Goal: Transaction & Acquisition: Purchase product/service

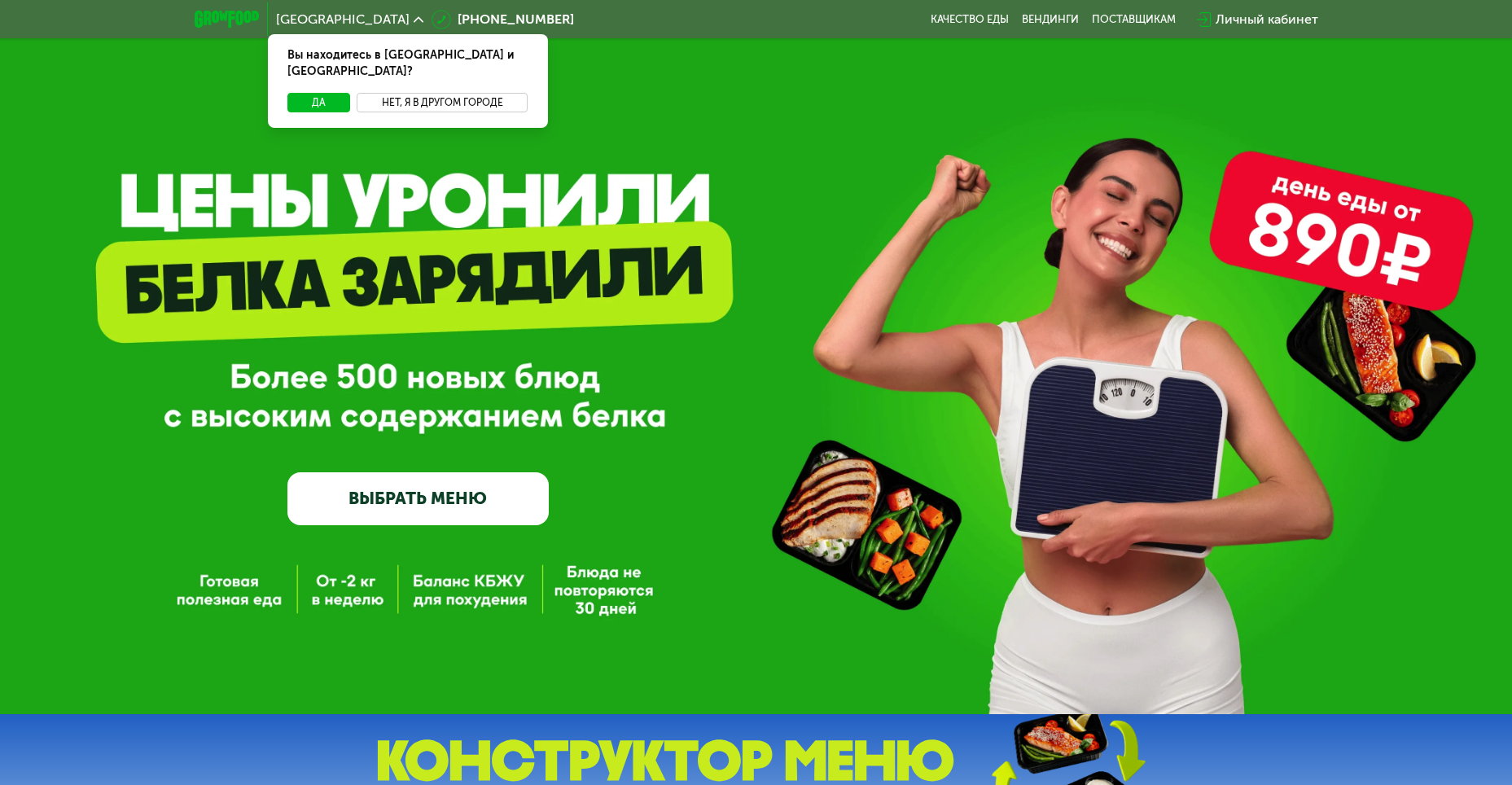
click at [496, 93] on button "Нет, я в другом городе" at bounding box center [442, 103] width 172 height 20
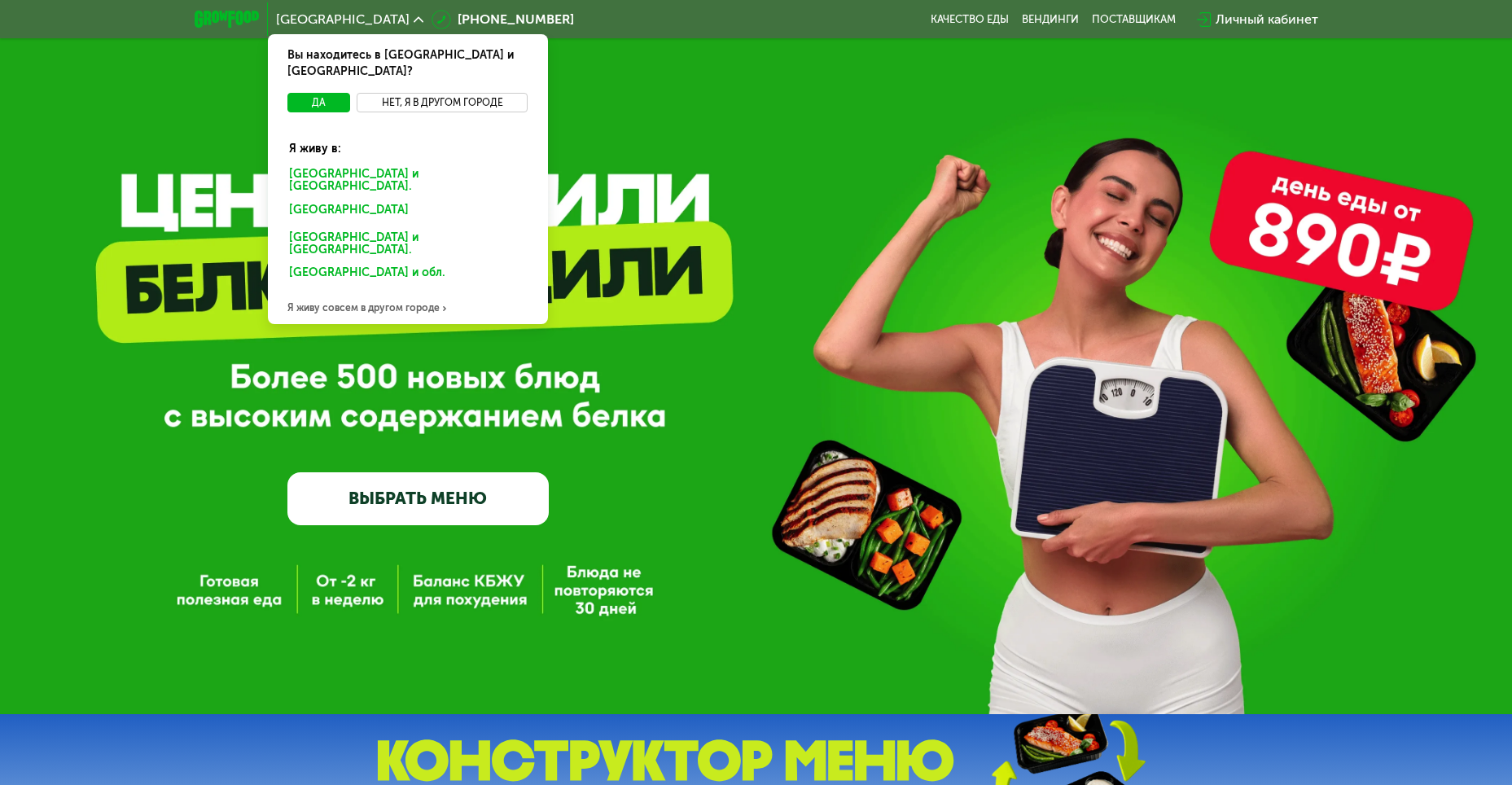
scroll to position [58, 0]
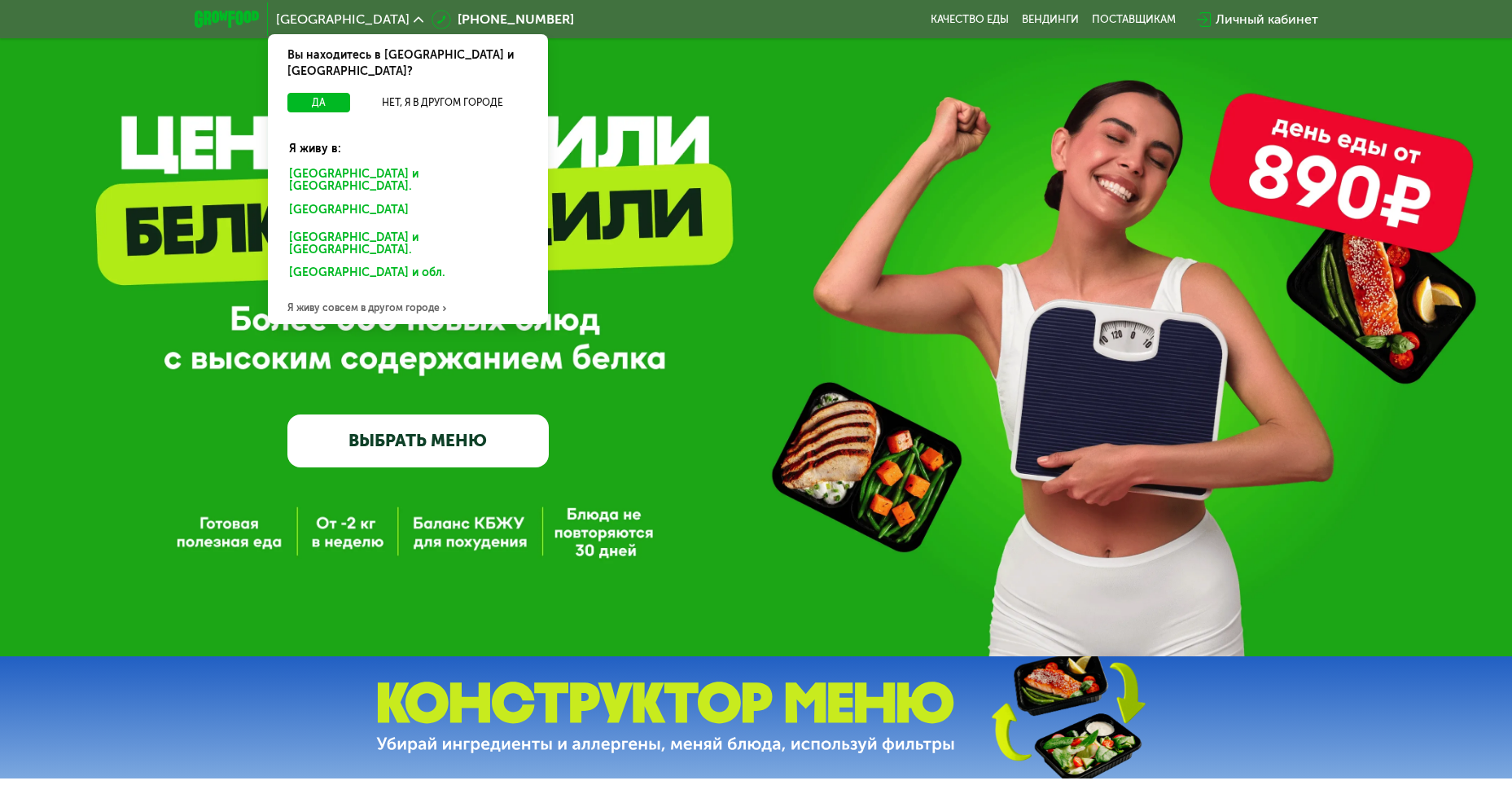
click at [413, 291] on div "Я живу совсем в другом городе" at bounding box center [407, 308] width 280 height 32
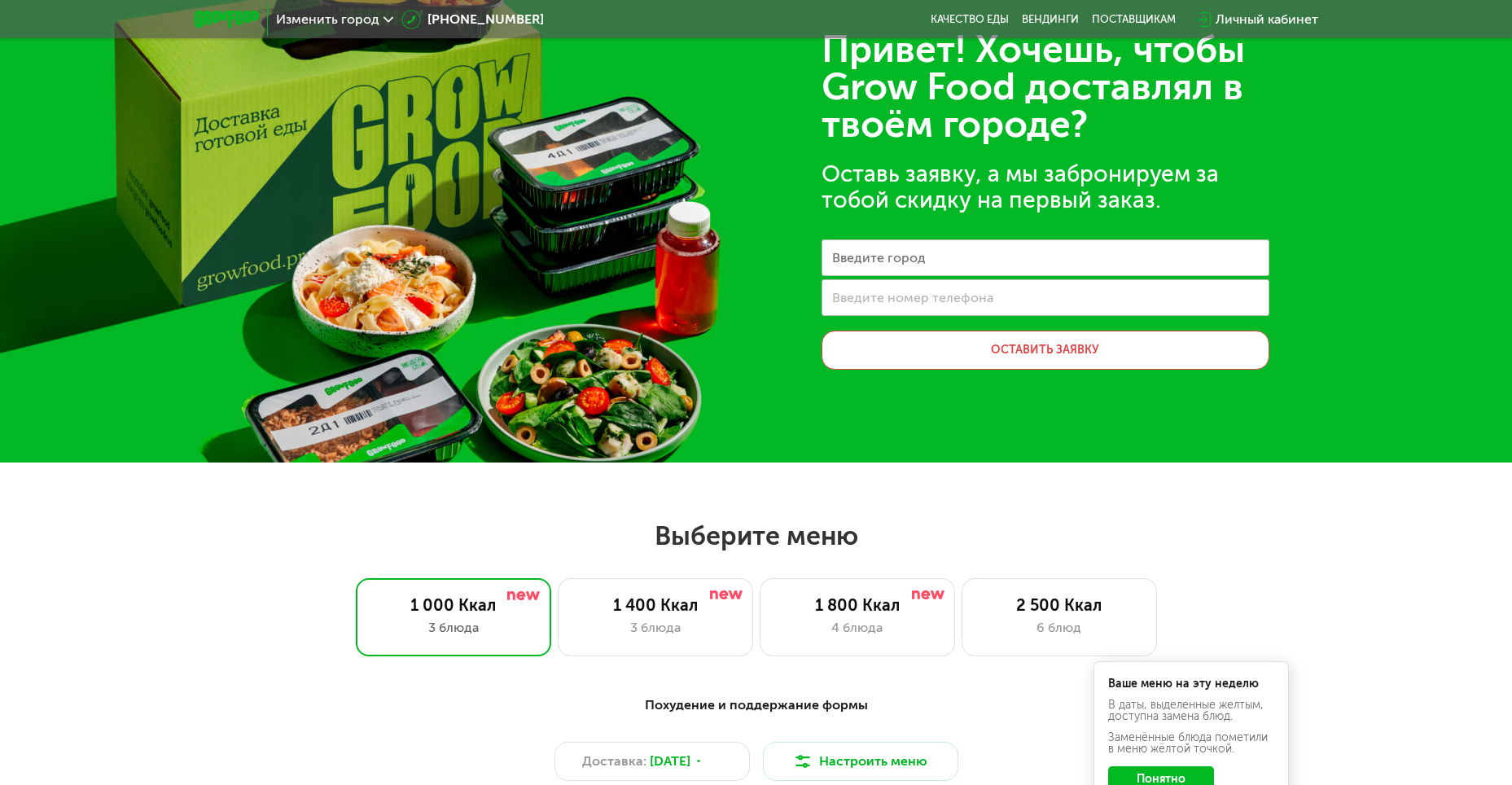
scroll to position [0, 0]
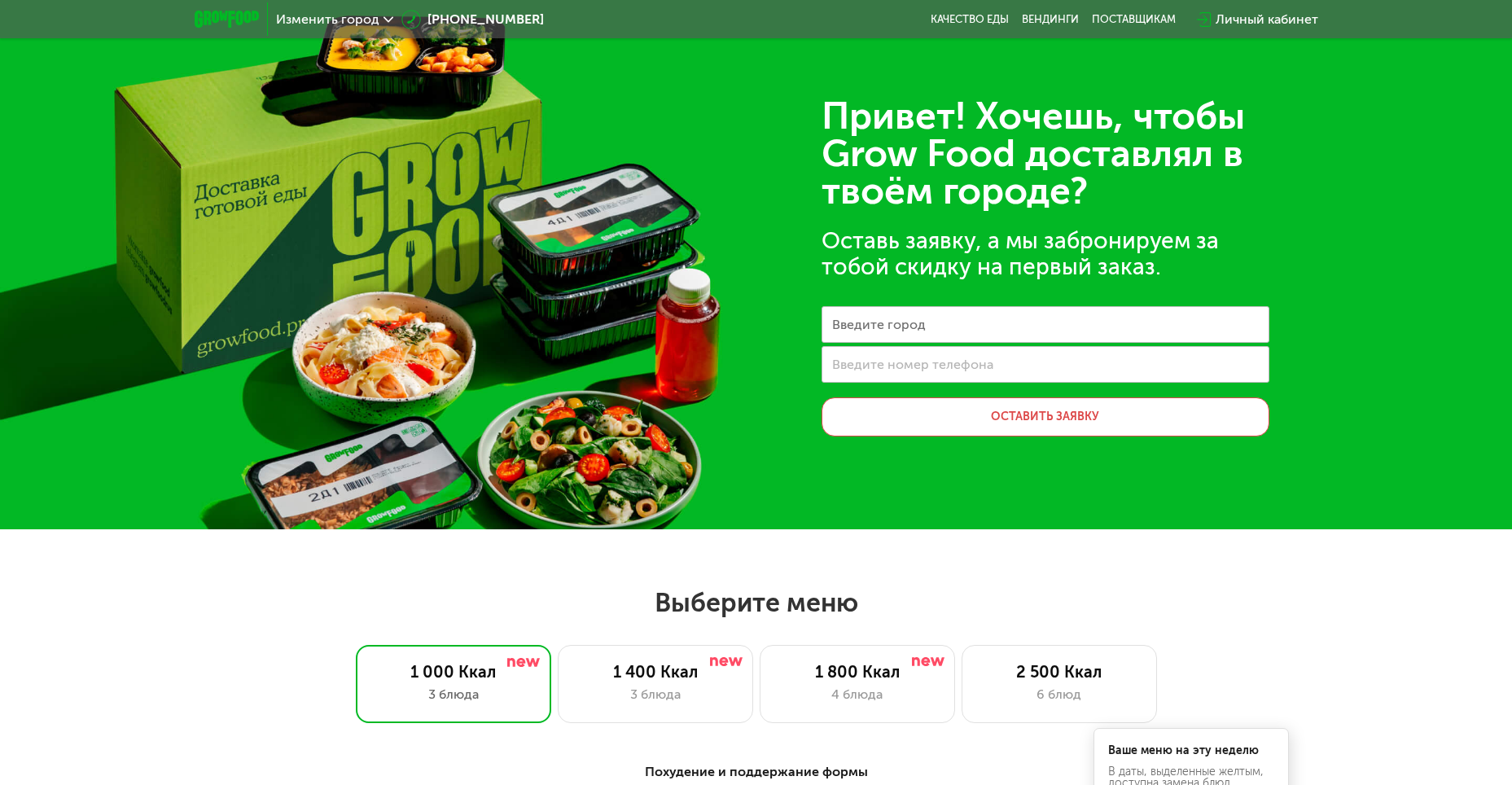
click at [348, 20] on span "Изменить город" at bounding box center [327, 19] width 103 height 13
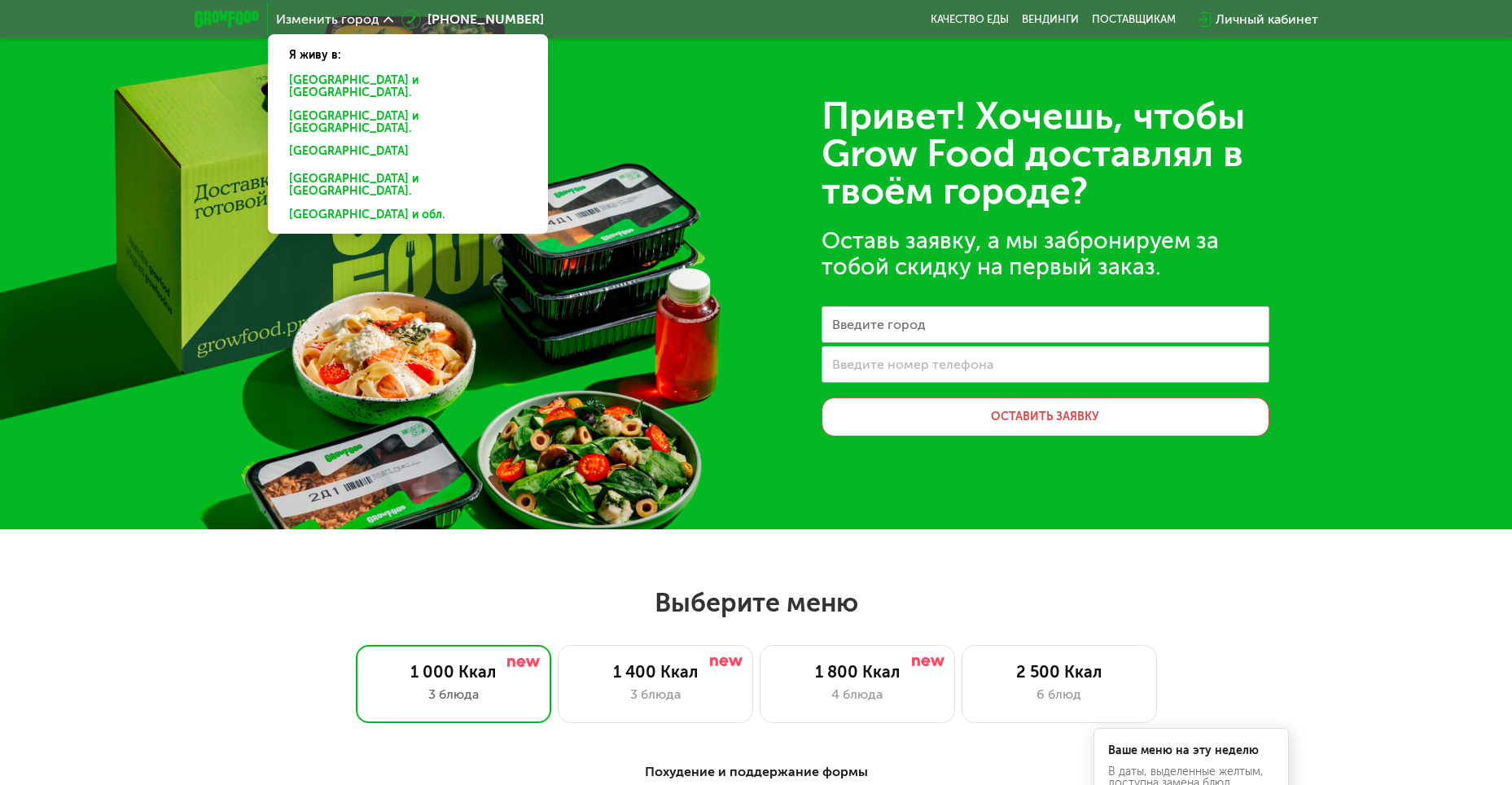
click at [386, 18] on use at bounding box center [388, 19] width 10 height 5
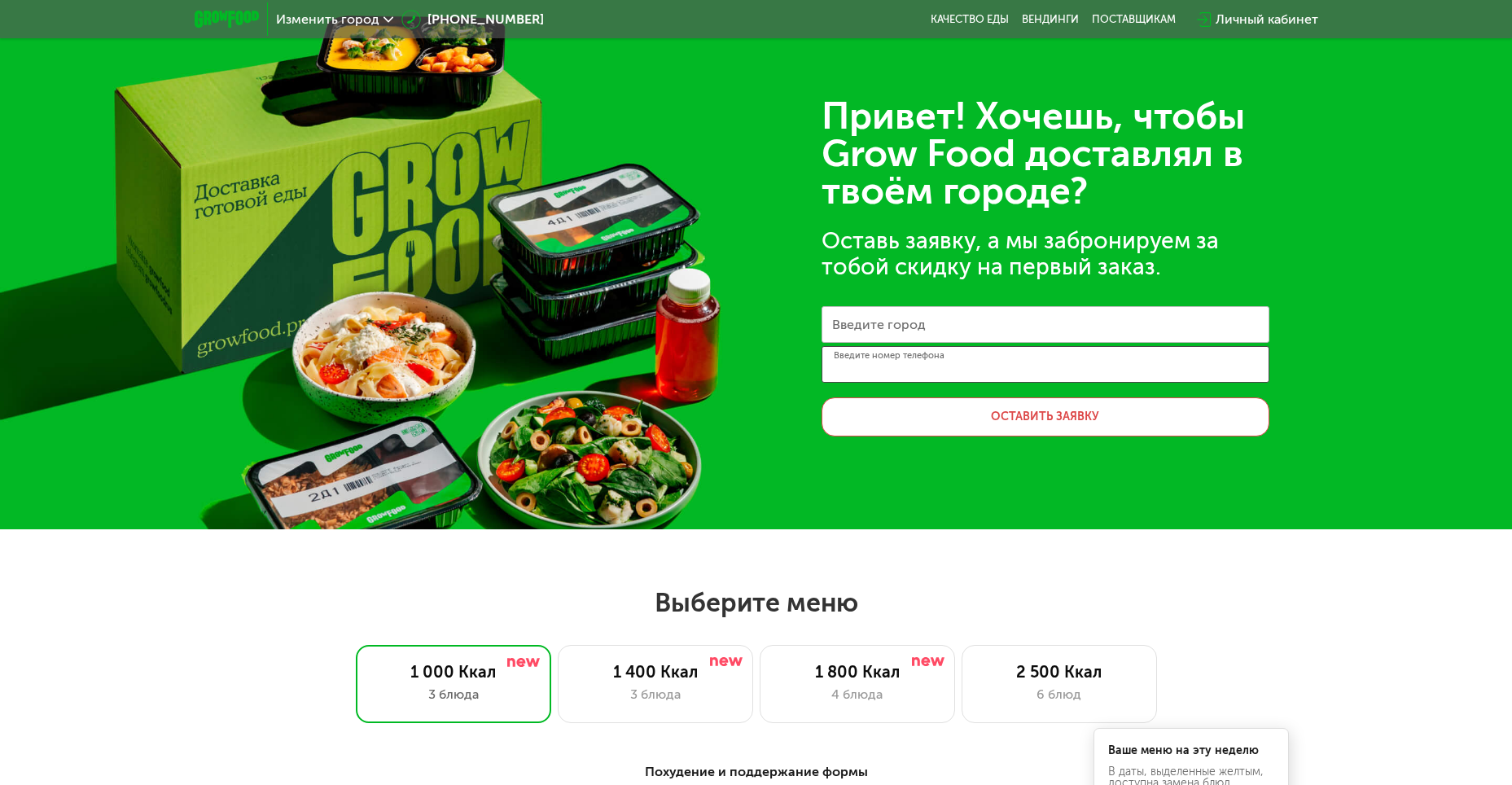
click at [1054, 368] on input "Введите номер телефона" at bounding box center [1045, 364] width 448 height 37
click at [1051, 320] on input "Введите город" at bounding box center [1045, 324] width 448 height 37
type input "*"
click at [1057, 305] on div "Привет! Хочешь, чтобы Grow Food доставлял в твоём городе? Оставь заявку, а мы з…" at bounding box center [1045, 267] width 448 height 339
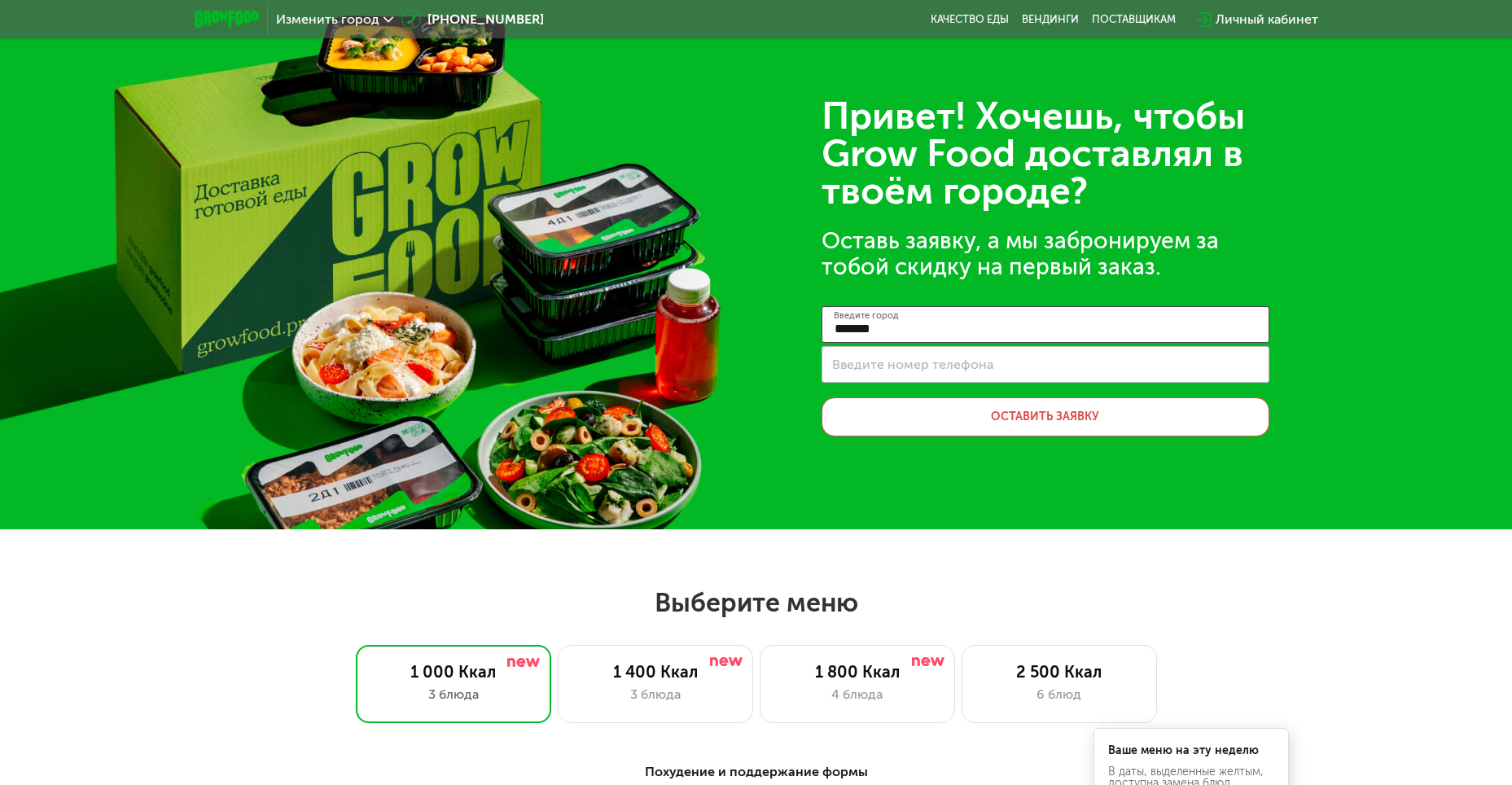
click at [1037, 322] on input "*******" at bounding box center [1045, 324] width 448 height 37
type input "*"
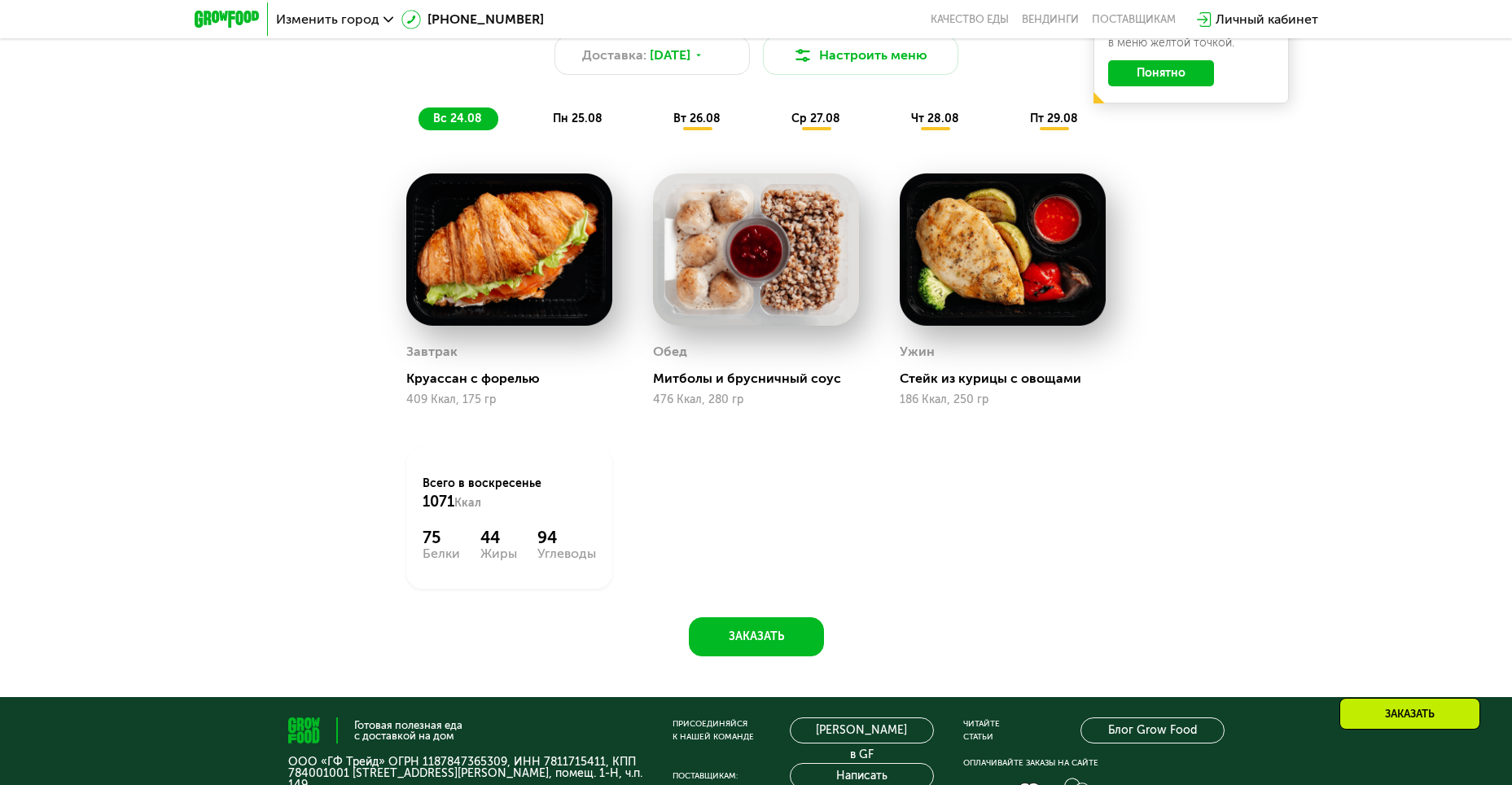
scroll to position [733, 0]
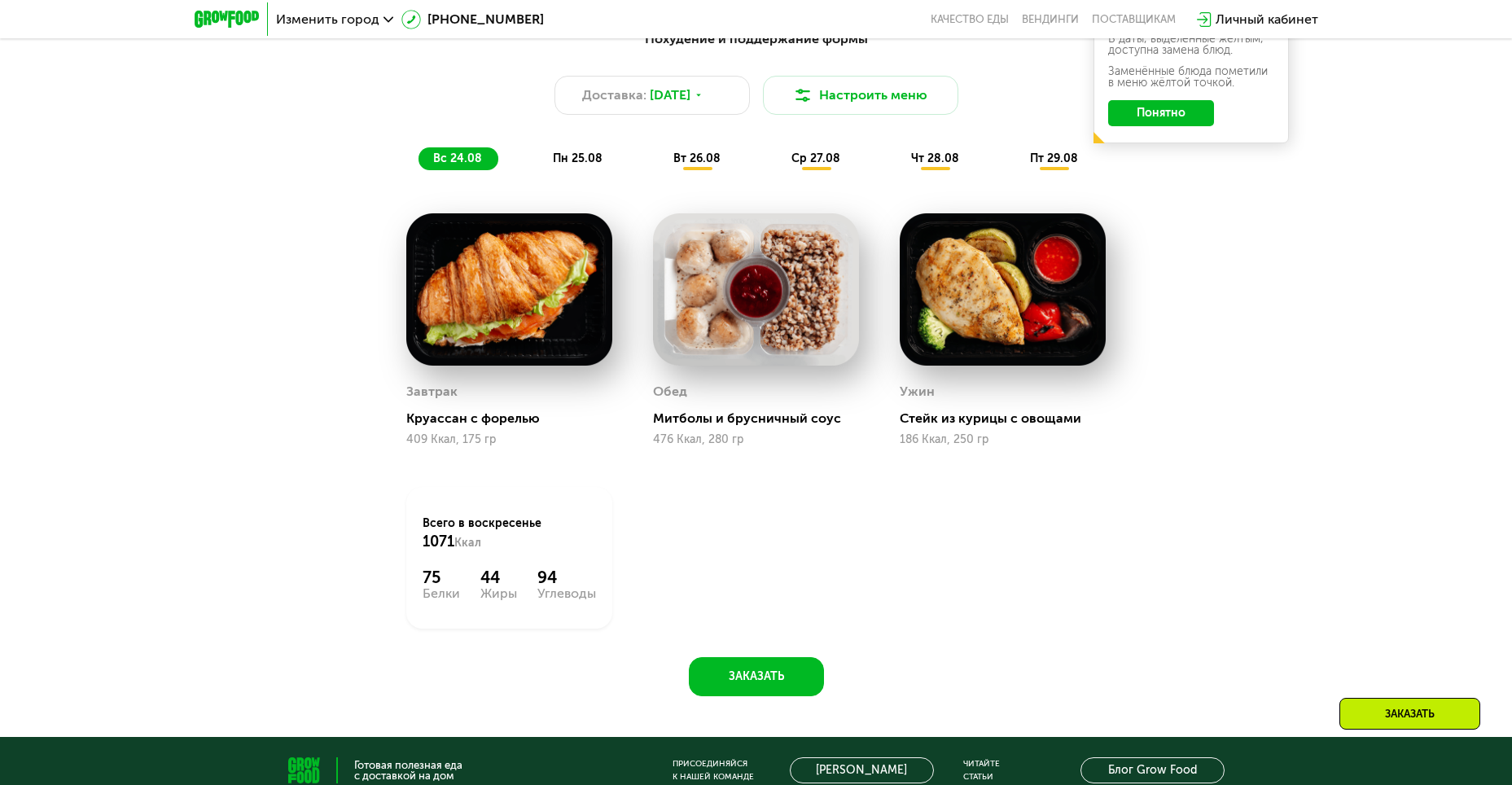
click at [553, 163] on span "пн 25.08" at bounding box center [577, 157] width 49 height 13
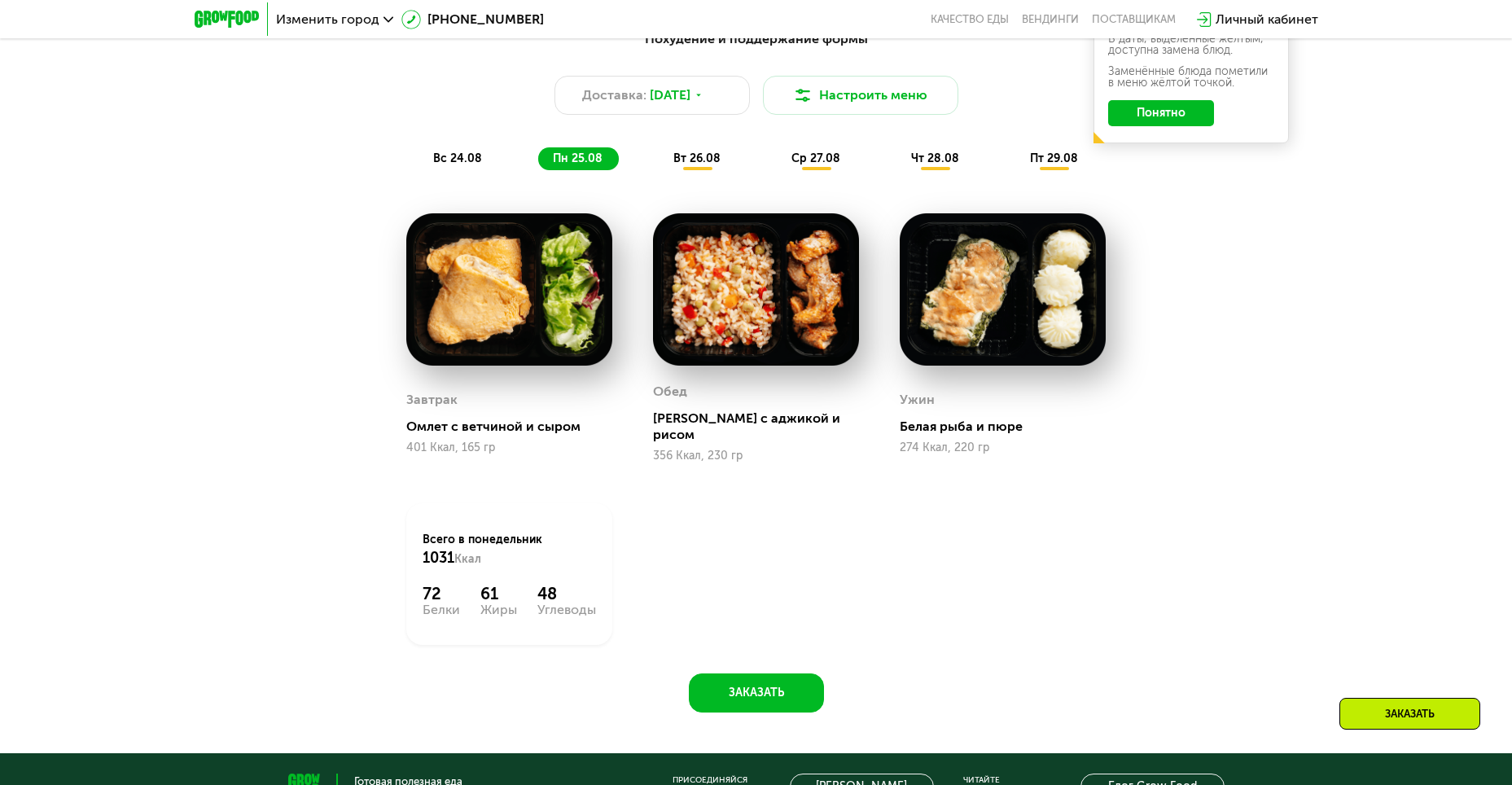
click at [897, 167] on div "ср 27.08" at bounding box center [936, 158] width 79 height 22
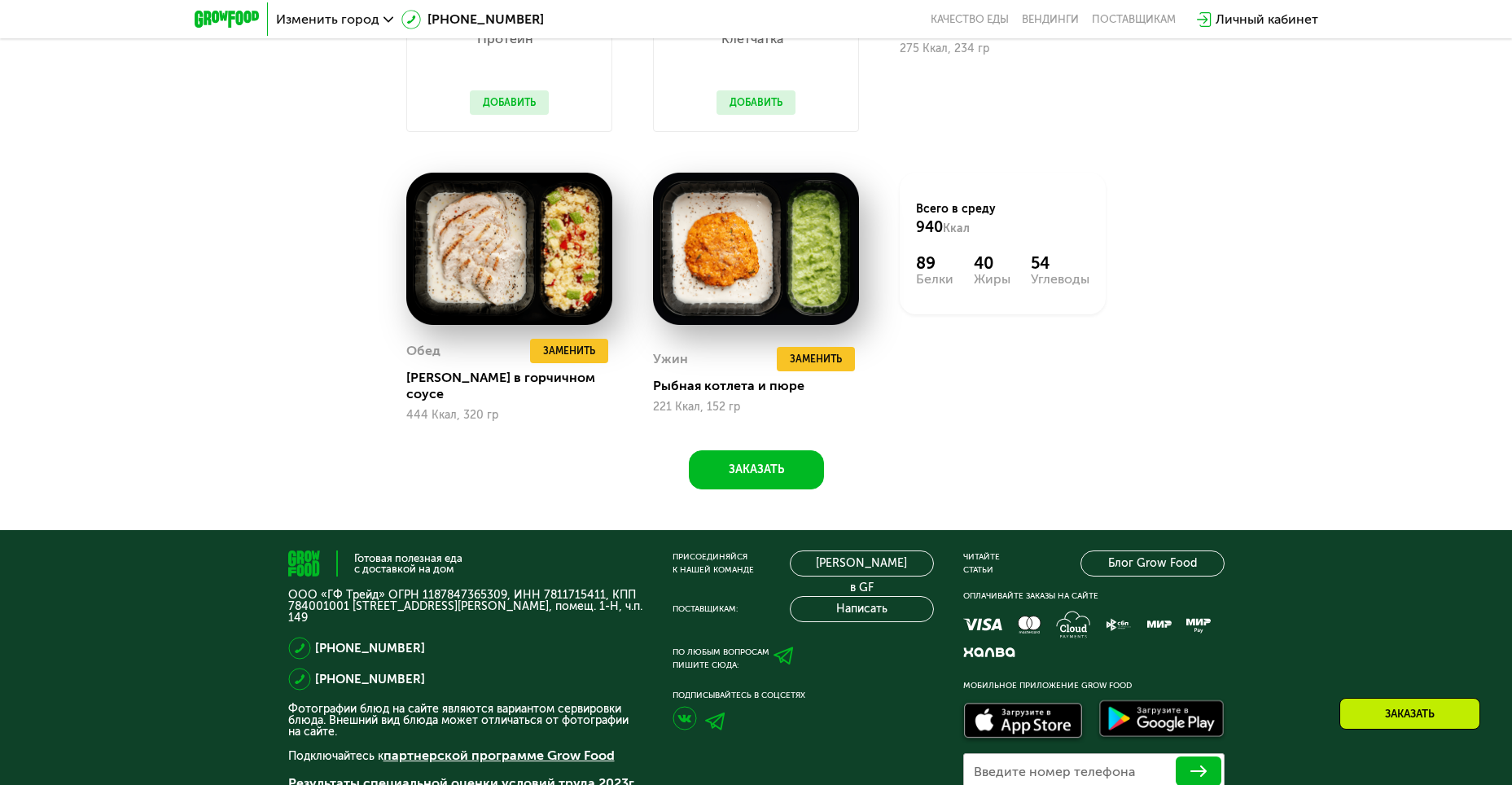
scroll to position [896, 0]
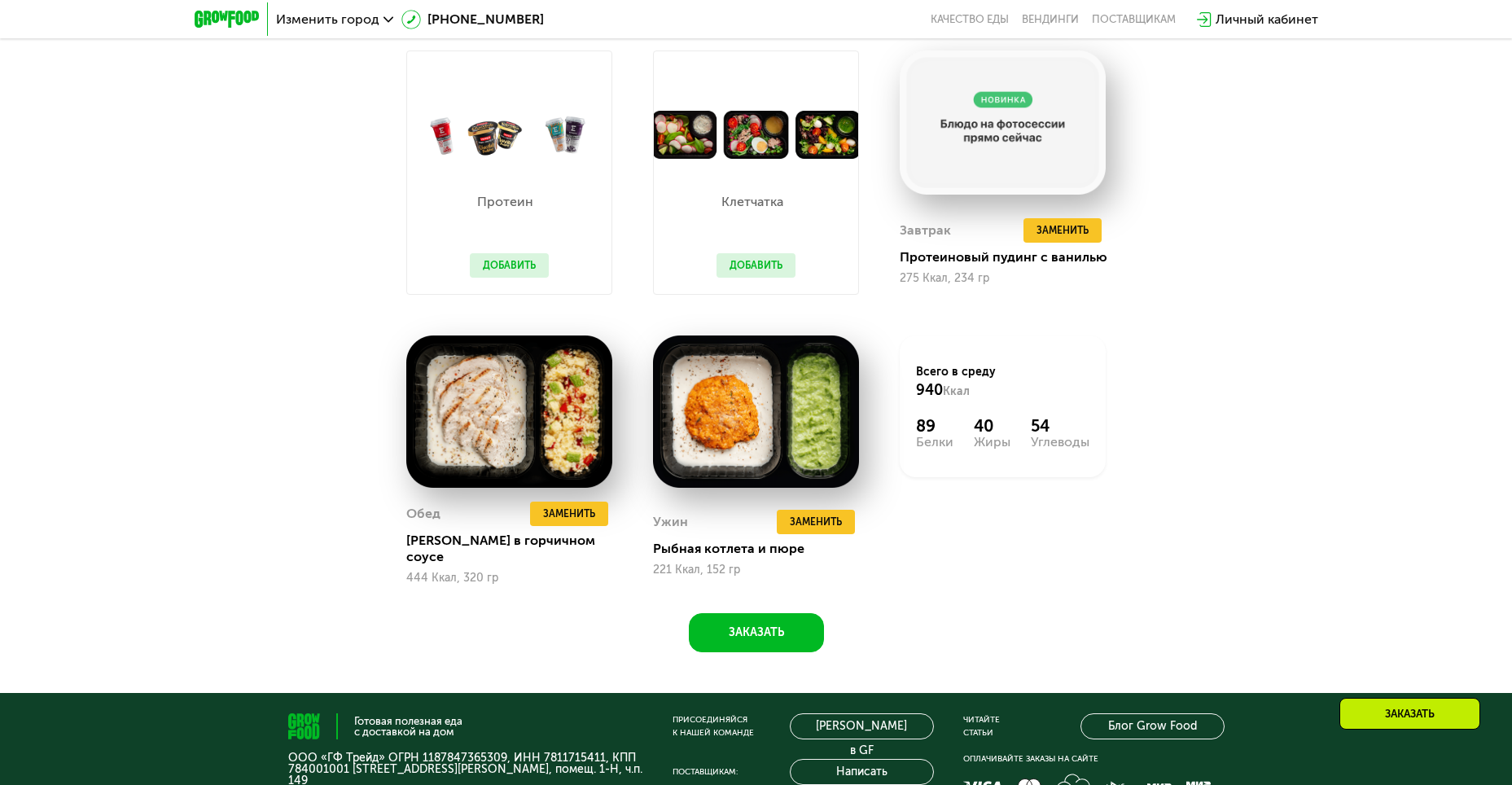
click at [1245, 332] on div "Похудение и поддержание формы Доставка: [DATE] Настроить меню вс 24.08 пн 25.08…" at bounding box center [756, 254] width 1003 height 795
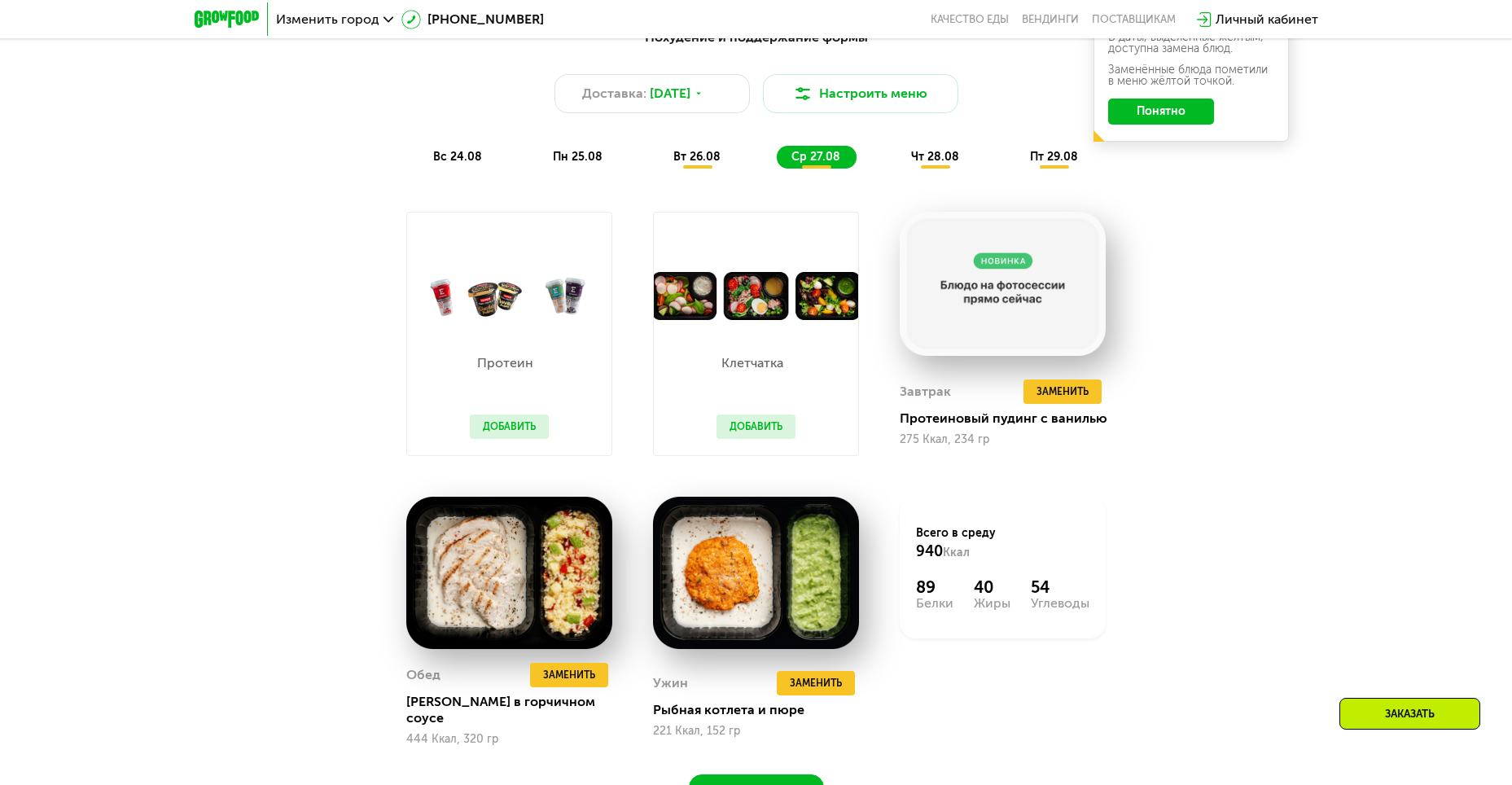
scroll to position [733, 0]
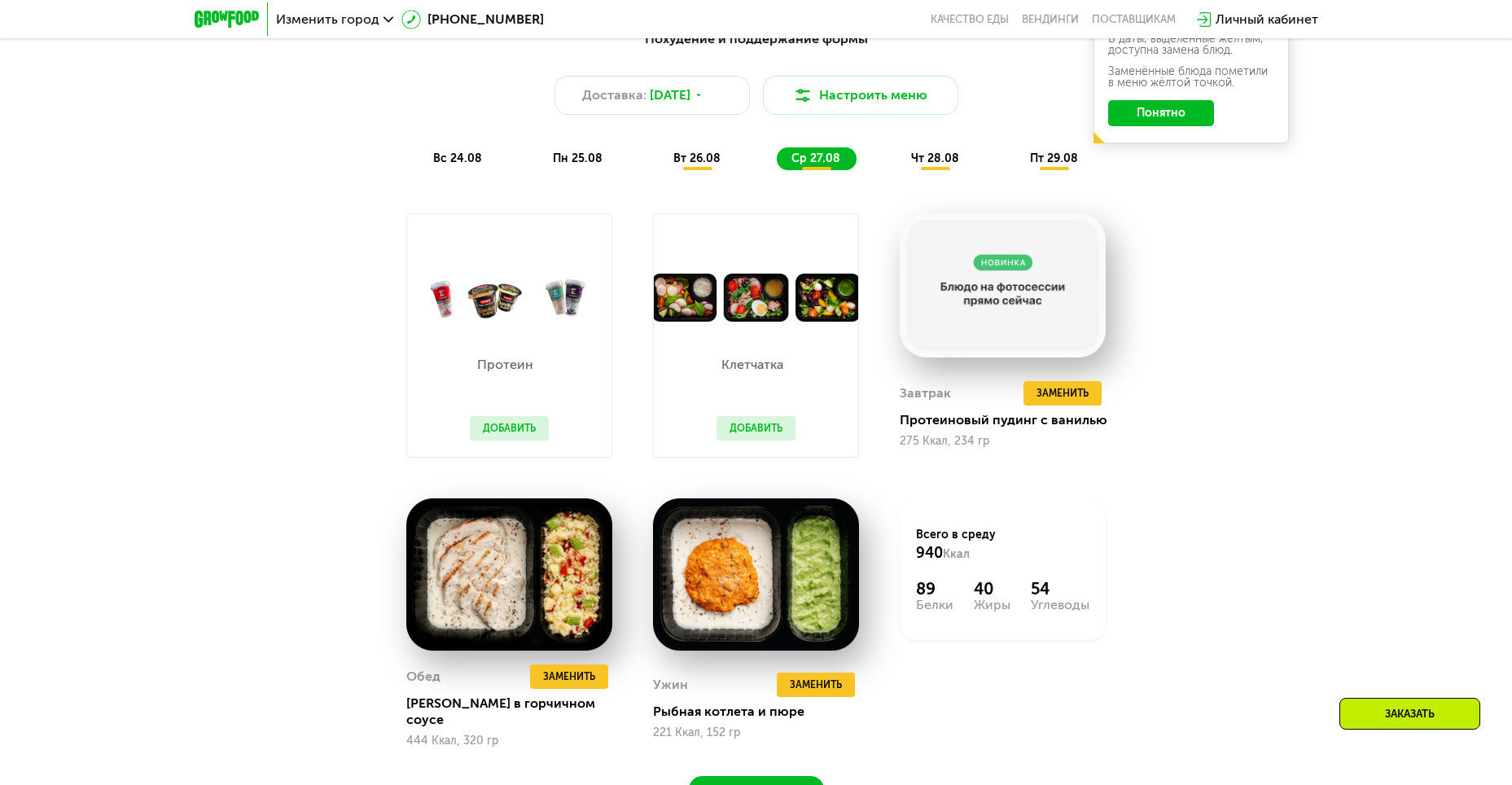
click at [538, 150] on div "вс 24.08" at bounding box center [578, 158] width 81 height 22
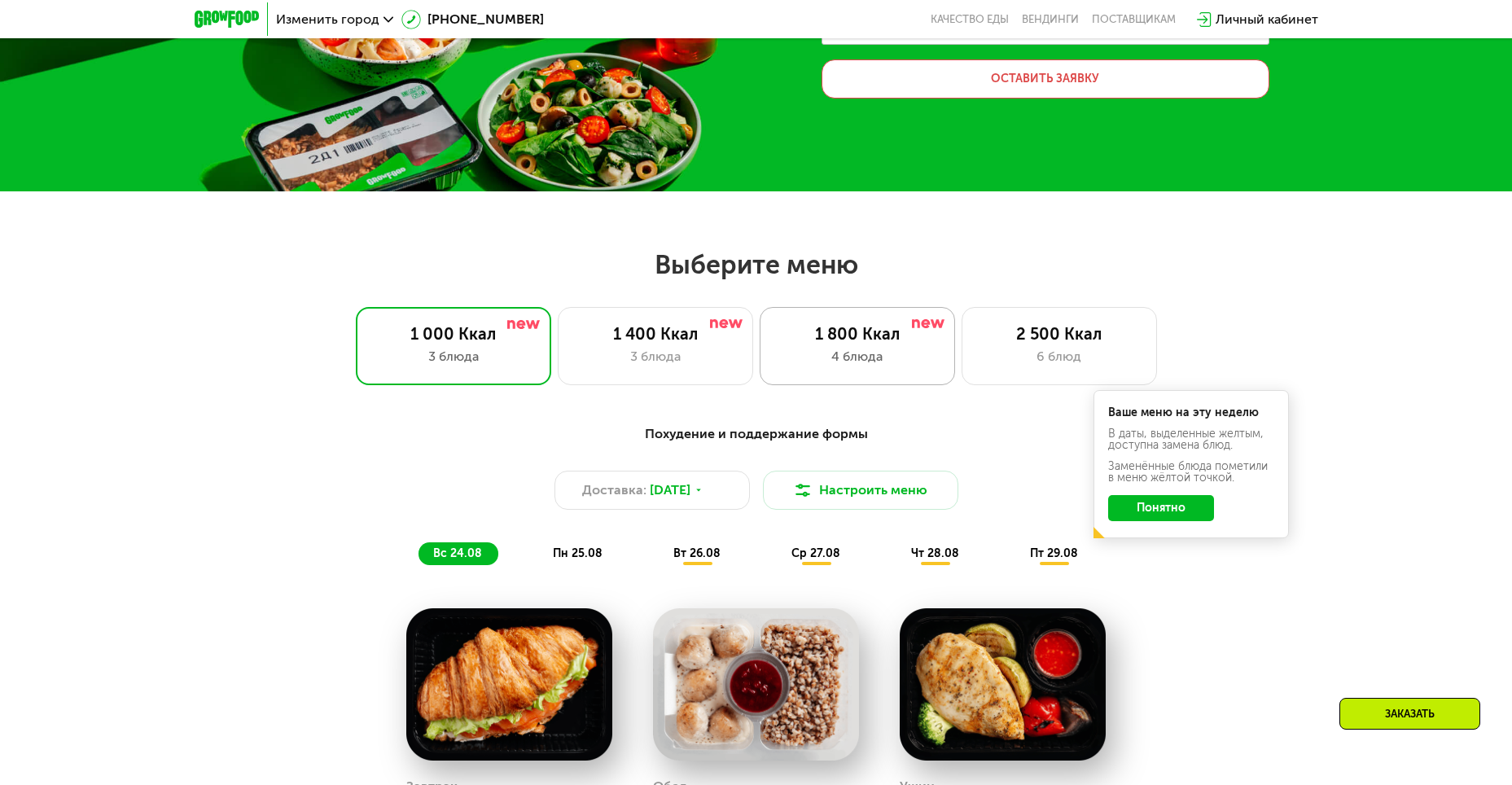
scroll to position [326, 0]
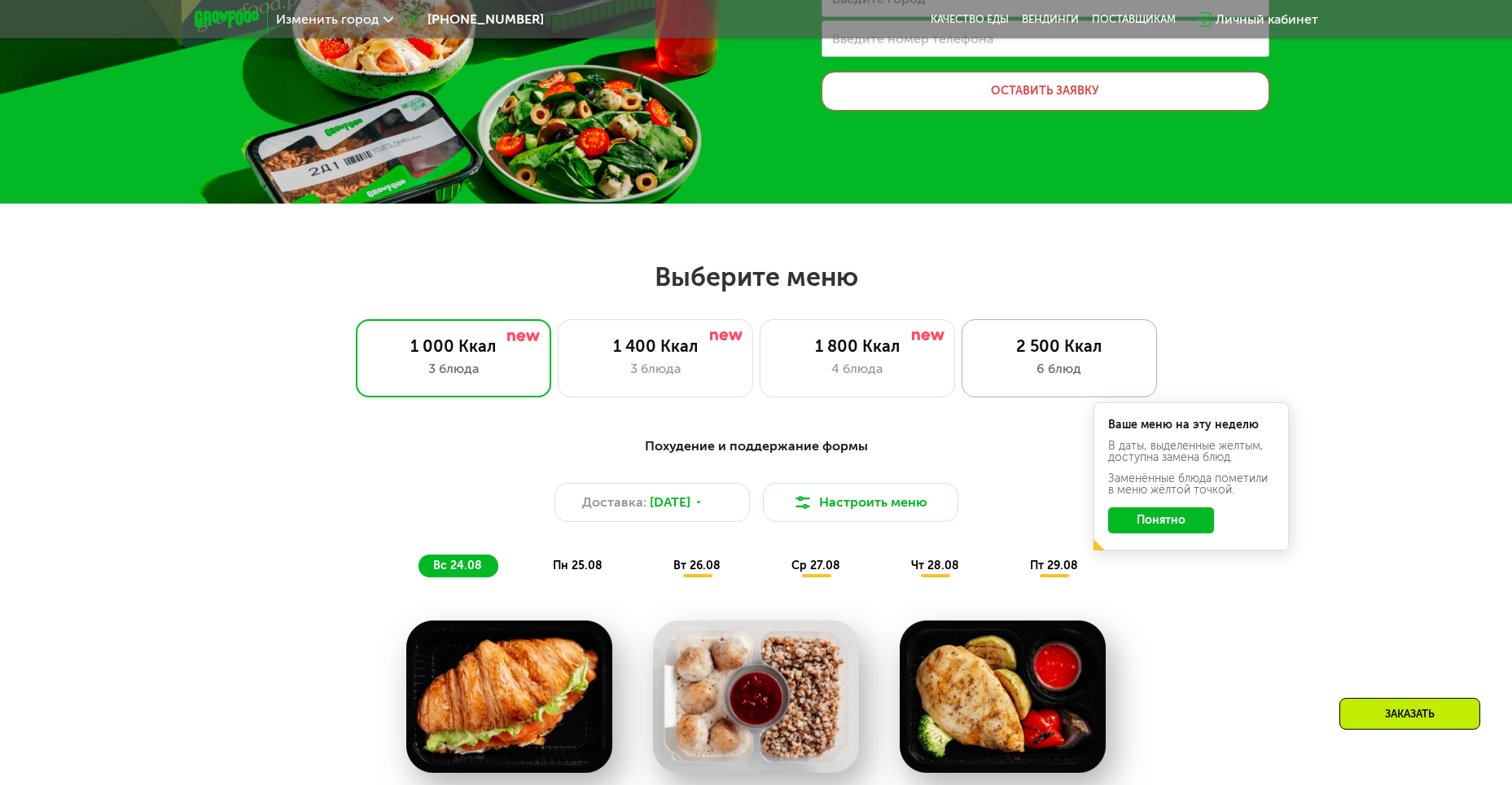
click at [1008, 352] on div "2 500 Ккал" at bounding box center [1059, 346] width 161 height 20
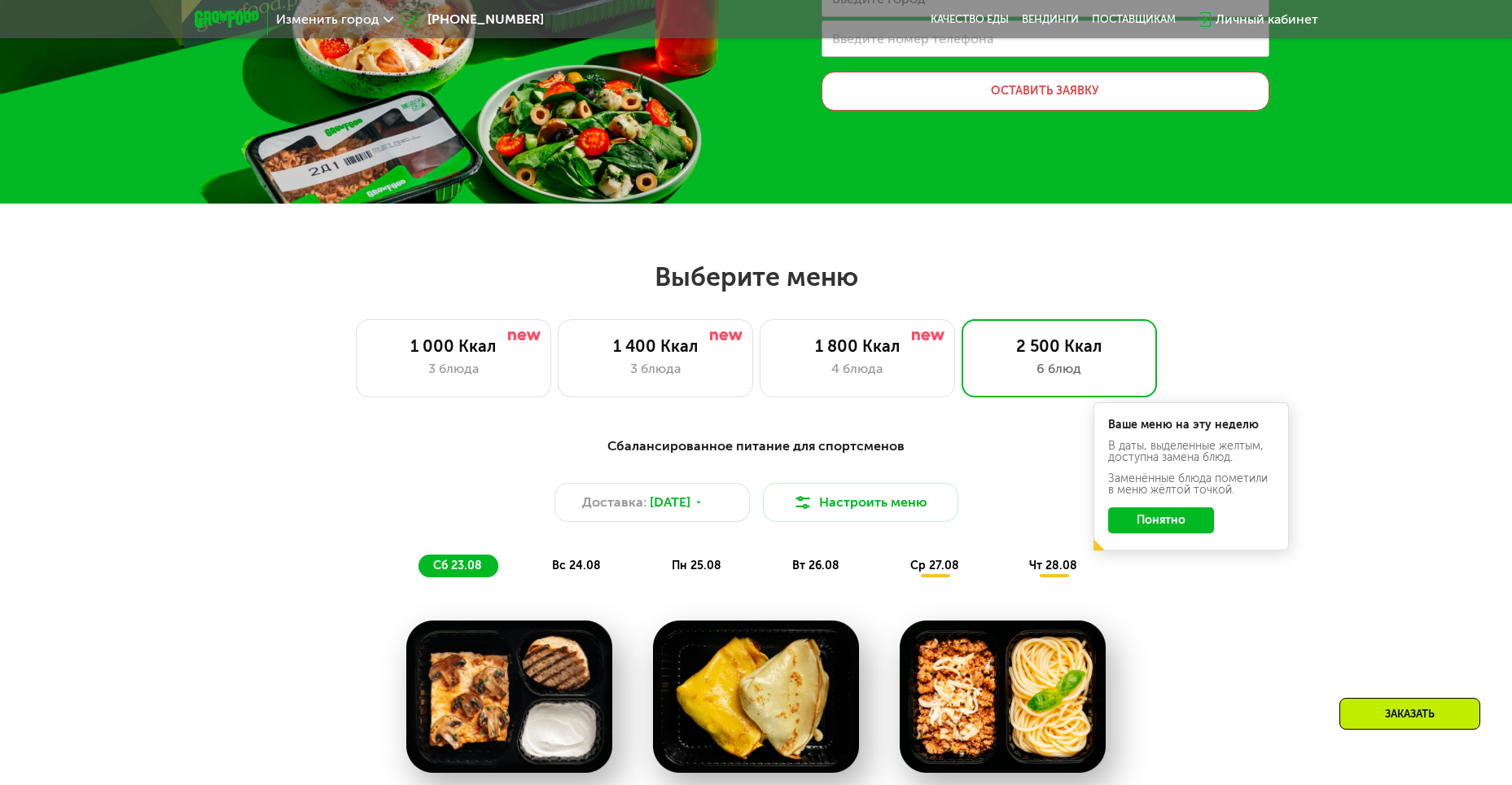
scroll to position [407, 0]
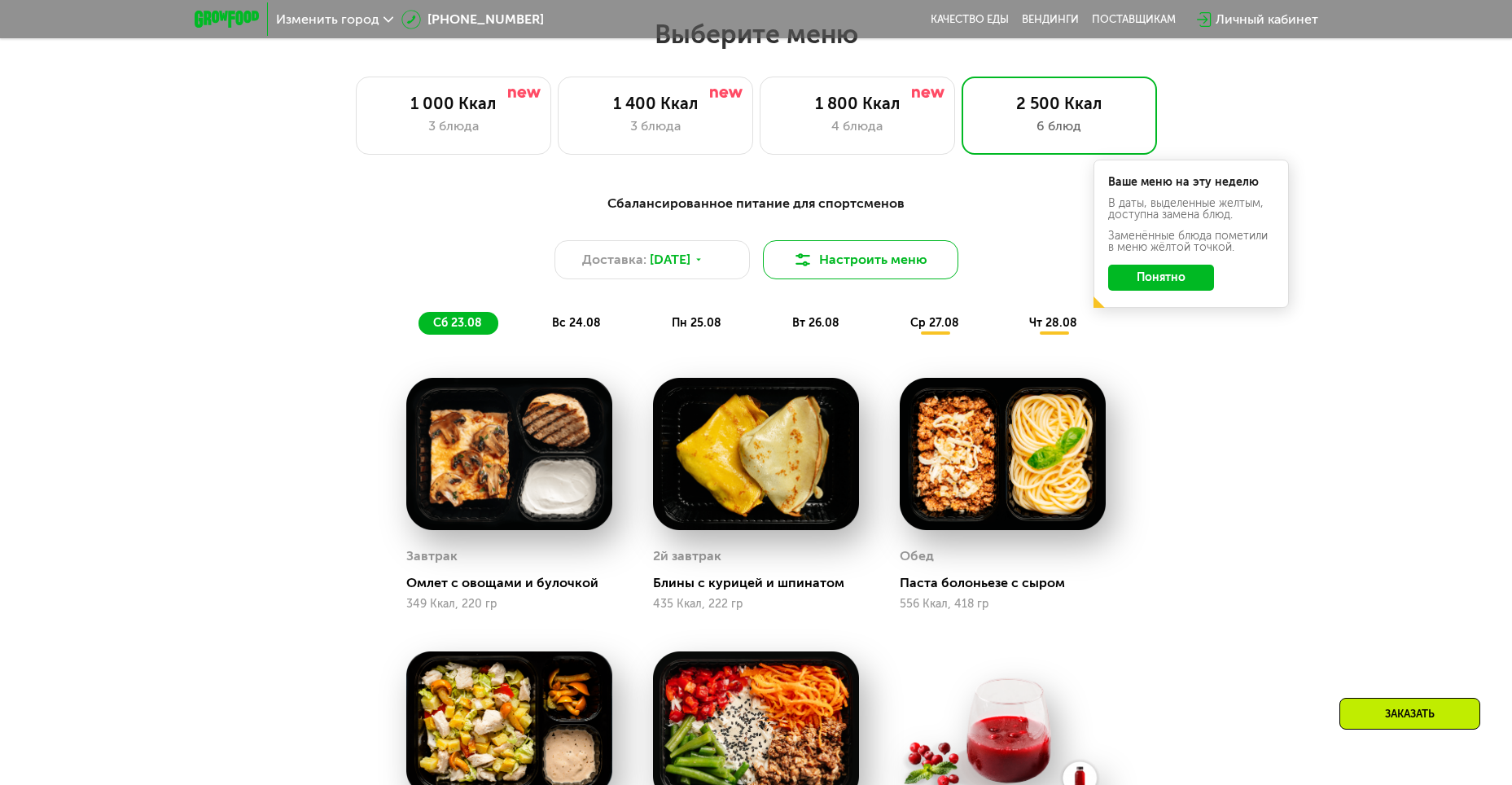
scroll to position [570, 0]
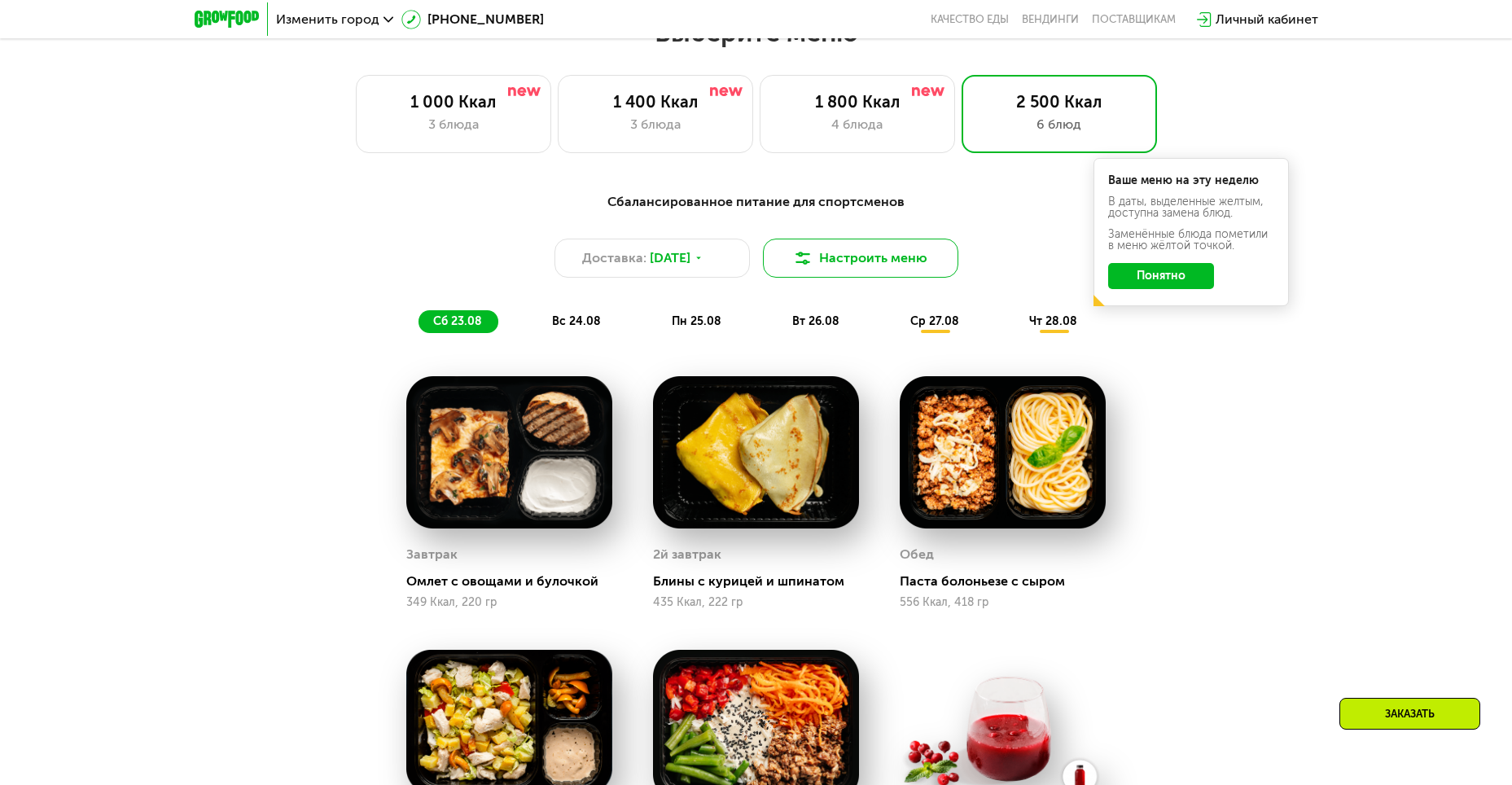
click at [839, 254] on button "Настроить меню" at bounding box center [860, 257] width 195 height 39
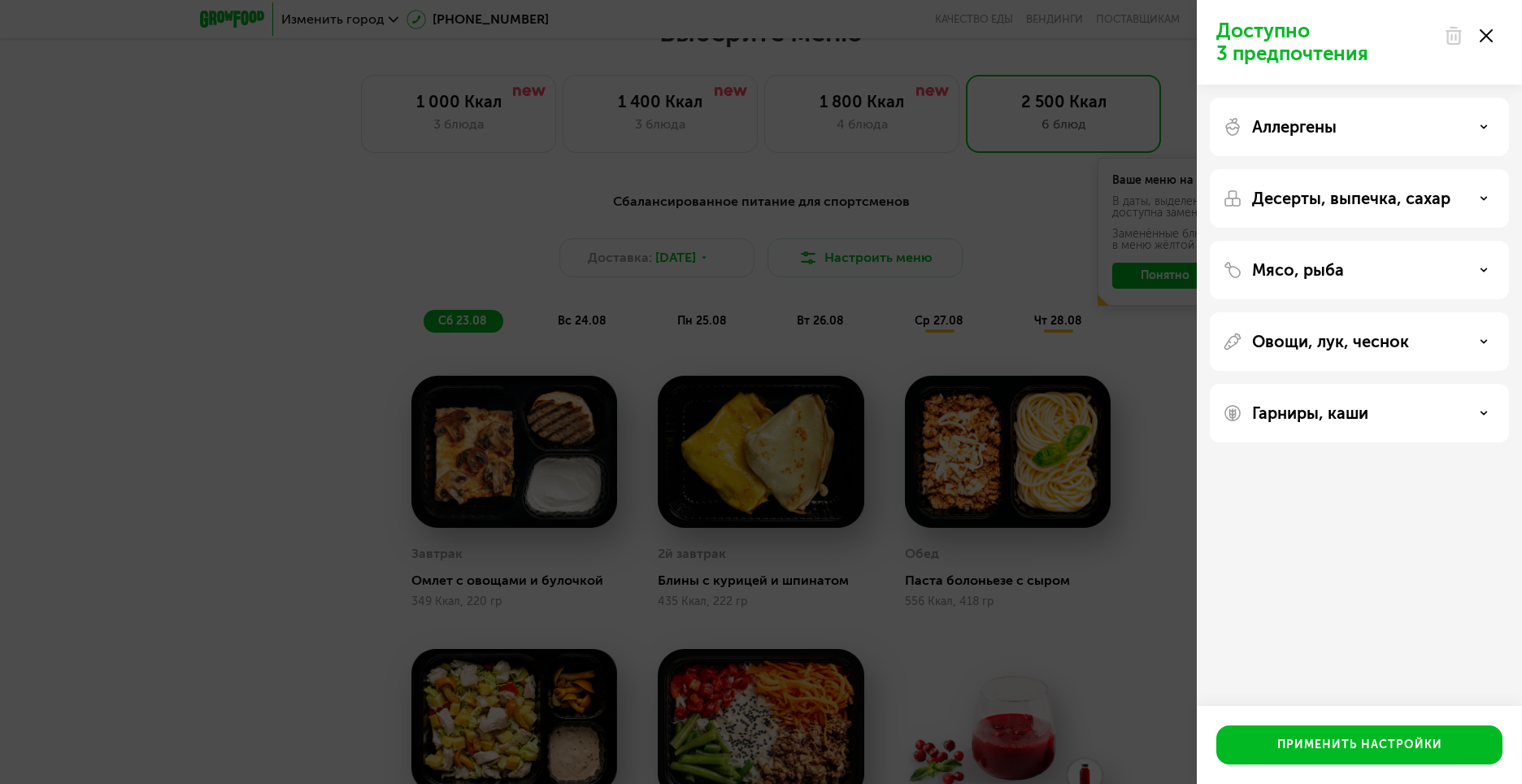
click at [1471, 125] on div "Аллергены" at bounding box center [1359, 127] width 273 height 20
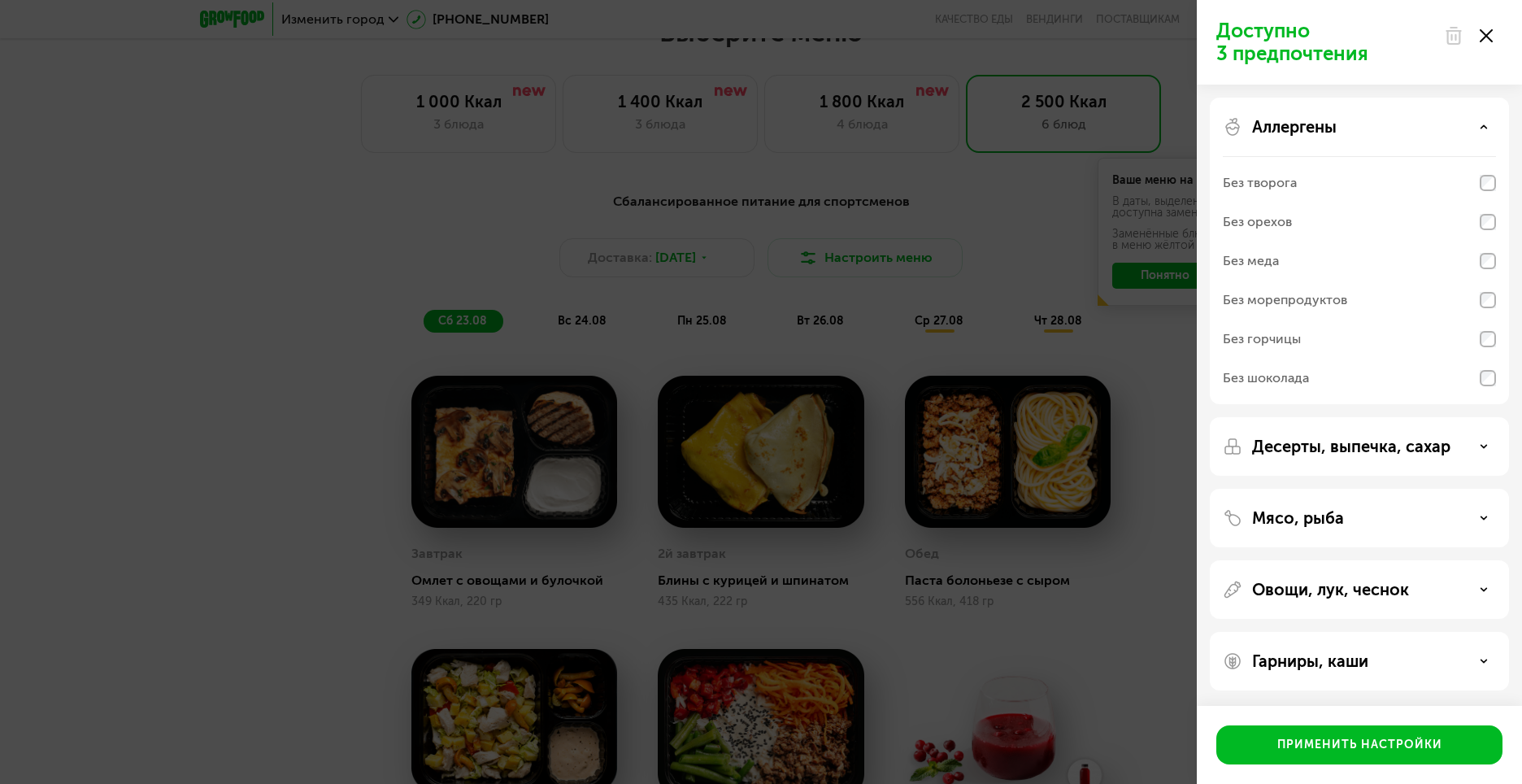
click at [1471, 125] on div "Аллергены" at bounding box center [1359, 127] width 273 height 20
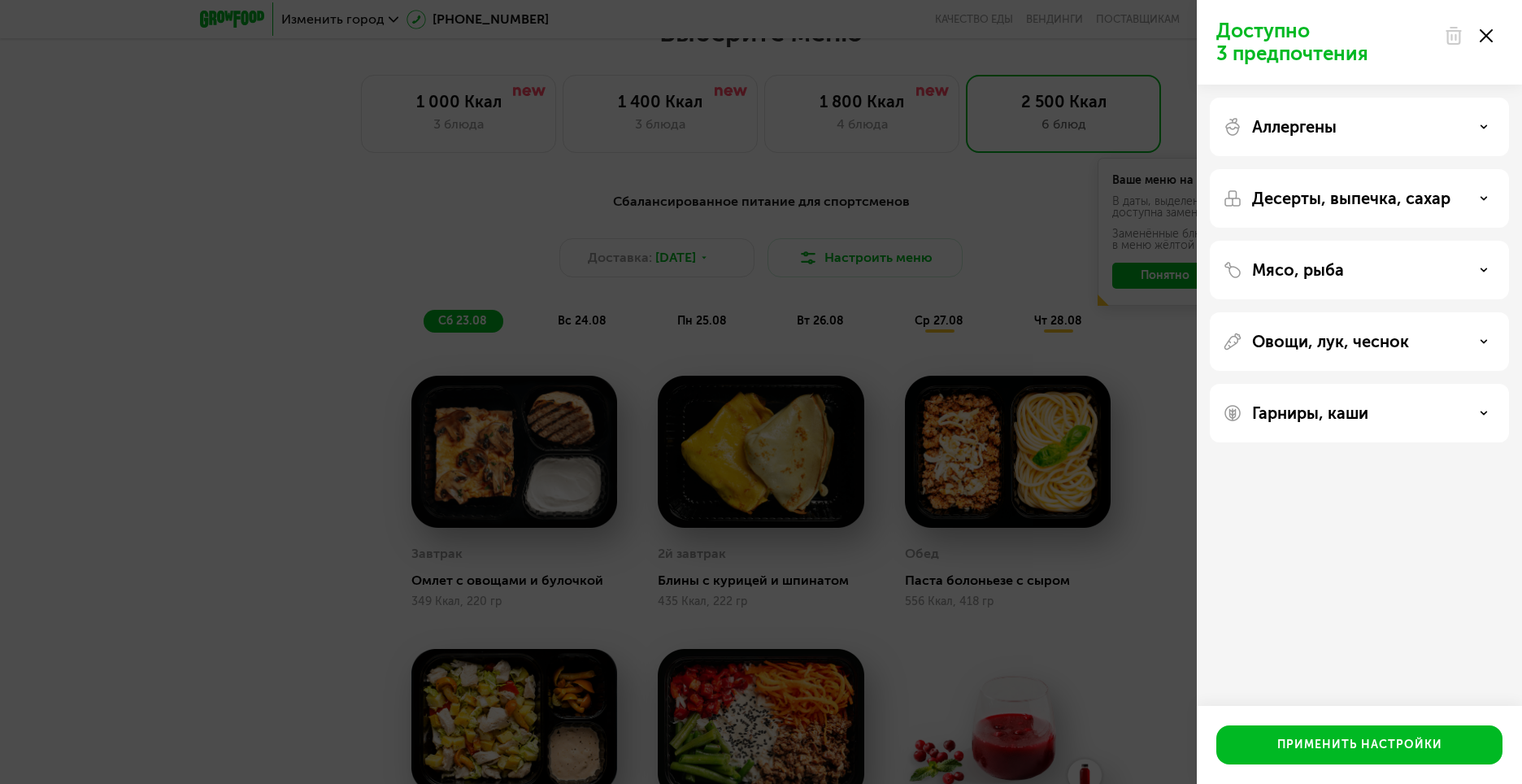
click at [1484, 189] on div "Десерты, выпечка, сахар" at bounding box center [1359, 198] width 273 height 20
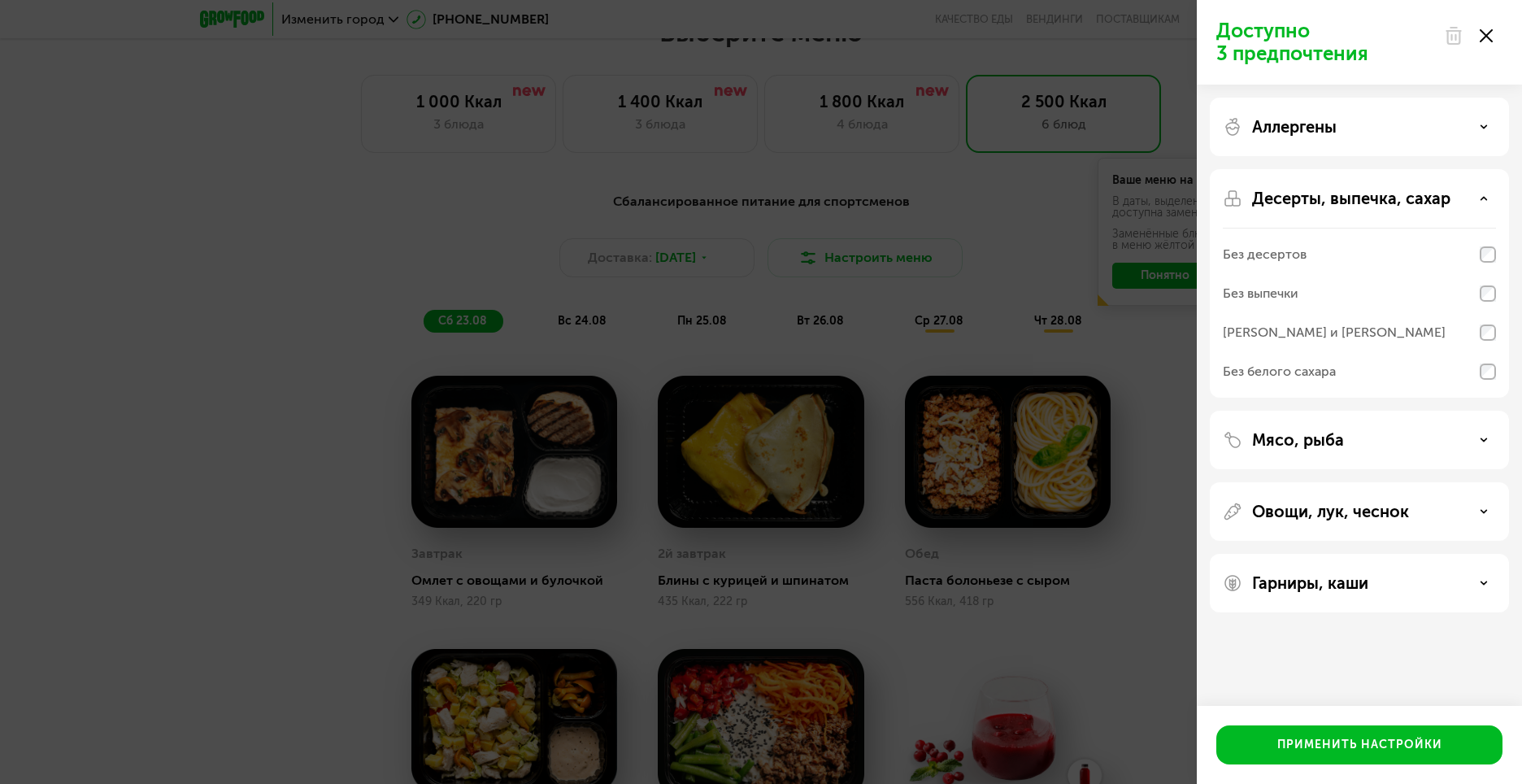
click at [1484, 189] on div "Десерты, выпечка, сахар" at bounding box center [1359, 198] width 273 height 20
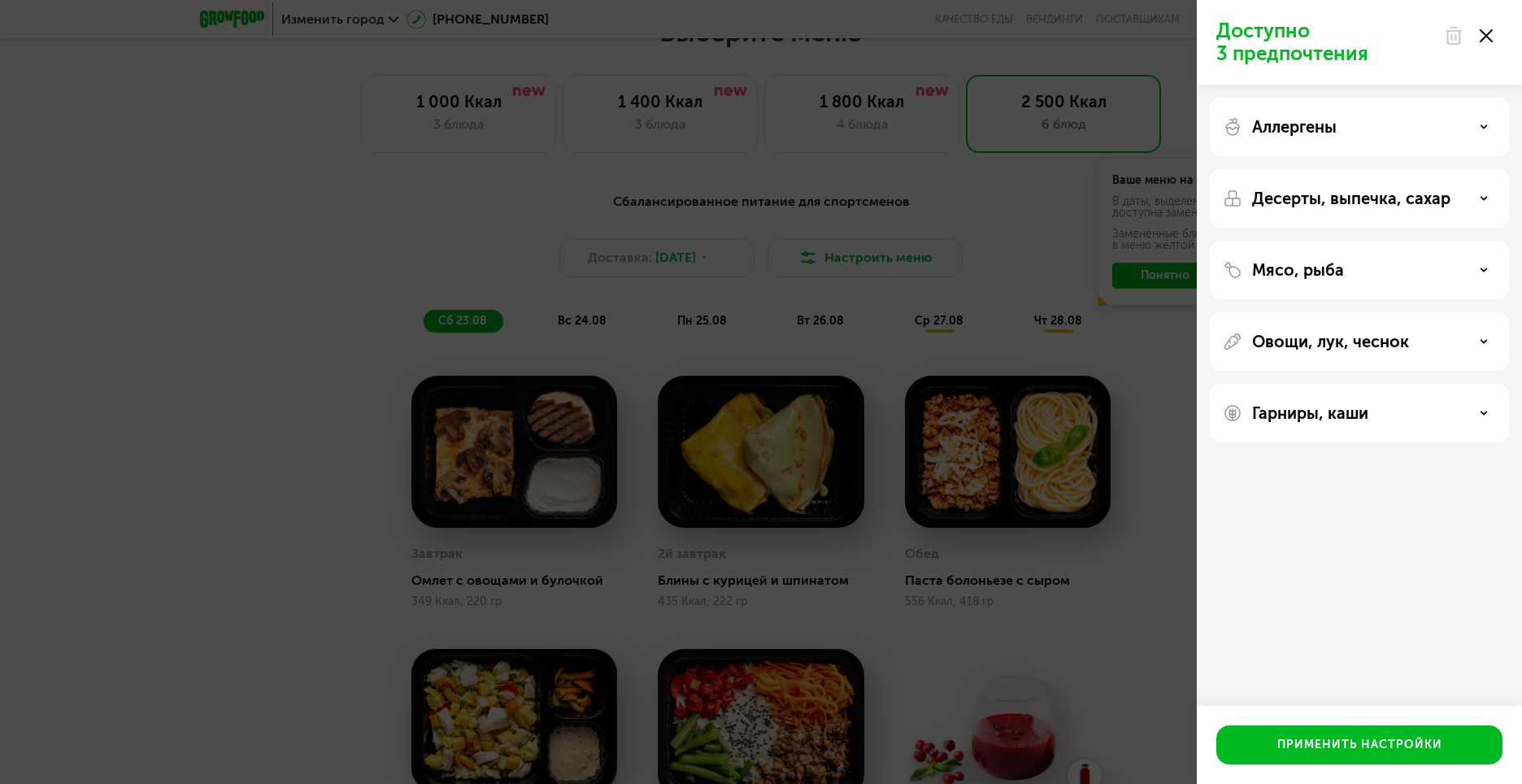
click at [1473, 267] on div "Мясо, рыба" at bounding box center [1359, 270] width 273 height 20
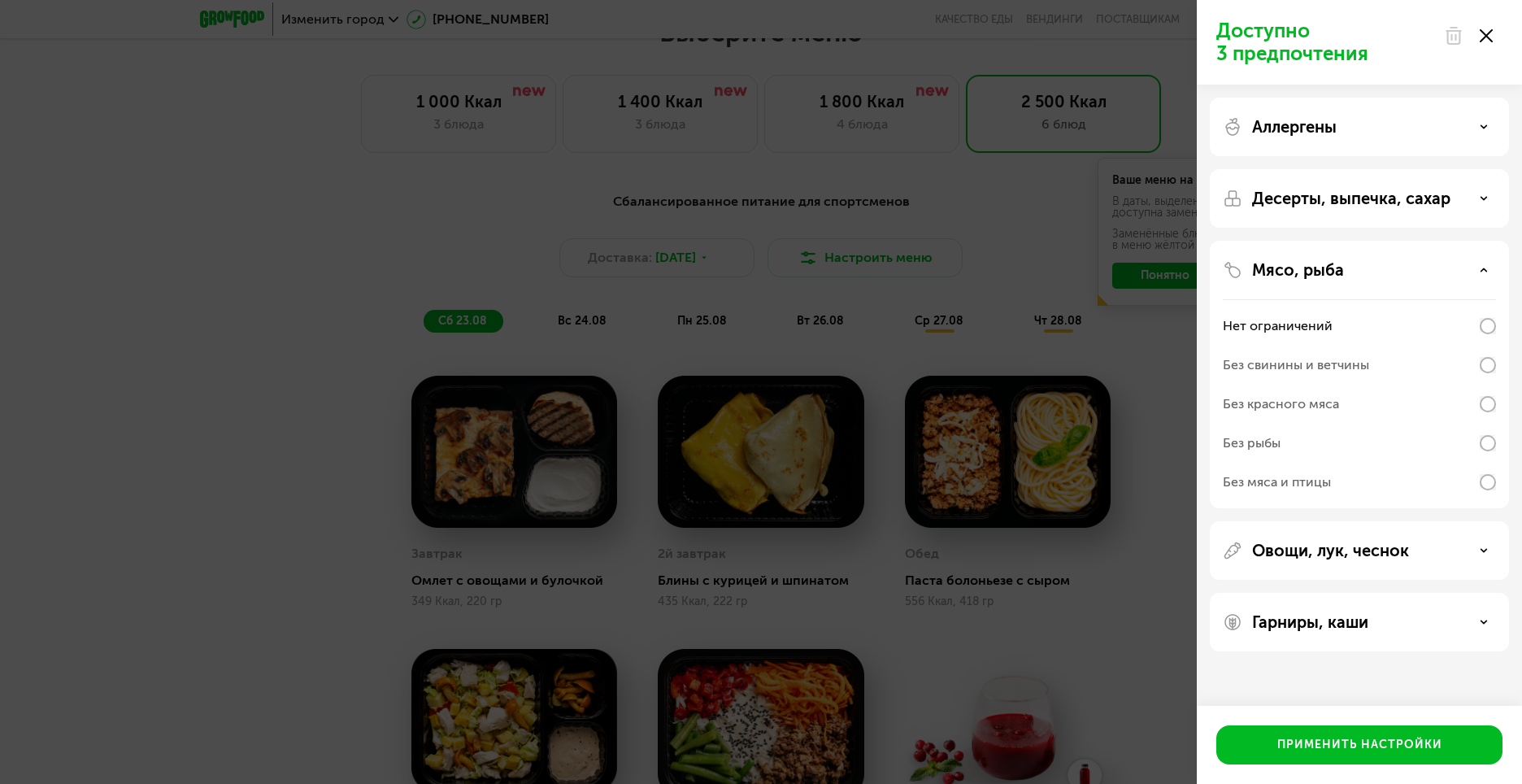
click at [1473, 267] on div "Мясо, рыба" at bounding box center [1359, 270] width 273 height 20
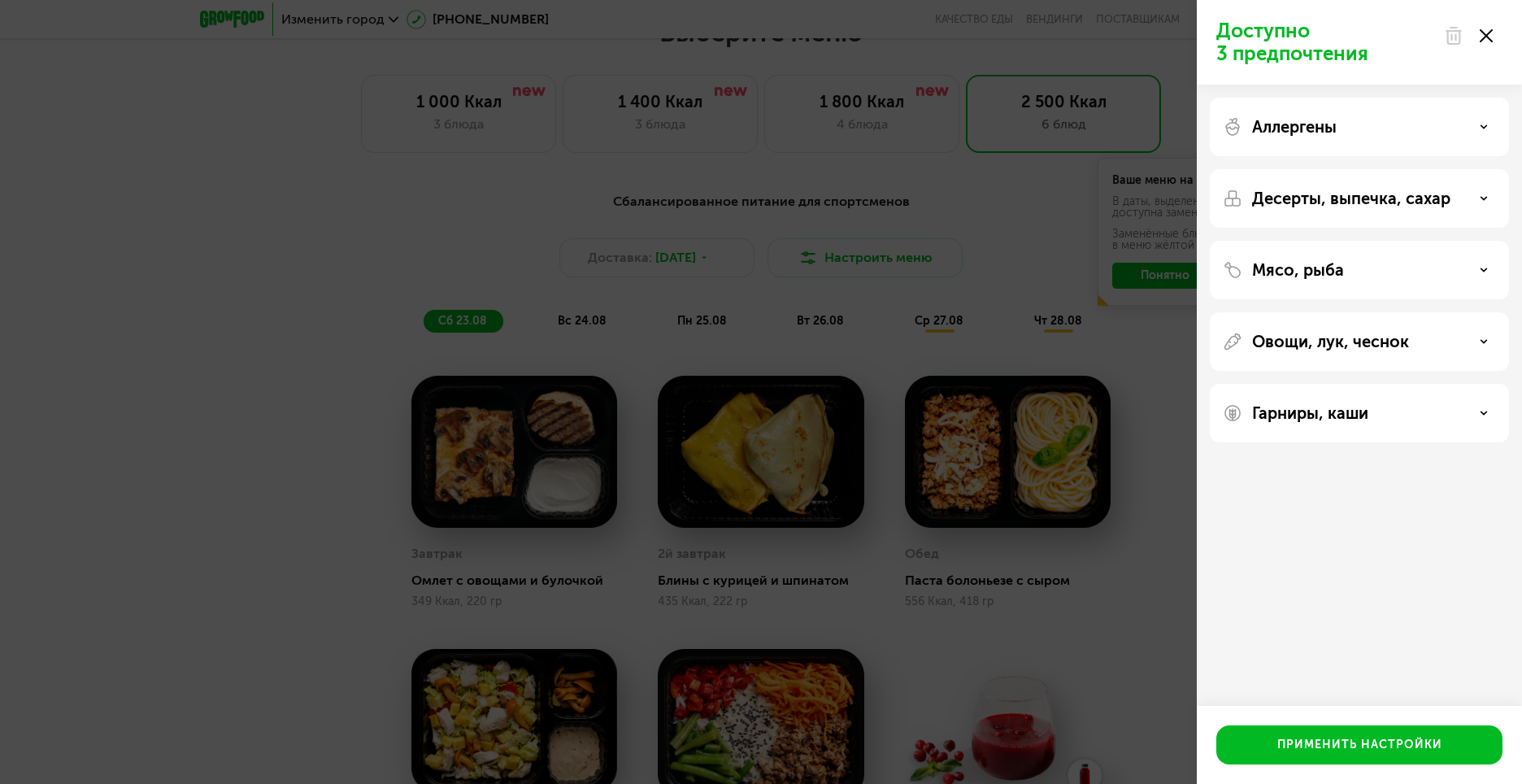
click at [1474, 340] on div "Овощи, лук, чеснок" at bounding box center [1359, 341] width 273 height 20
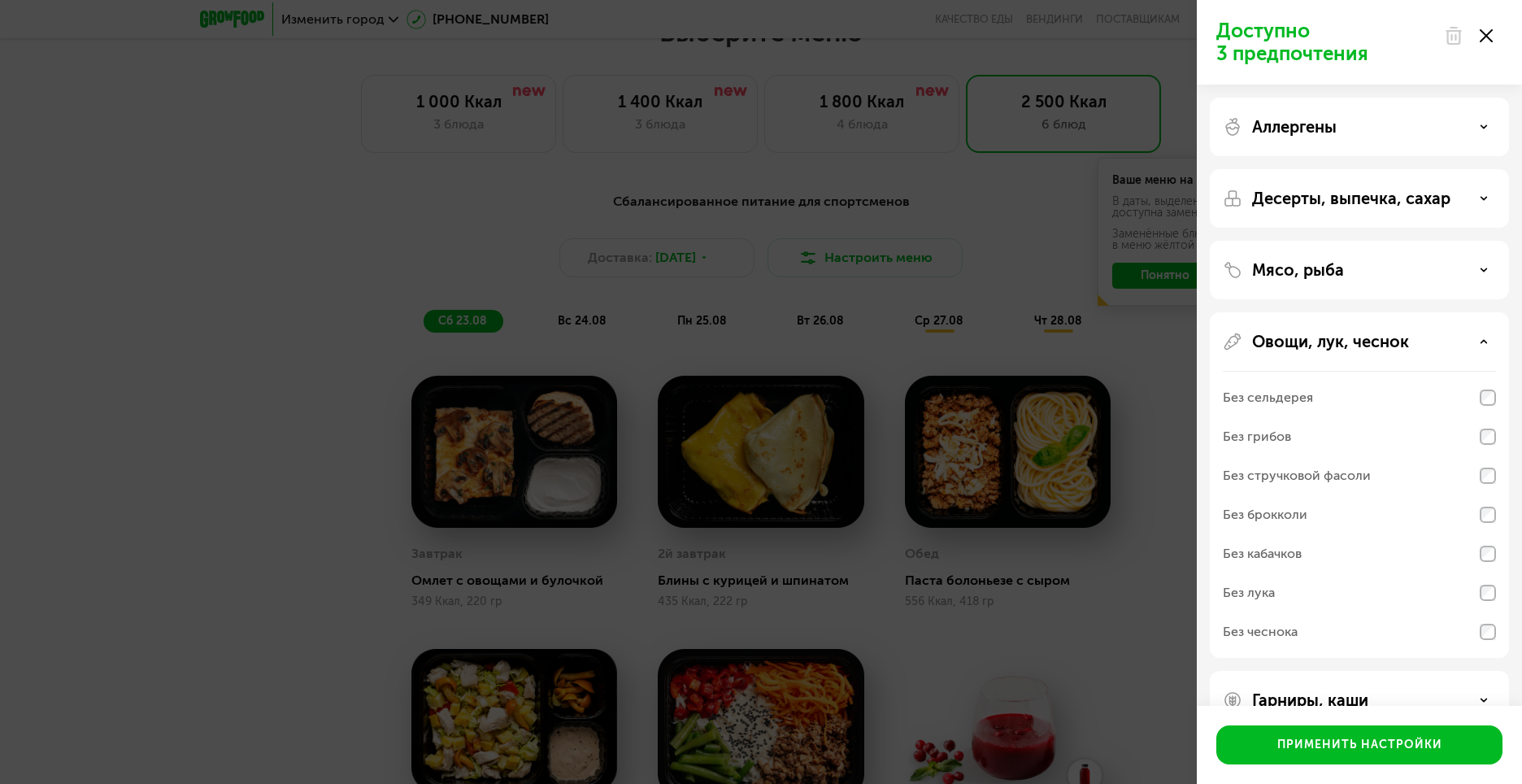
click at [1474, 340] on div "Овощи, лук, чеснок" at bounding box center [1359, 341] width 273 height 20
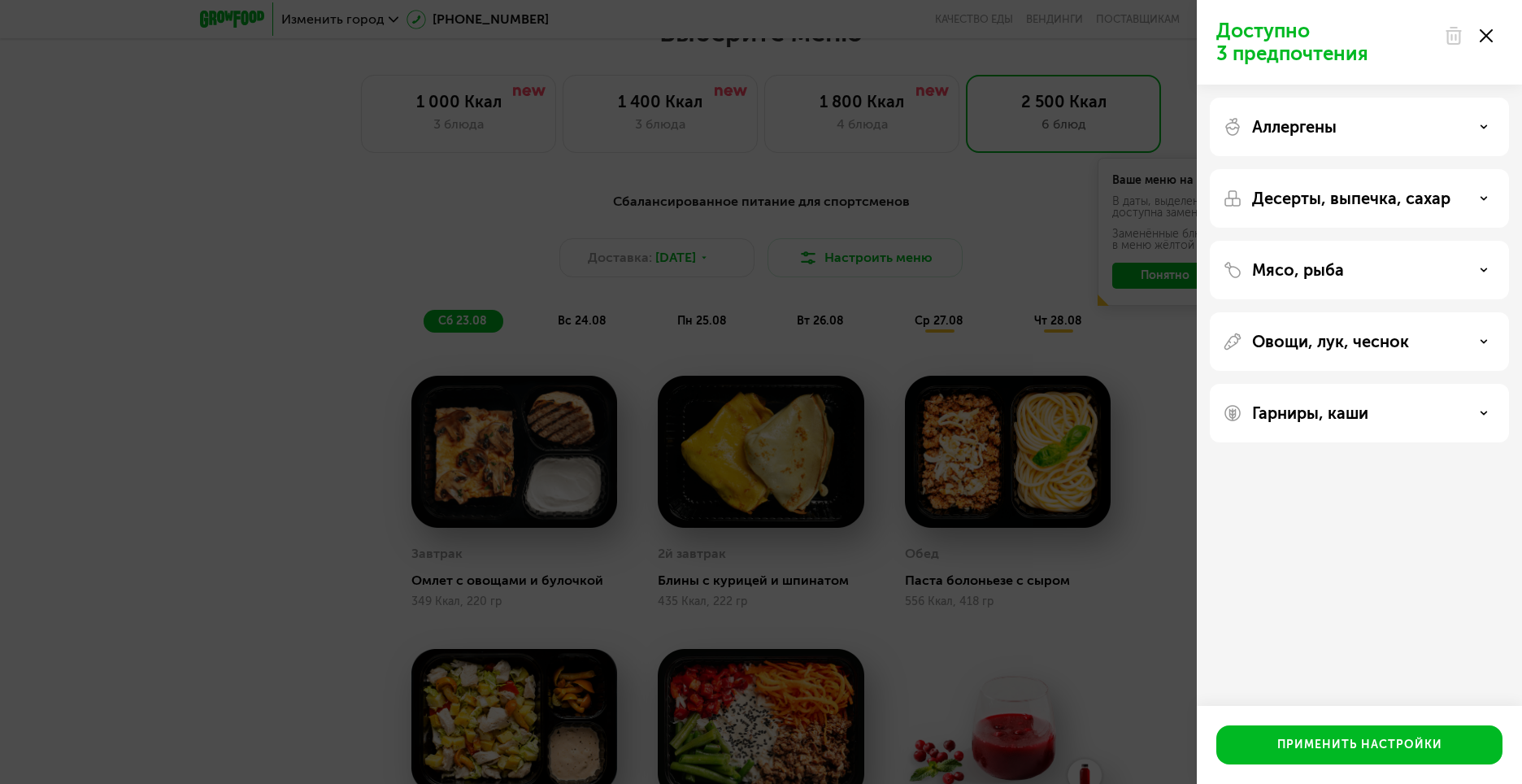
click at [1464, 402] on div "Гарниры, каши" at bounding box center [1359, 412] width 299 height 58
click at [1483, 416] on icon at bounding box center [1483, 412] width 8 height 8
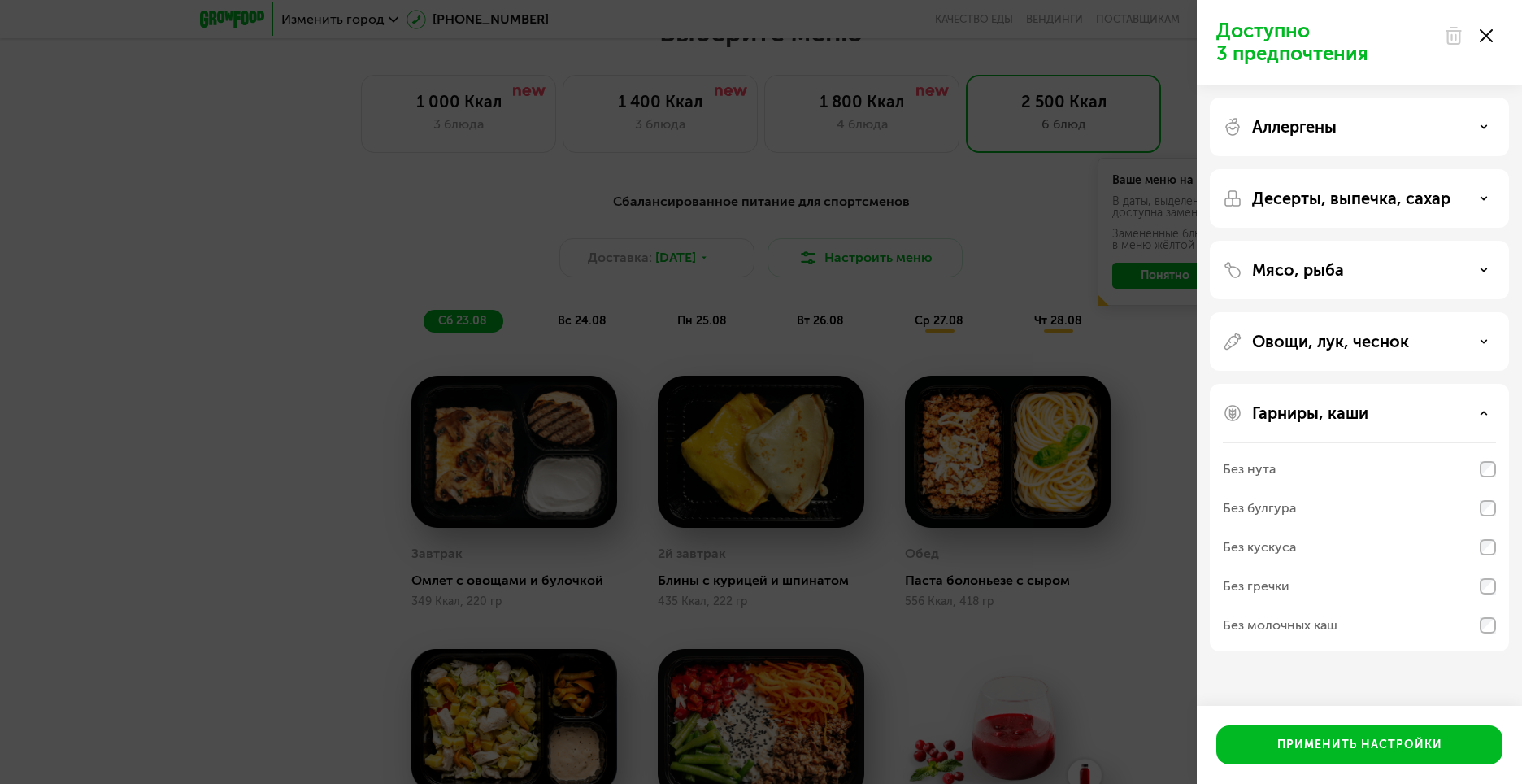
click at [1483, 416] on icon at bounding box center [1483, 412] width 8 height 8
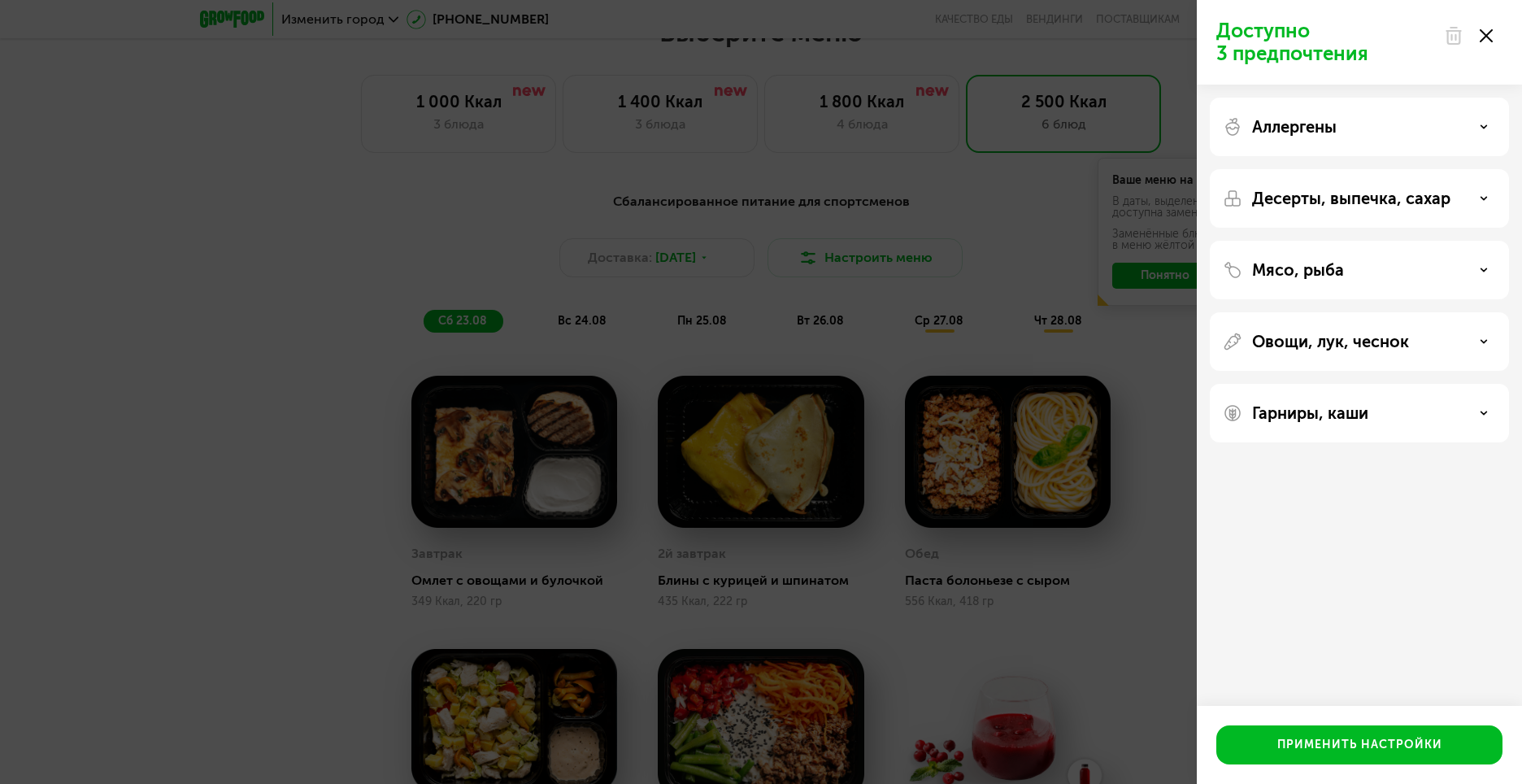
click at [1483, 39] on use at bounding box center [1486, 36] width 13 height 13
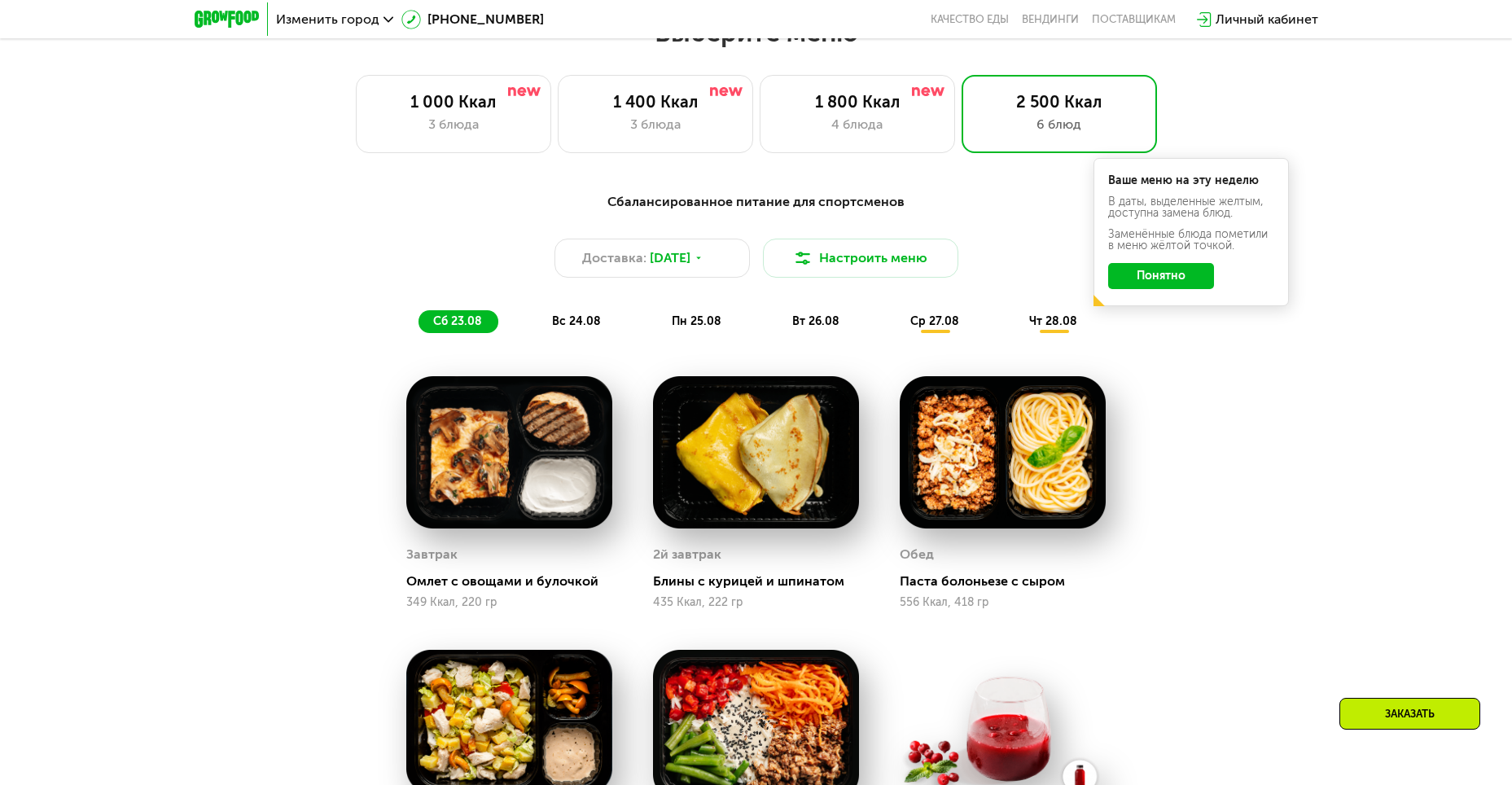
click at [578, 320] on span "вс 24.08" at bounding box center [577, 320] width 49 height 13
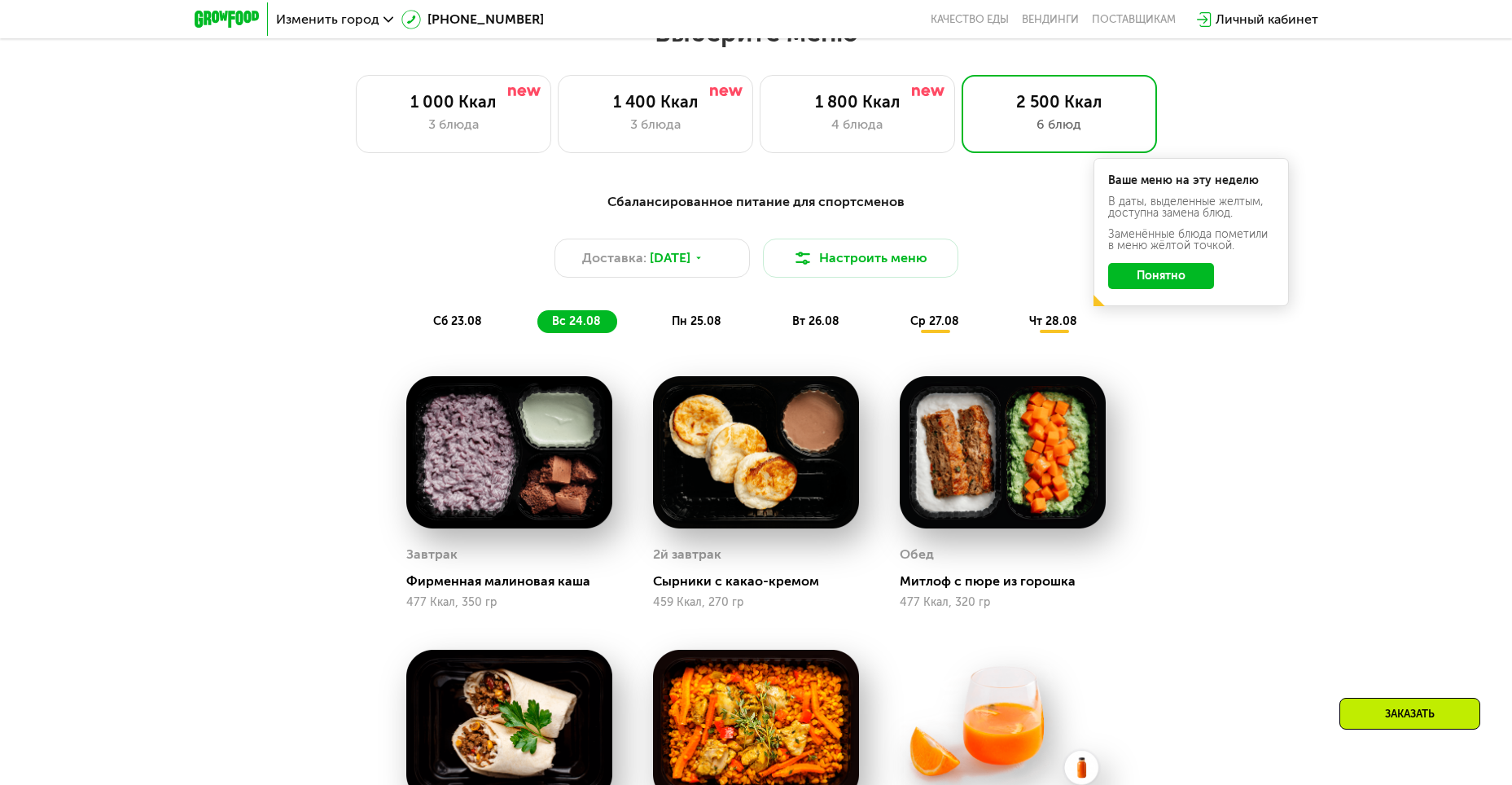
scroll to position [814, 0]
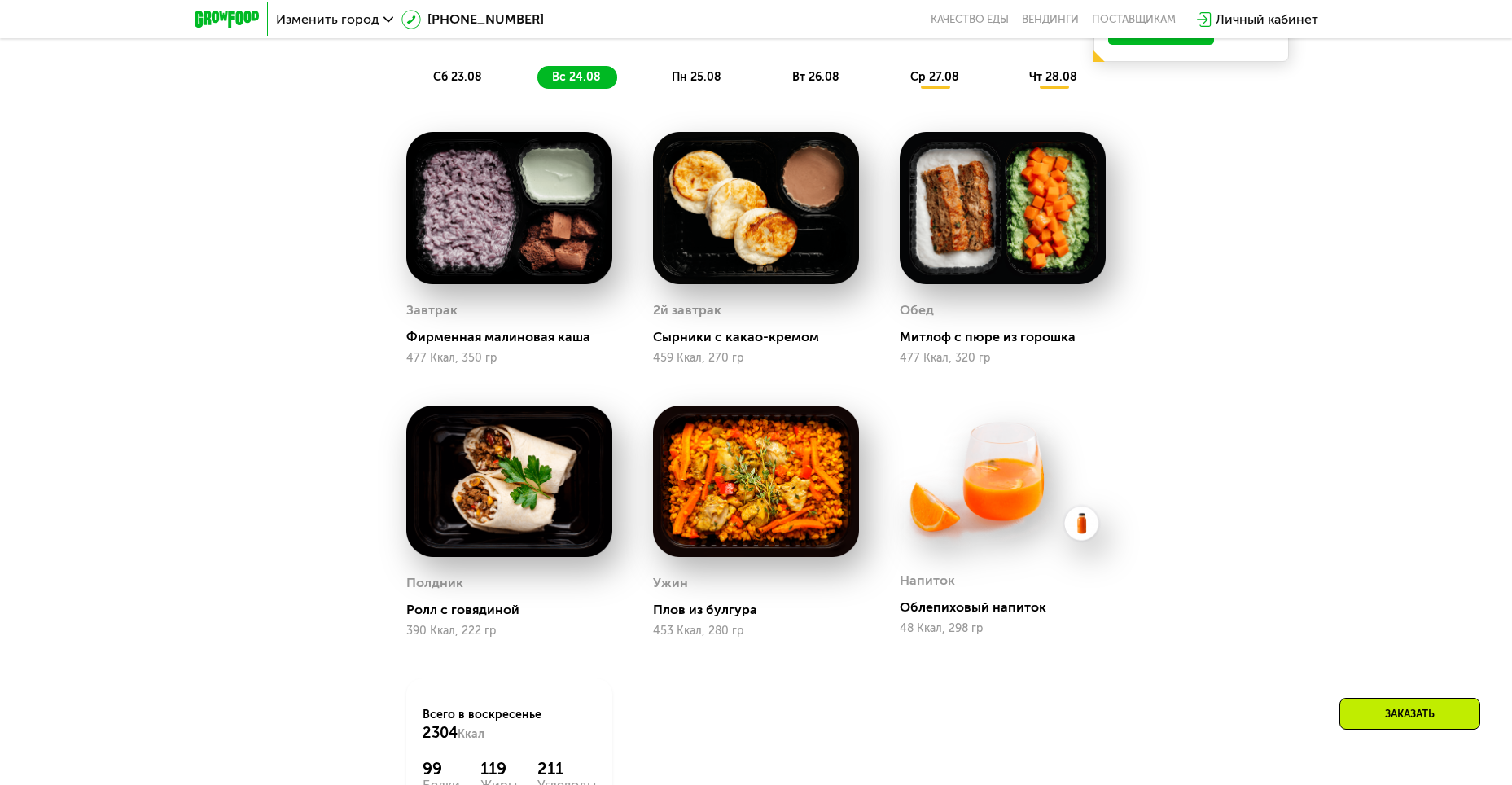
click at [777, 85] on div "пн 25.08" at bounding box center [816, 76] width 78 height 22
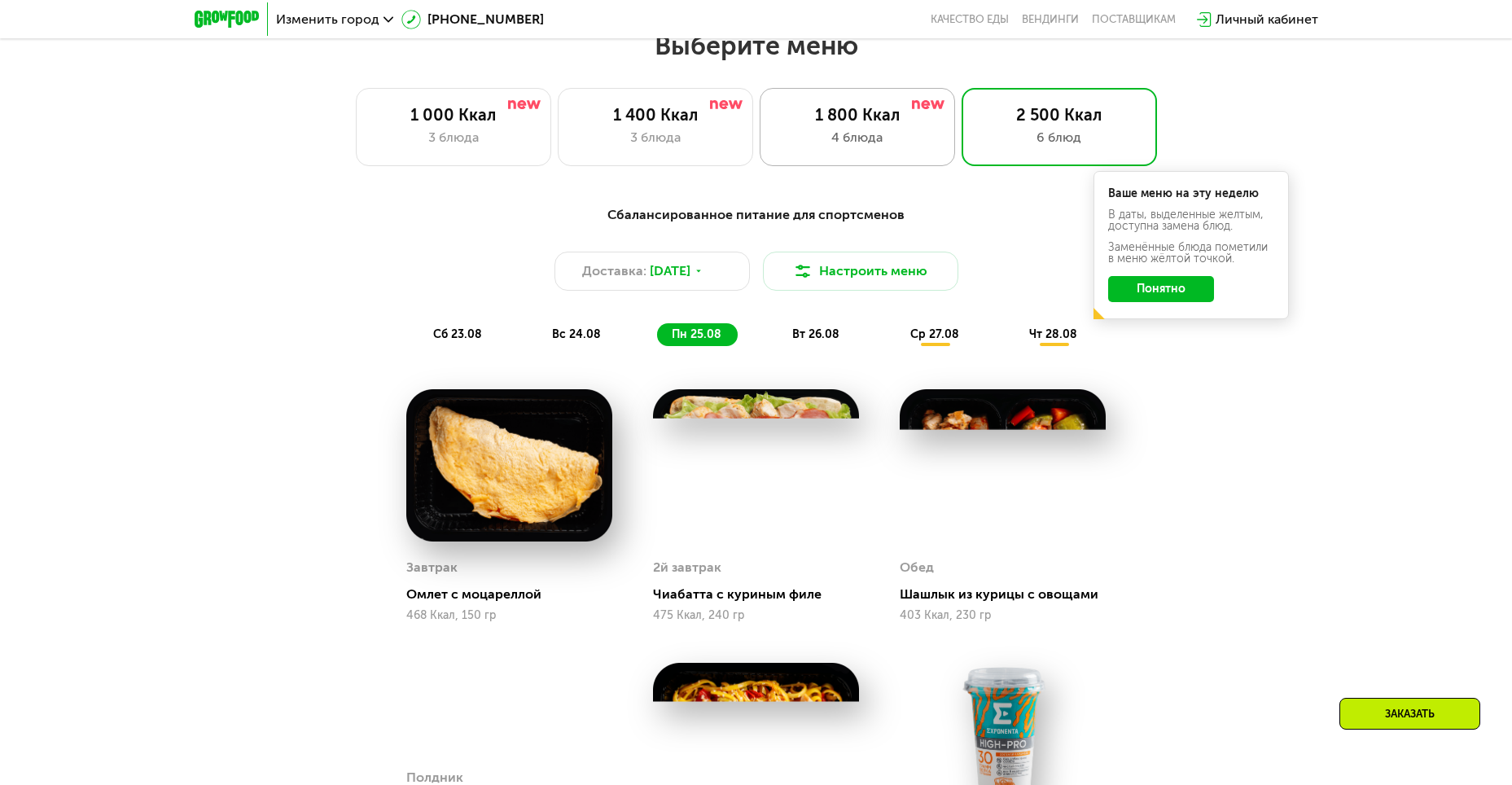
scroll to position [407, 0]
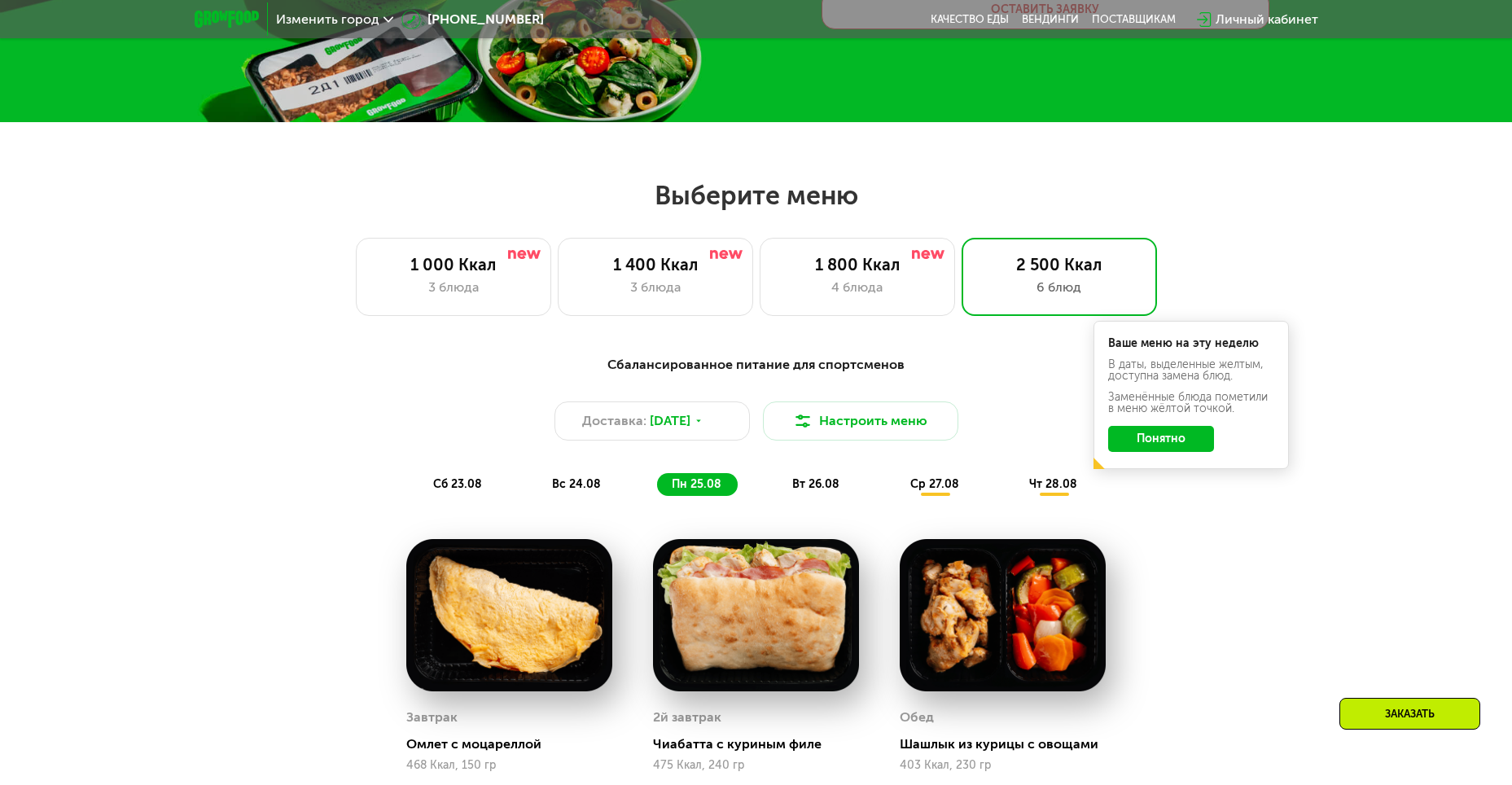
click at [811, 484] on span "вт 26.08" at bounding box center [816, 483] width 47 height 13
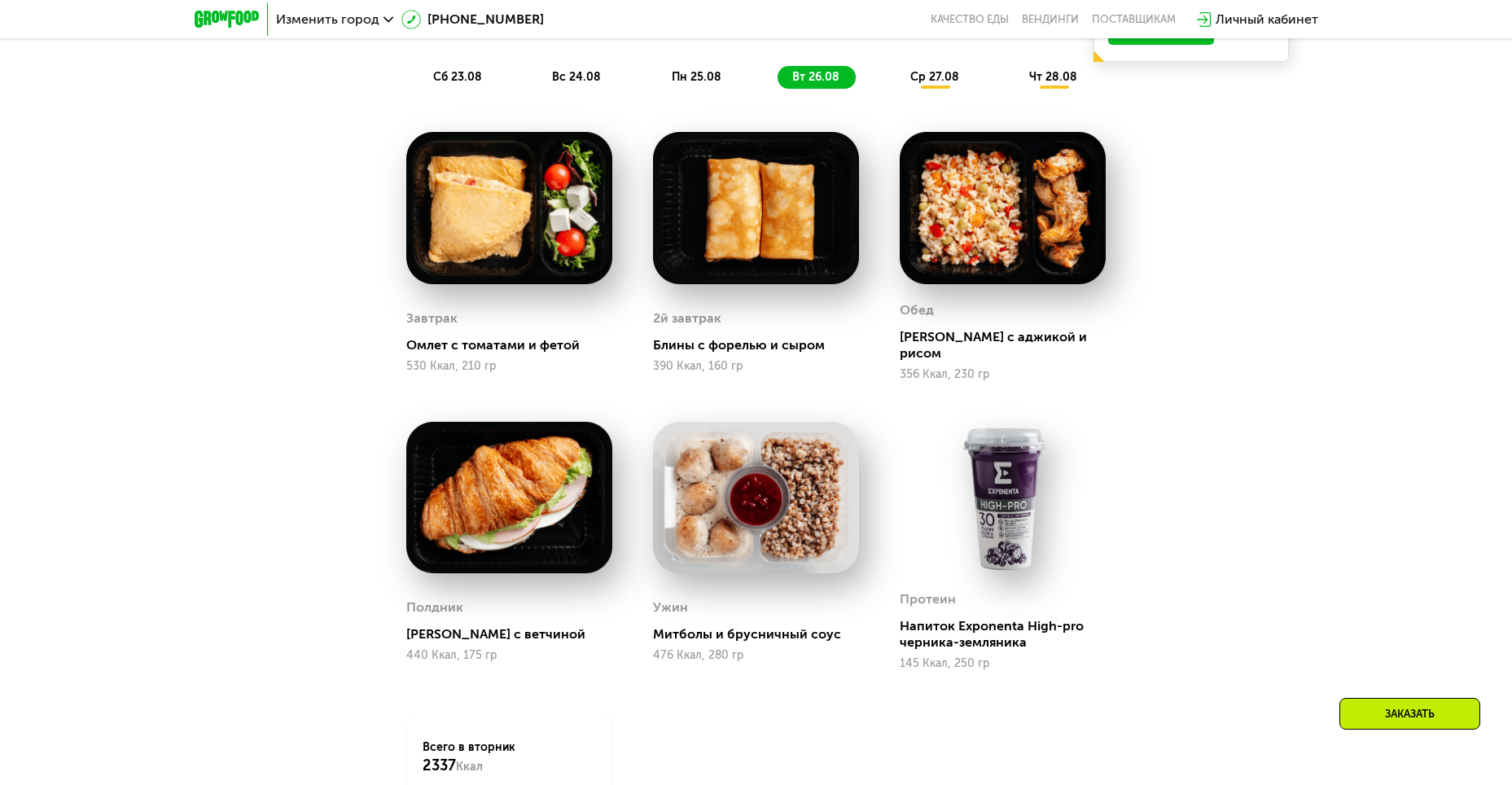
scroll to position [570, 0]
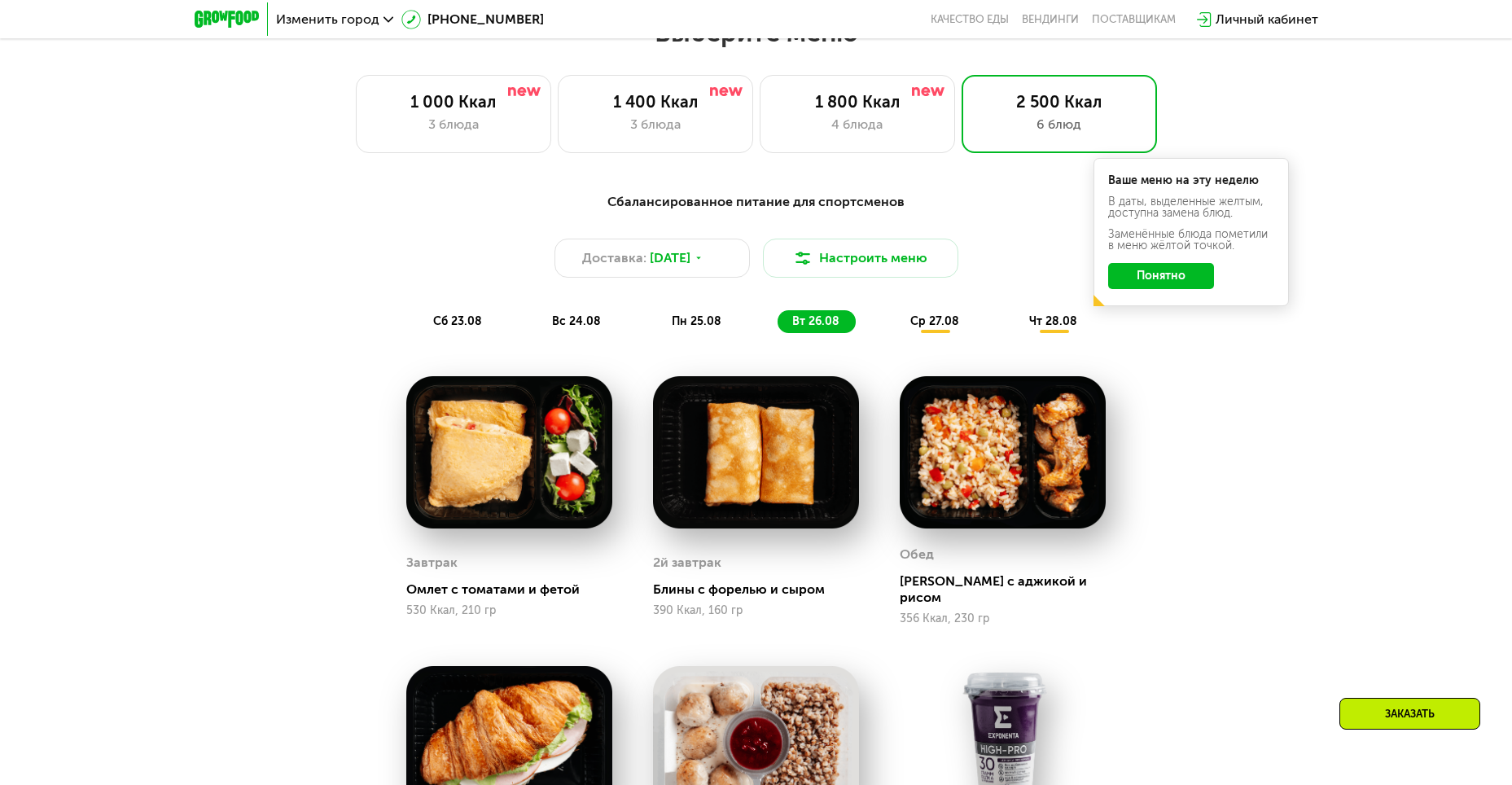
click at [1015, 330] on div "ср 27.08" at bounding box center [1054, 321] width 79 height 22
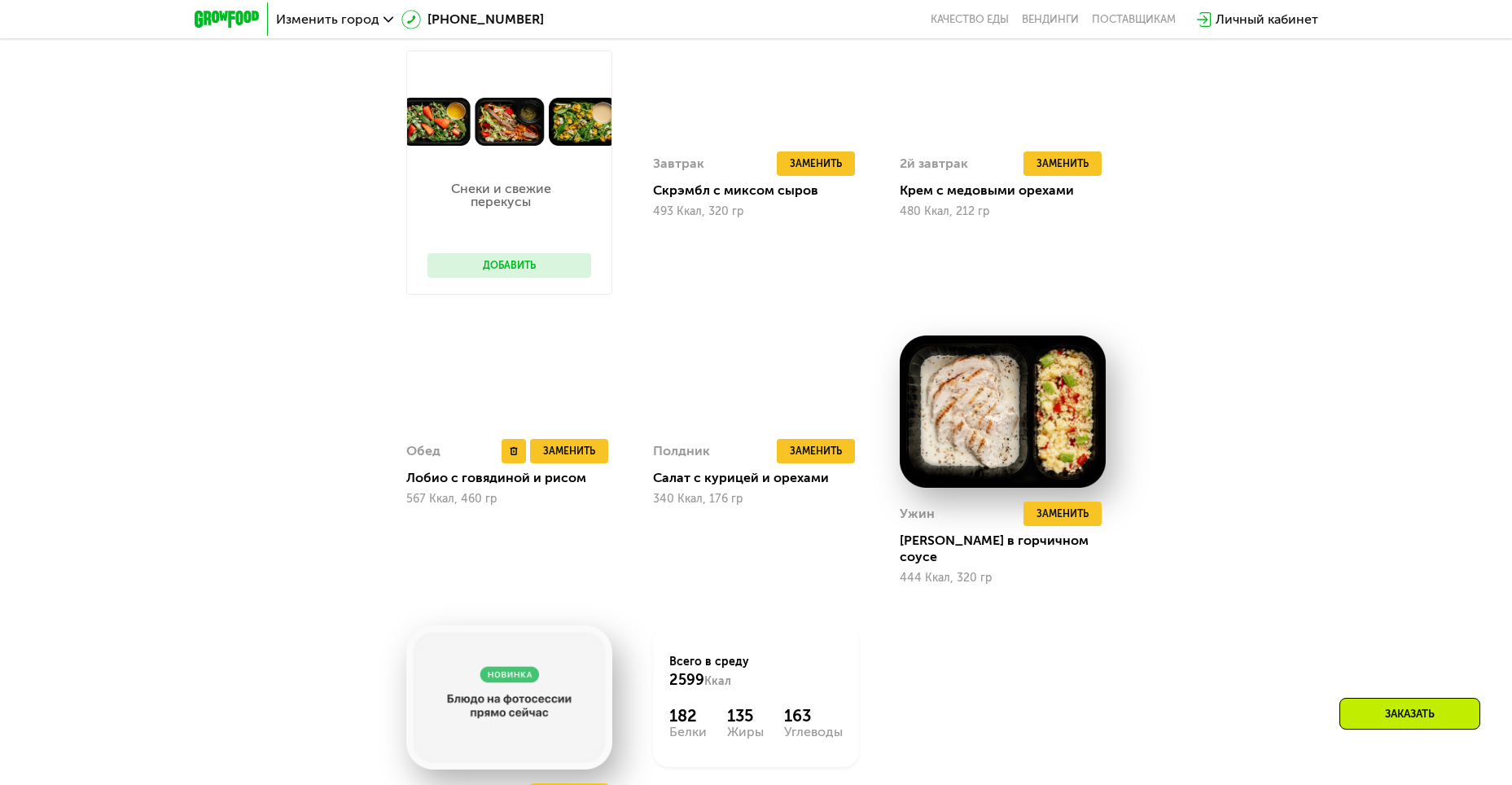
scroll to position [733, 0]
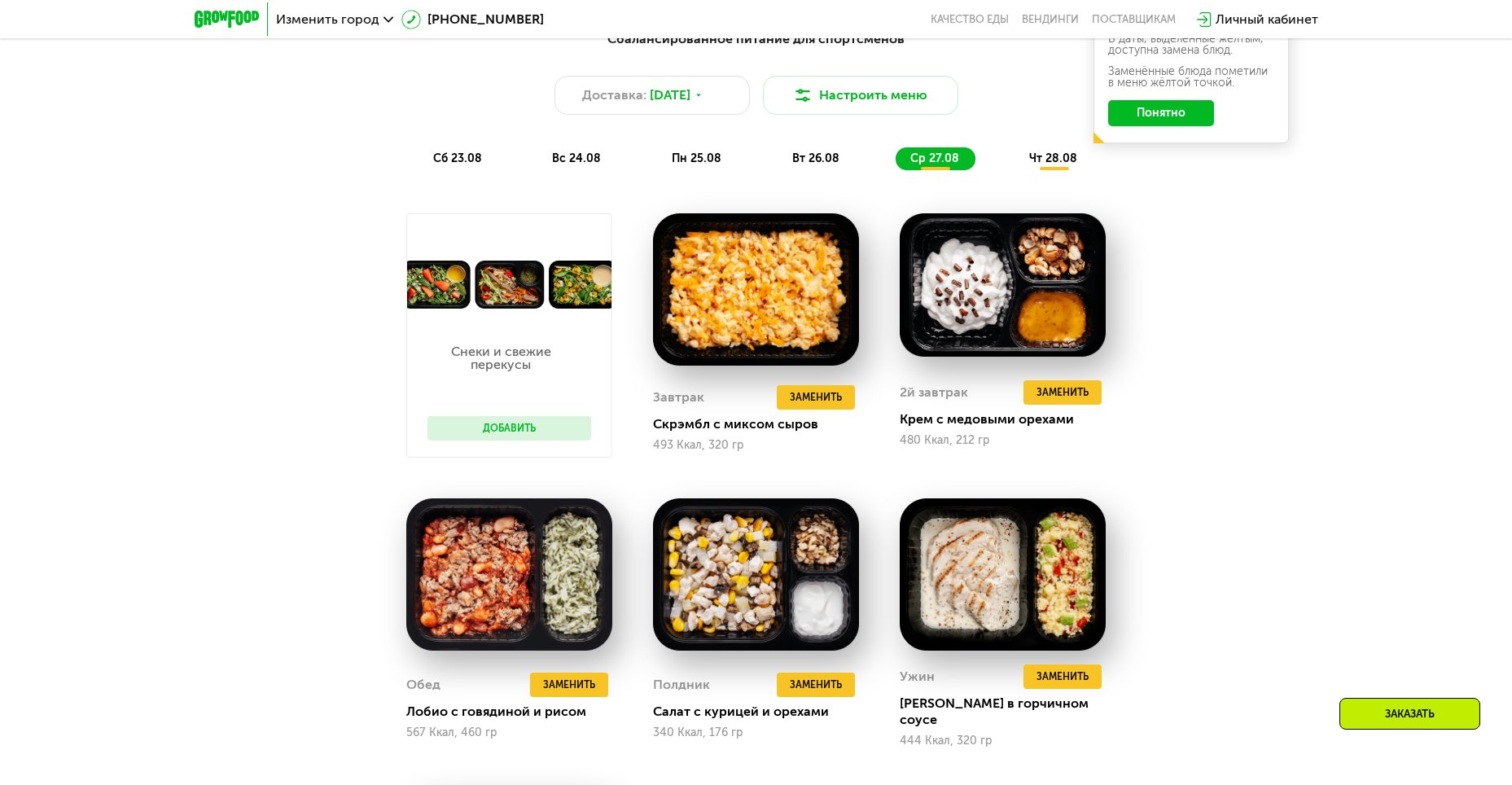
click at [517, 431] on button "Добавить" at bounding box center [509, 428] width 164 height 24
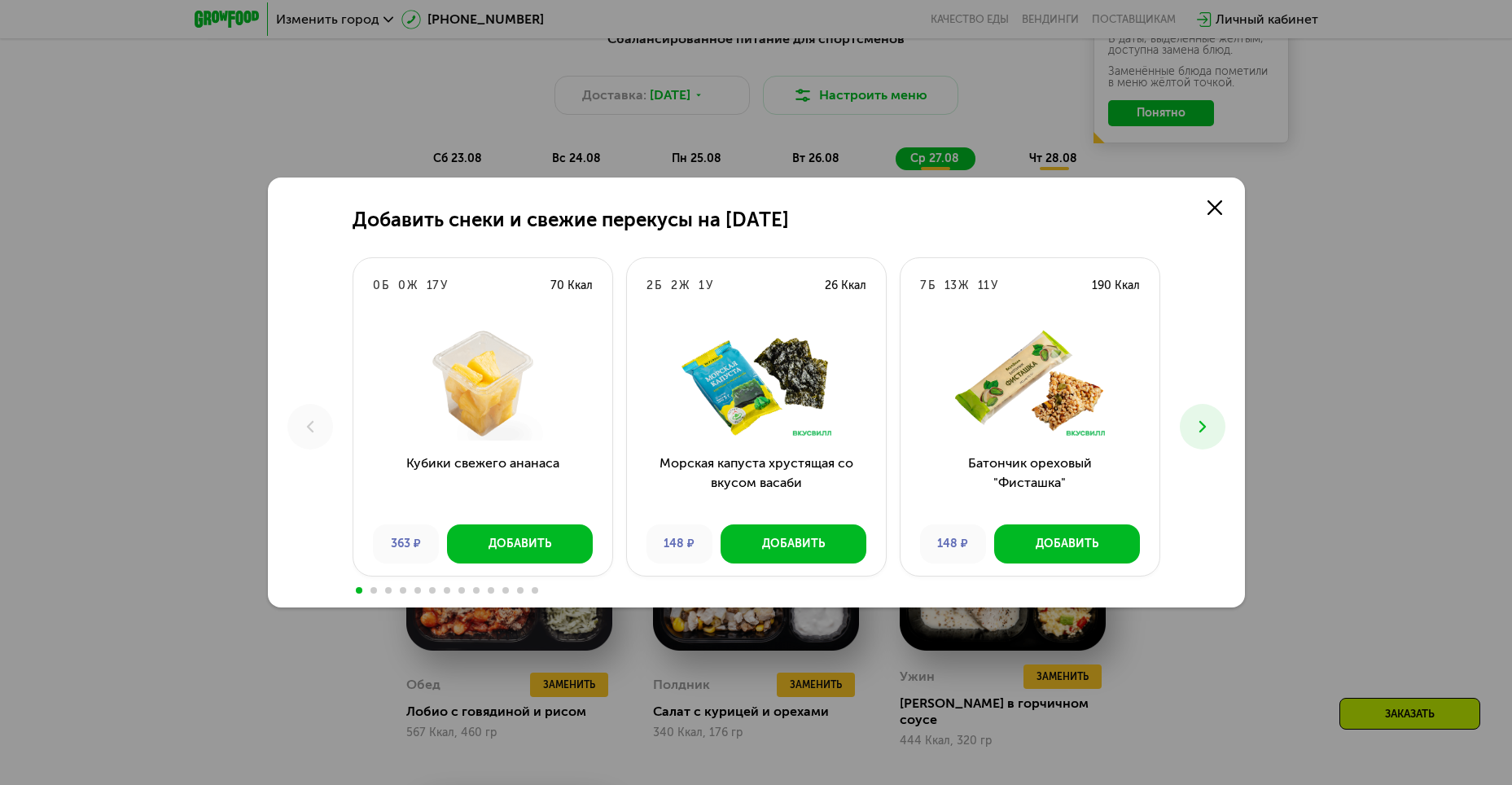
click at [1204, 416] on icon at bounding box center [1203, 426] width 20 height 20
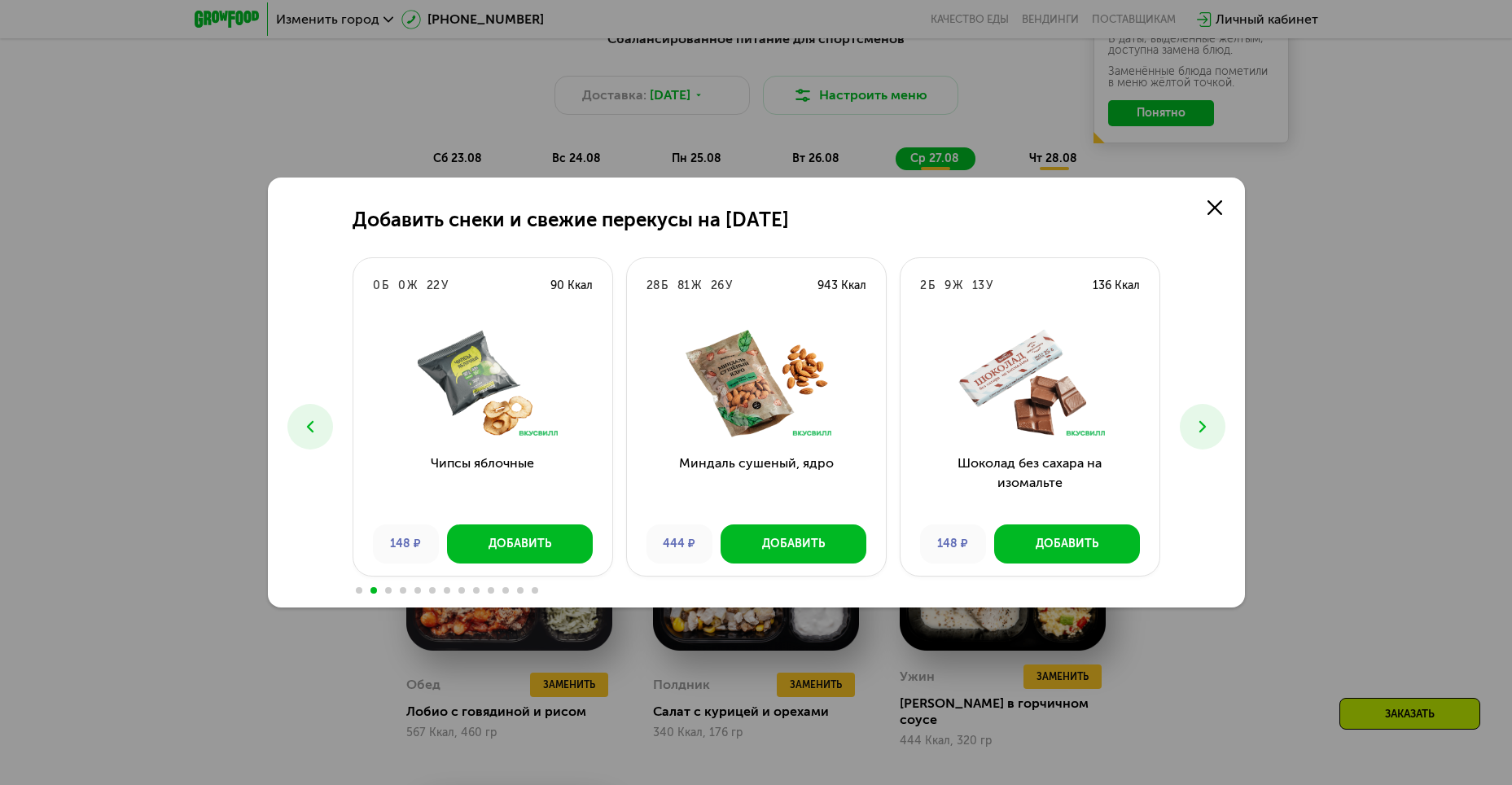
click at [1204, 416] on icon at bounding box center [1203, 426] width 20 height 20
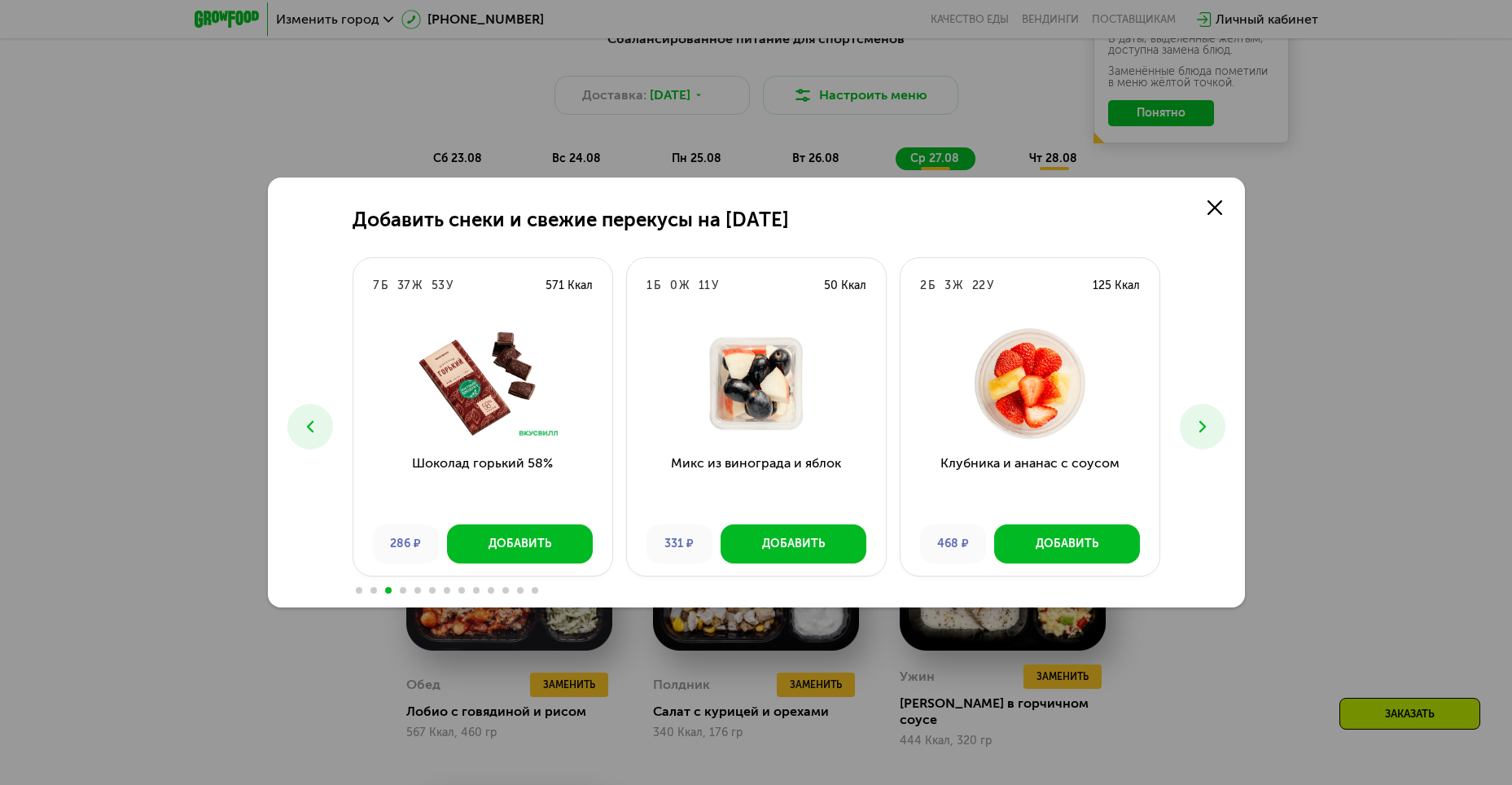
click at [1204, 416] on icon at bounding box center [1203, 426] width 20 height 20
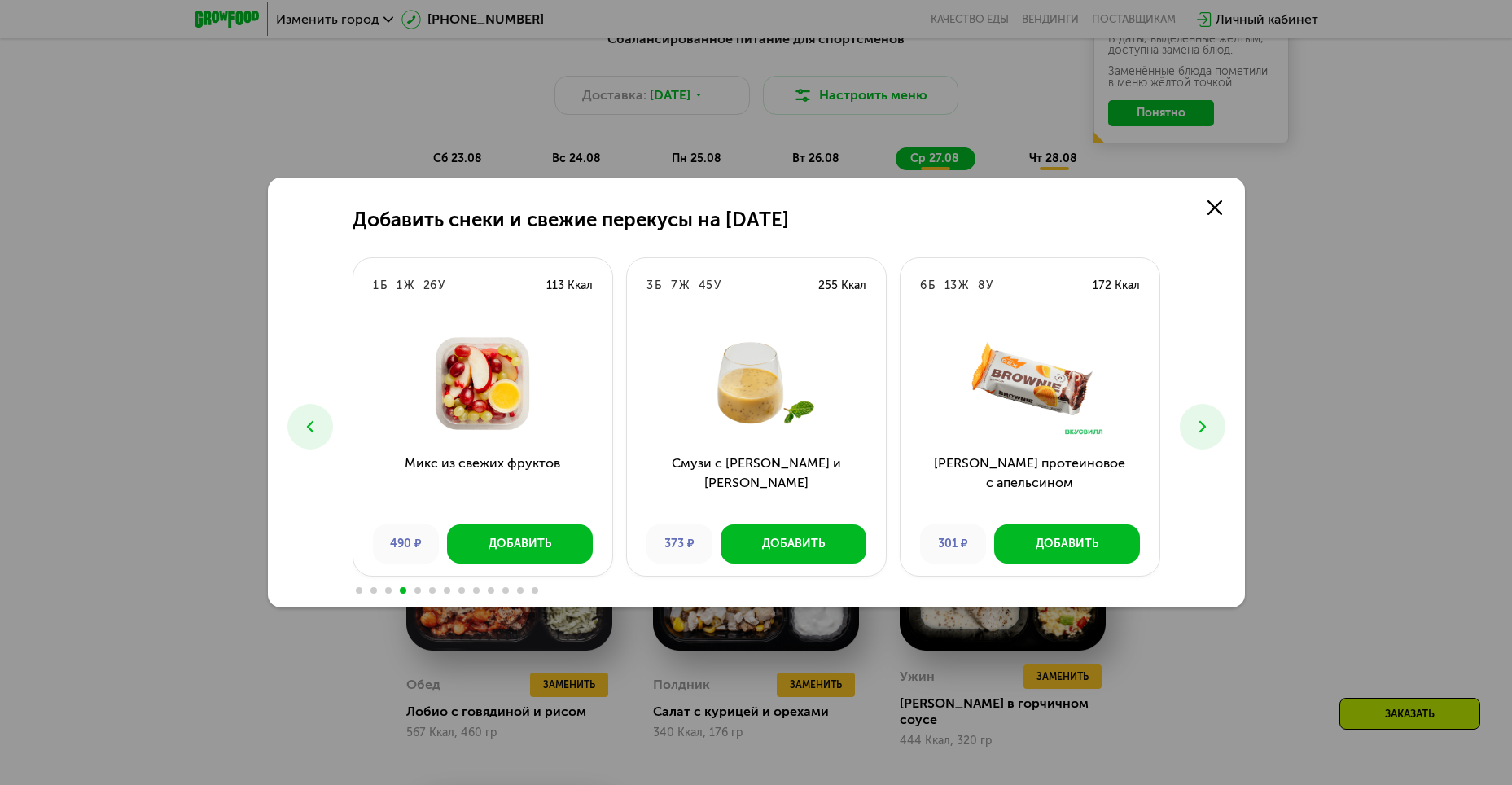
click at [1204, 416] on icon at bounding box center [1203, 426] width 20 height 20
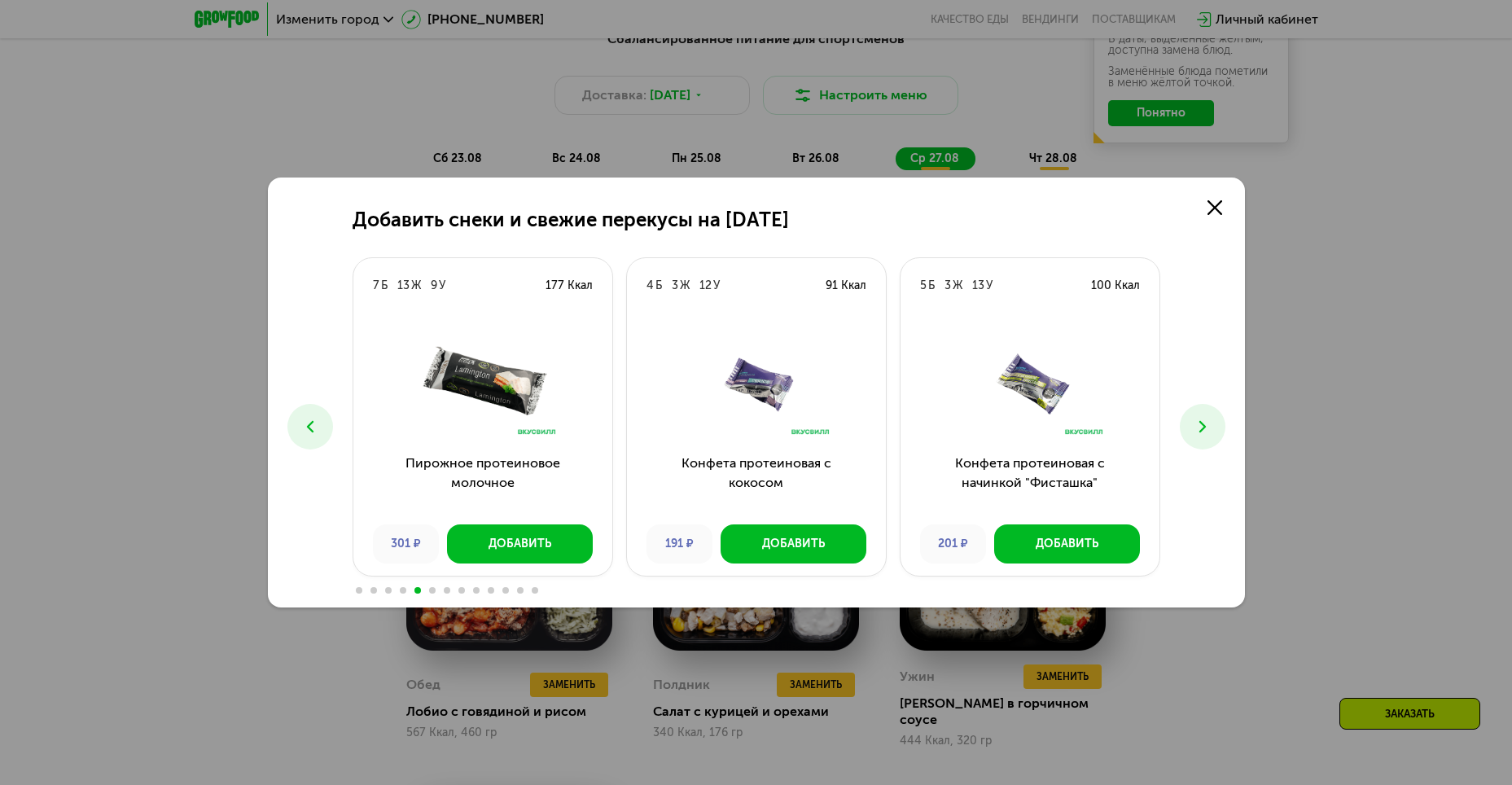
click at [1204, 416] on icon at bounding box center [1203, 426] width 20 height 20
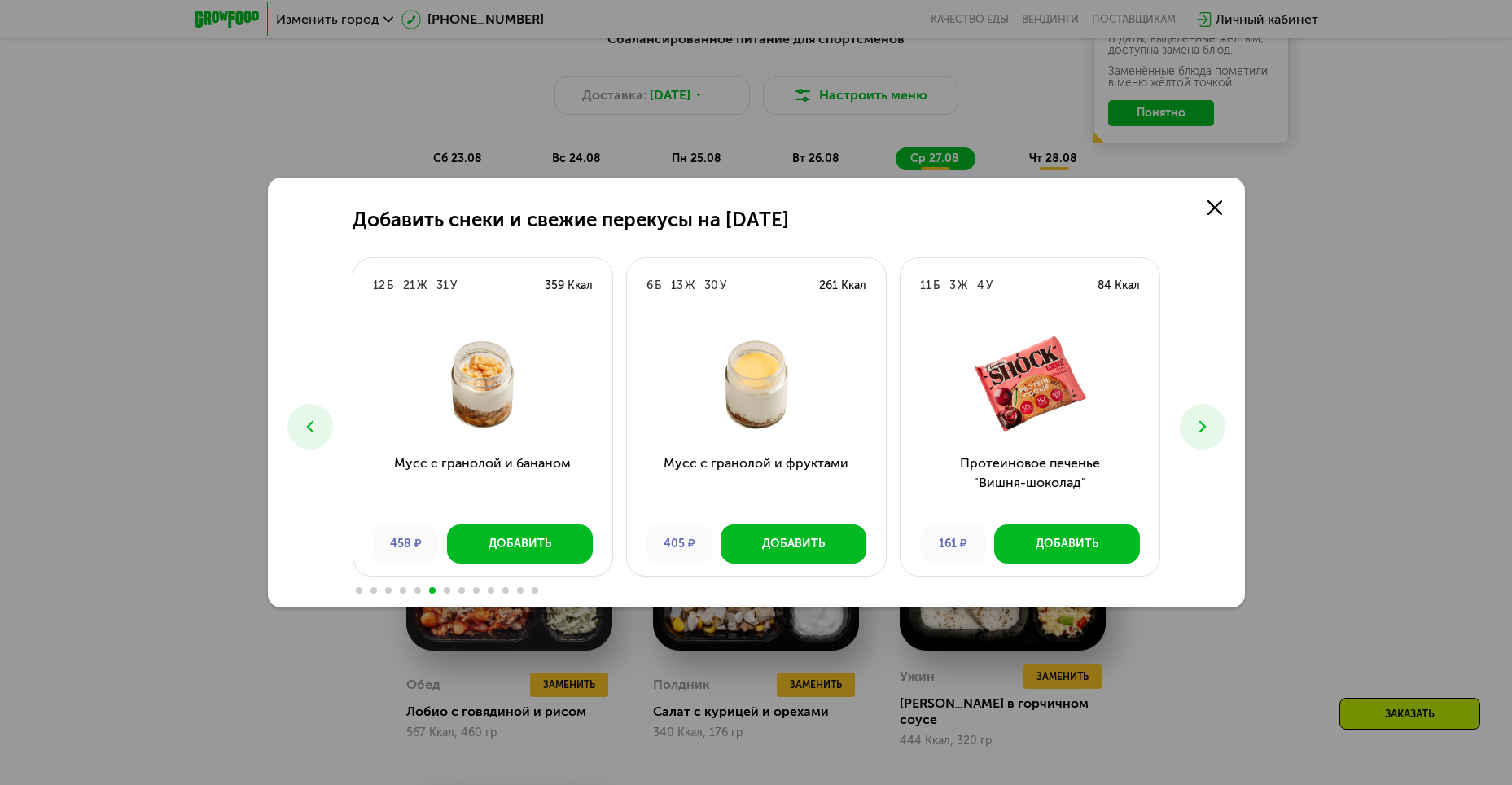
click at [1204, 416] on icon at bounding box center [1203, 426] width 20 height 20
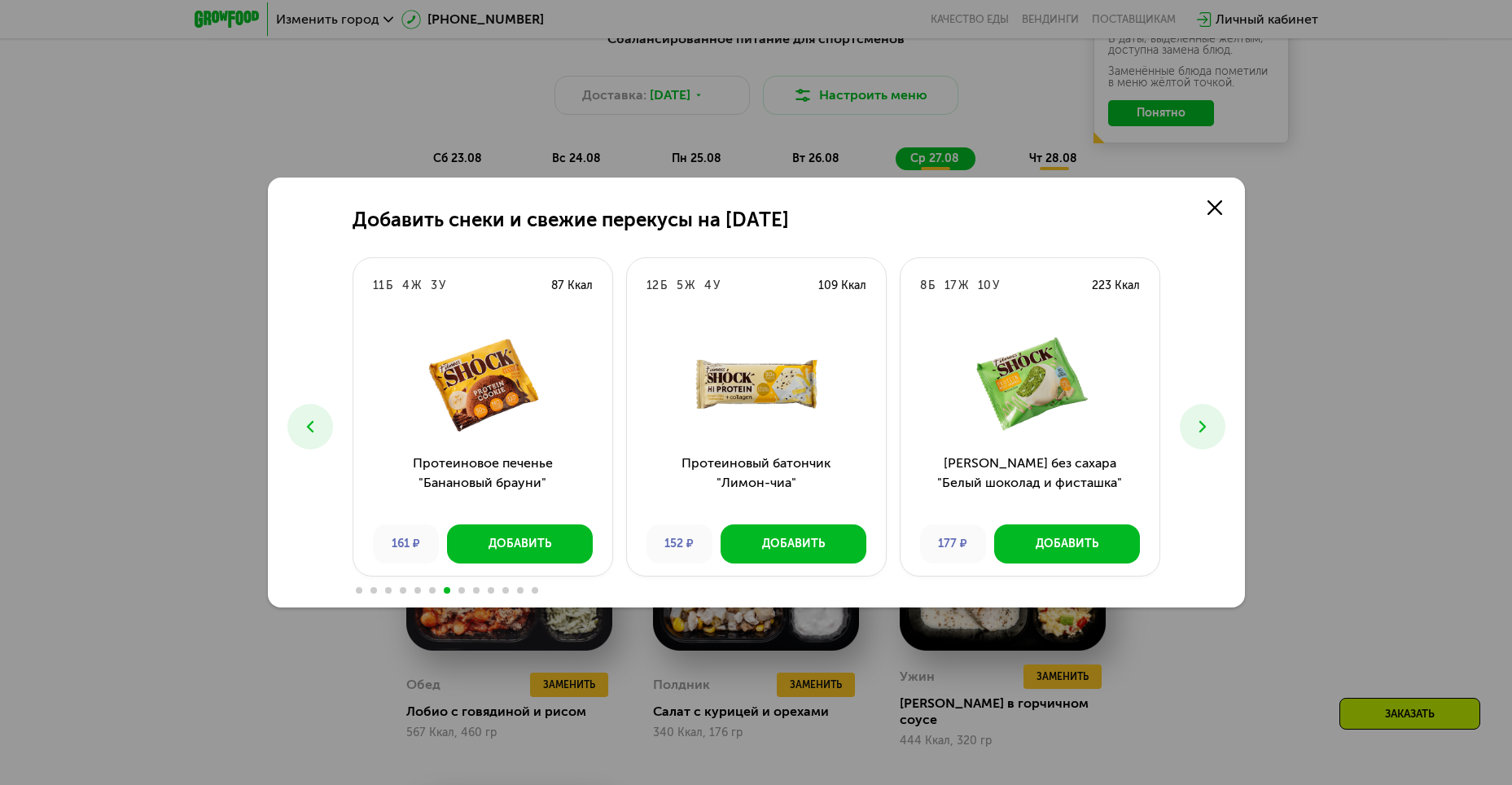
click at [1204, 416] on icon at bounding box center [1203, 426] width 20 height 20
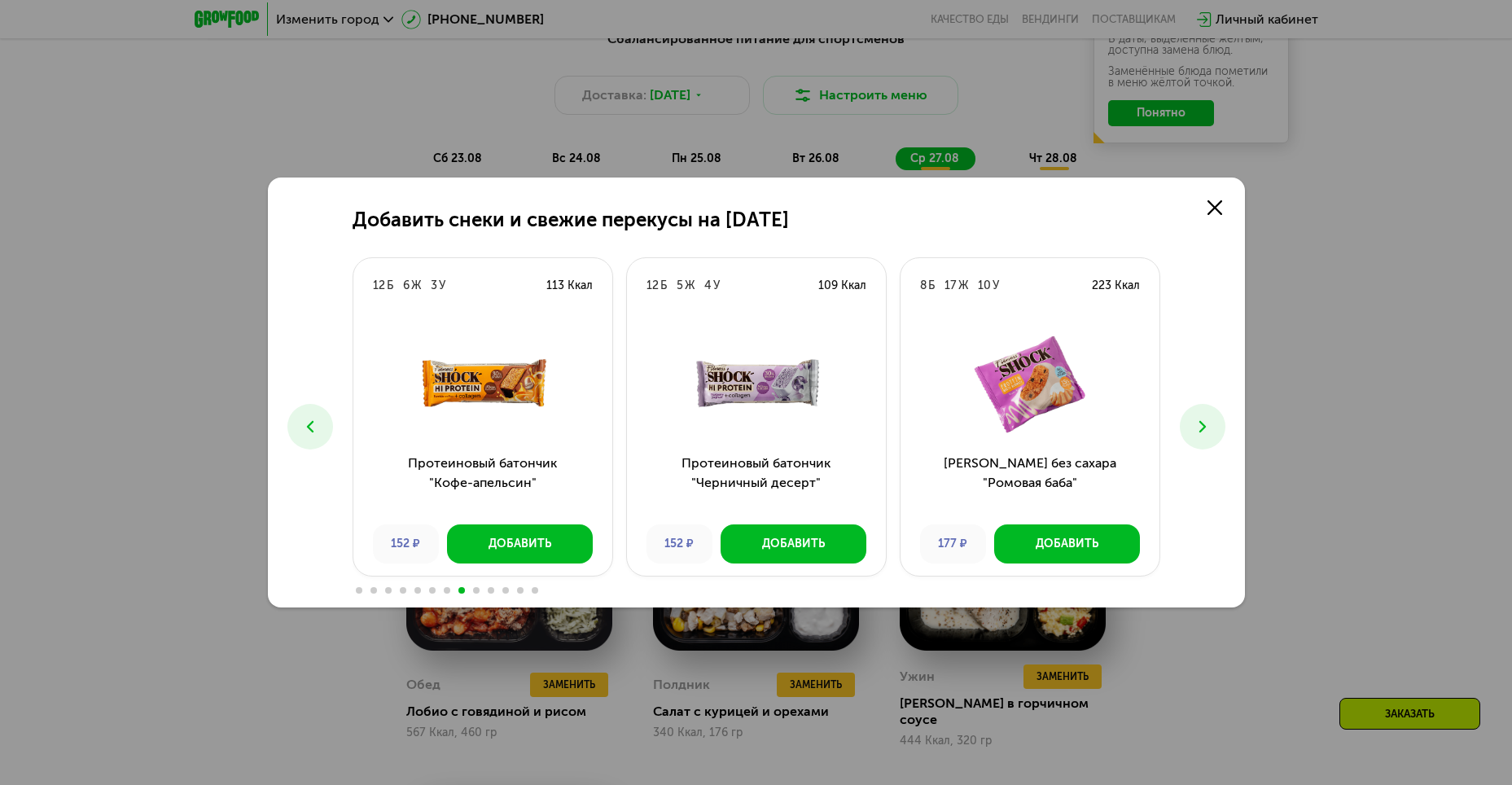
click at [1204, 416] on icon at bounding box center [1203, 426] width 20 height 20
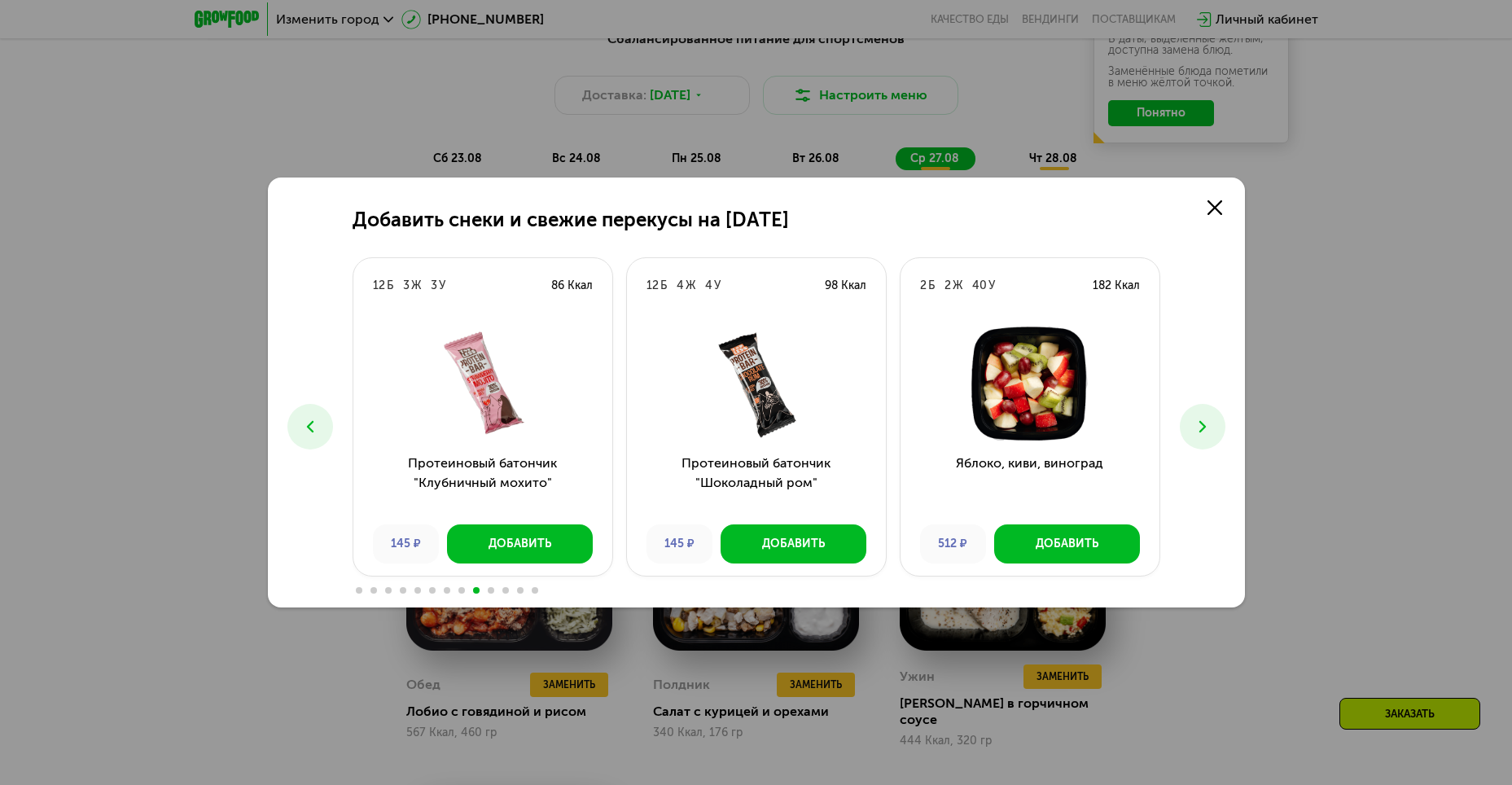
click at [1204, 416] on icon at bounding box center [1203, 426] width 20 height 20
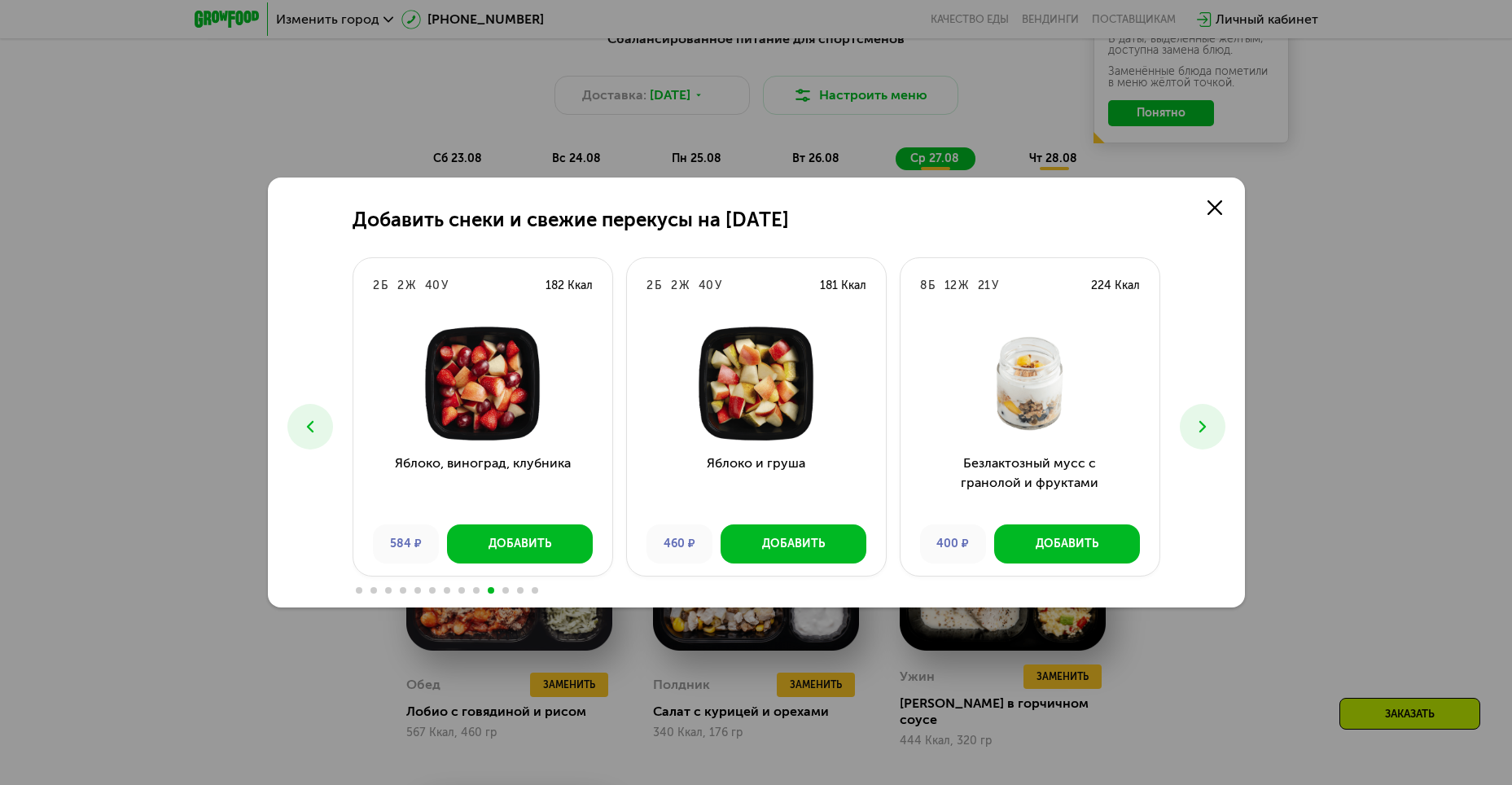
click at [1204, 416] on icon at bounding box center [1203, 426] width 20 height 20
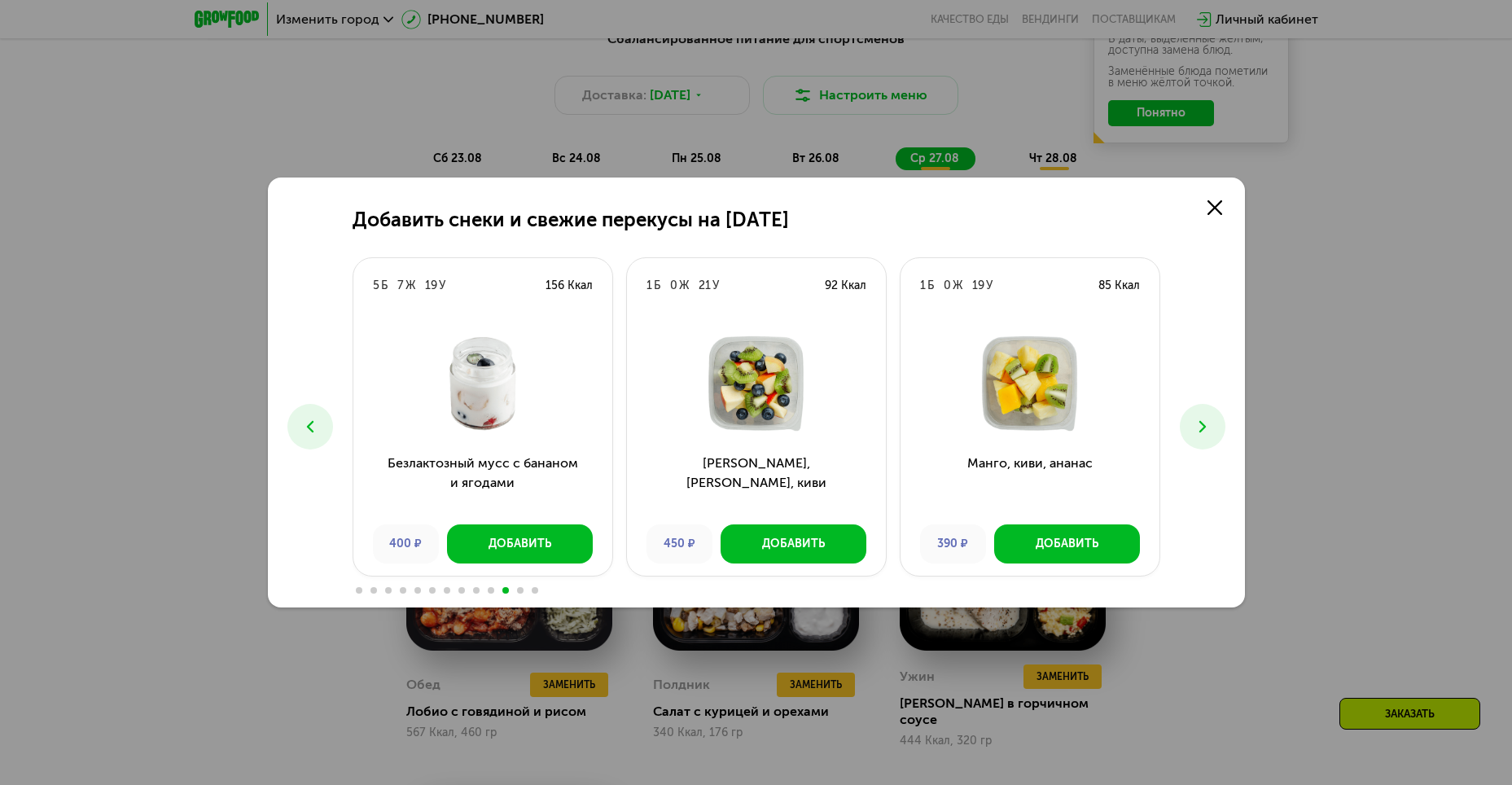
click at [1204, 416] on icon at bounding box center [1203, 426] width 20 height 20
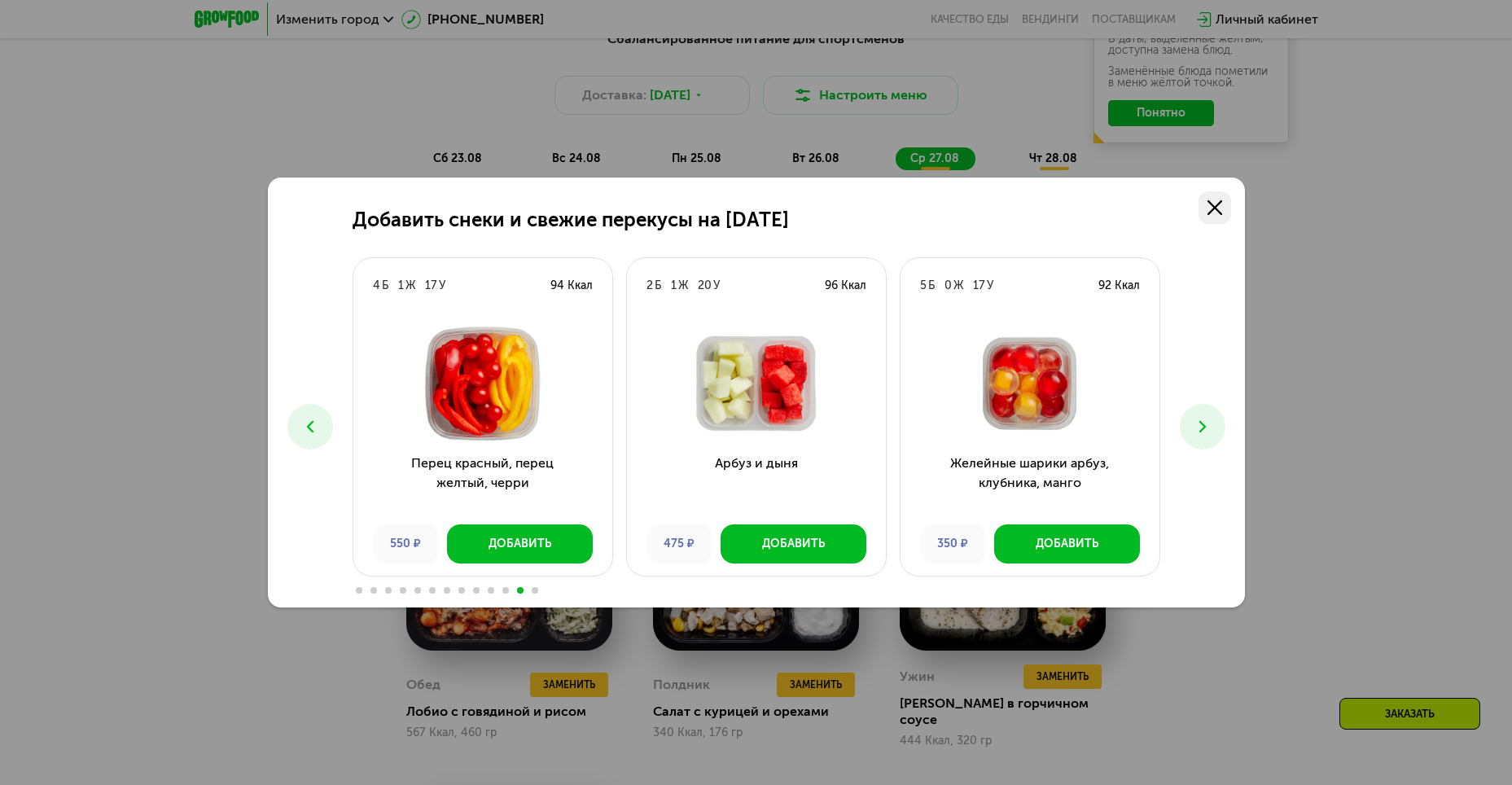
click at [1221, 213] on use at bounding box center [1214, 208] width 14 height 14
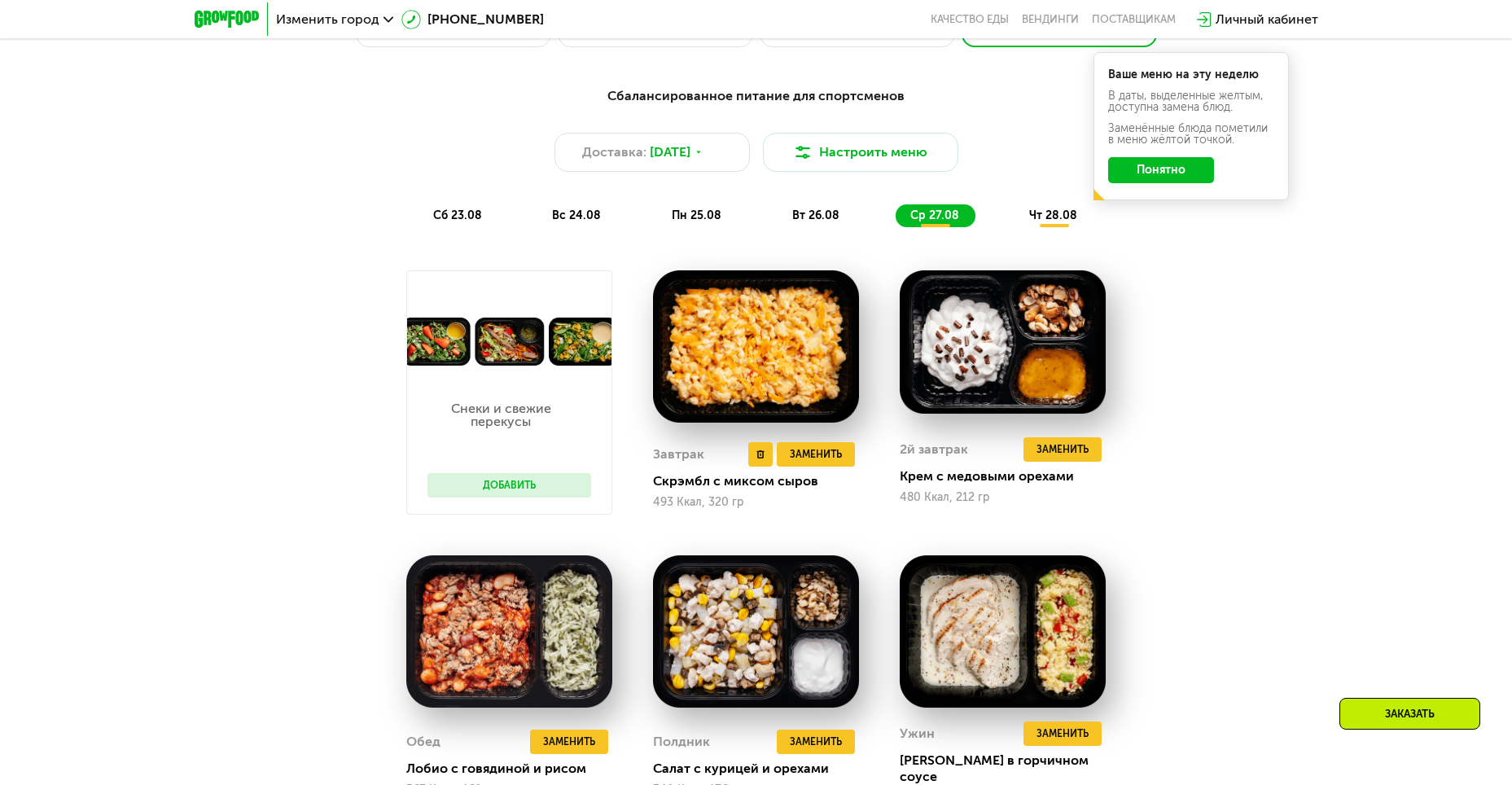
scroll to position [651, 0]
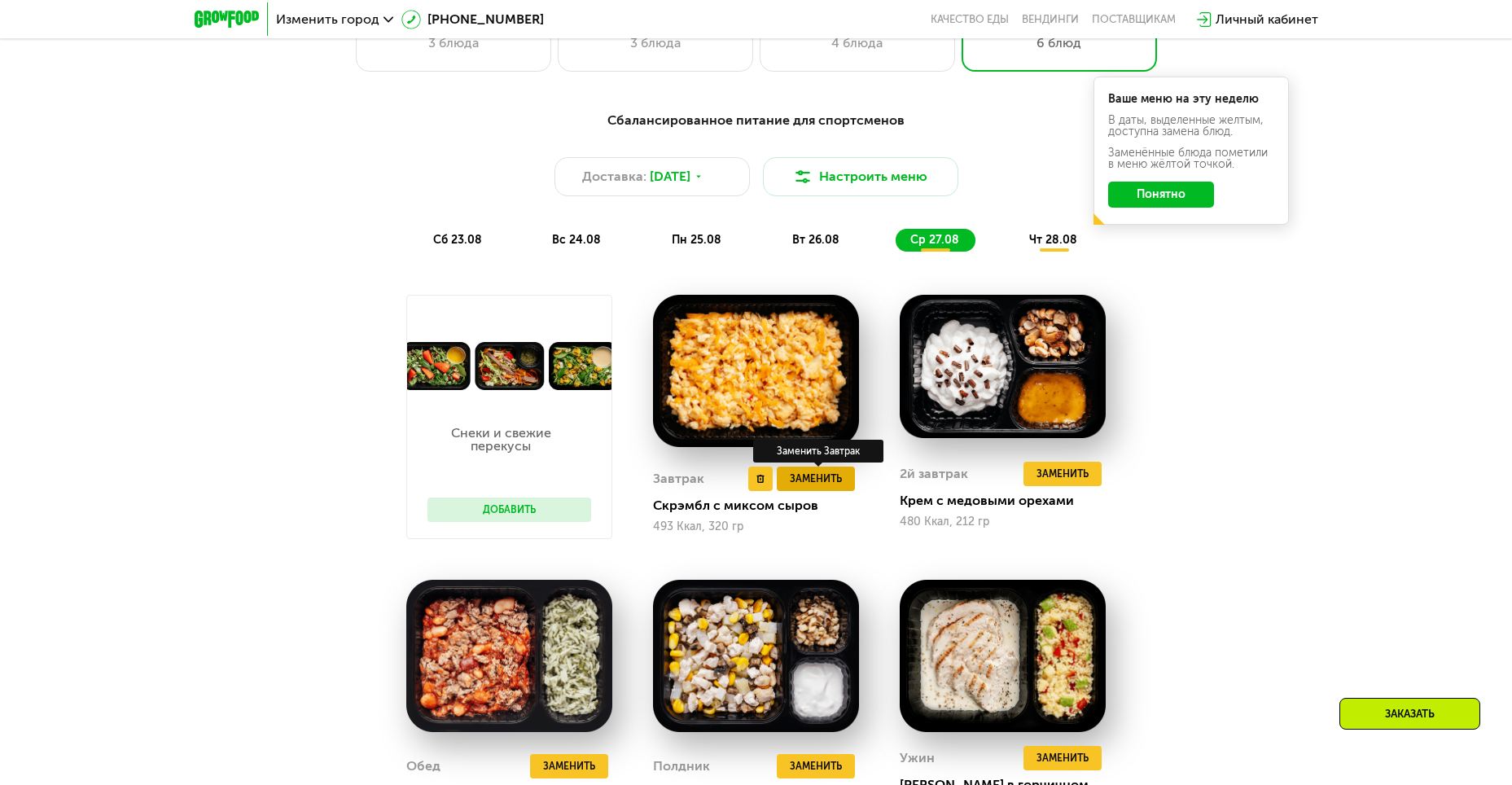
click at [835, 477] on span "Заменить" at bounding box center [816, 478] width 52 height 16
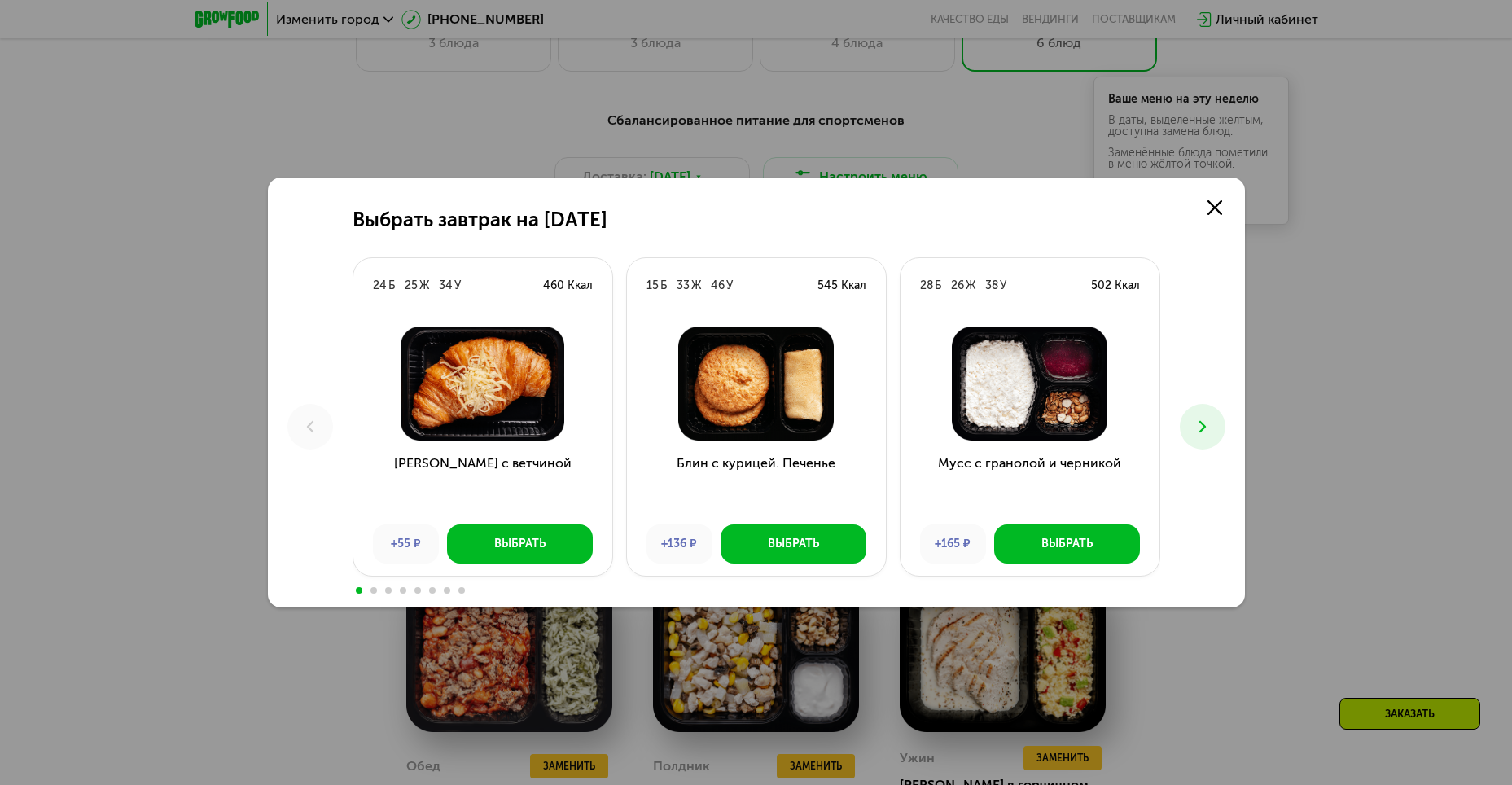
click at [1207, 423] on icon at bounding box center [1203, 426] width 20 height 20
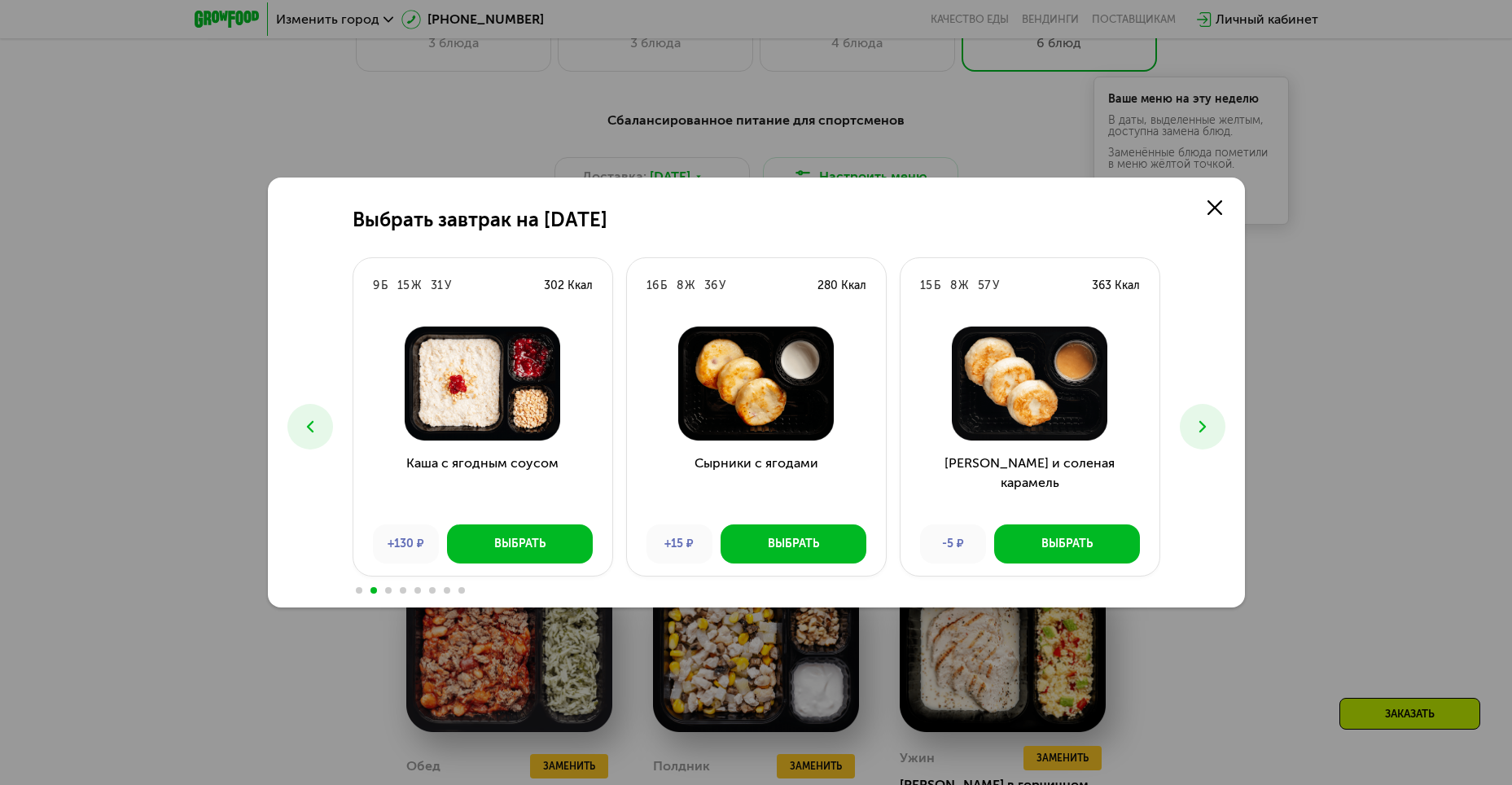
click at [1207, 423] on icon at bounding box center [1203, 426] width 20 height 20
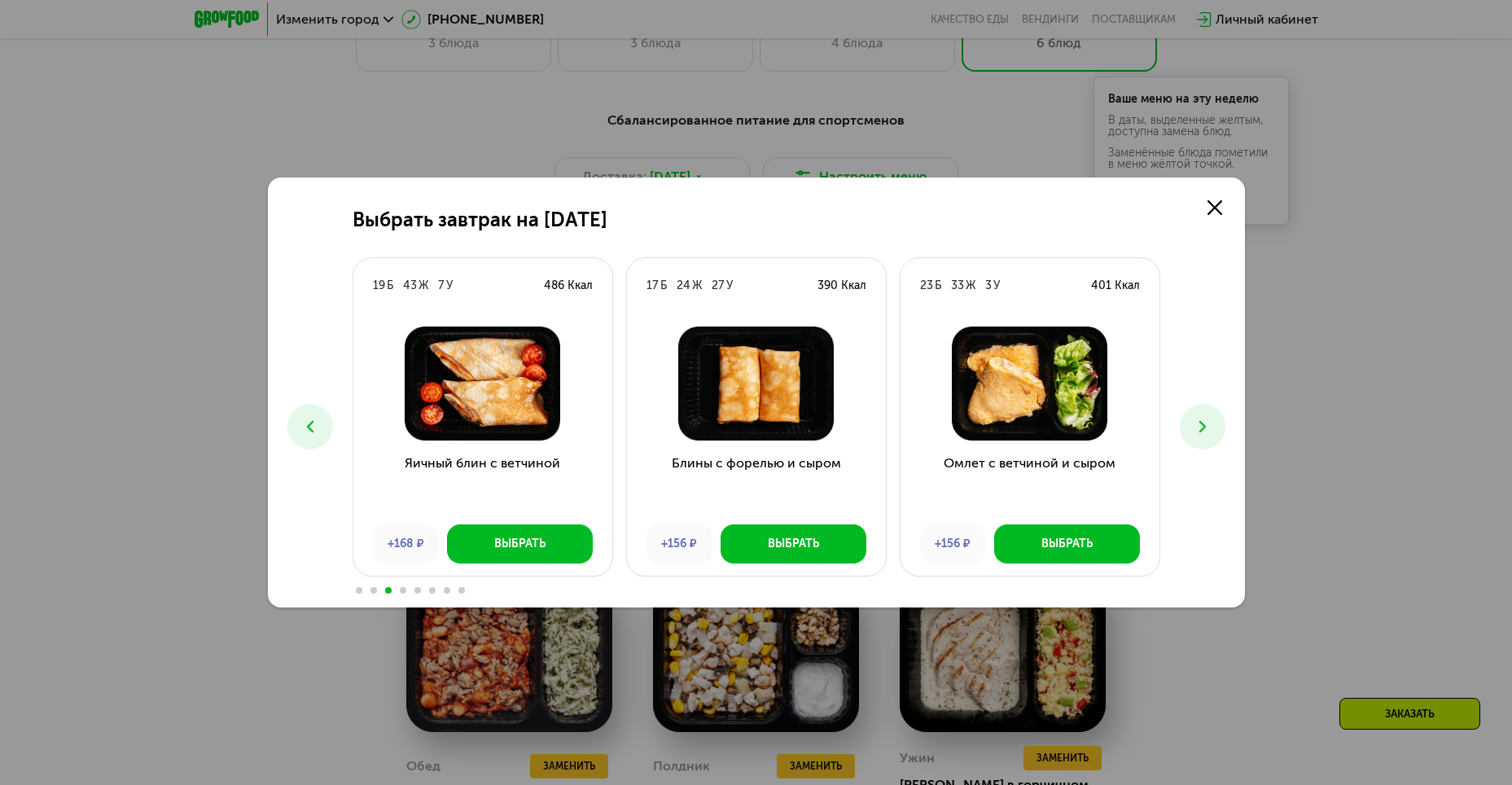
click at [298, 417] on button at bounding box center [310, 426] width 46 height 46
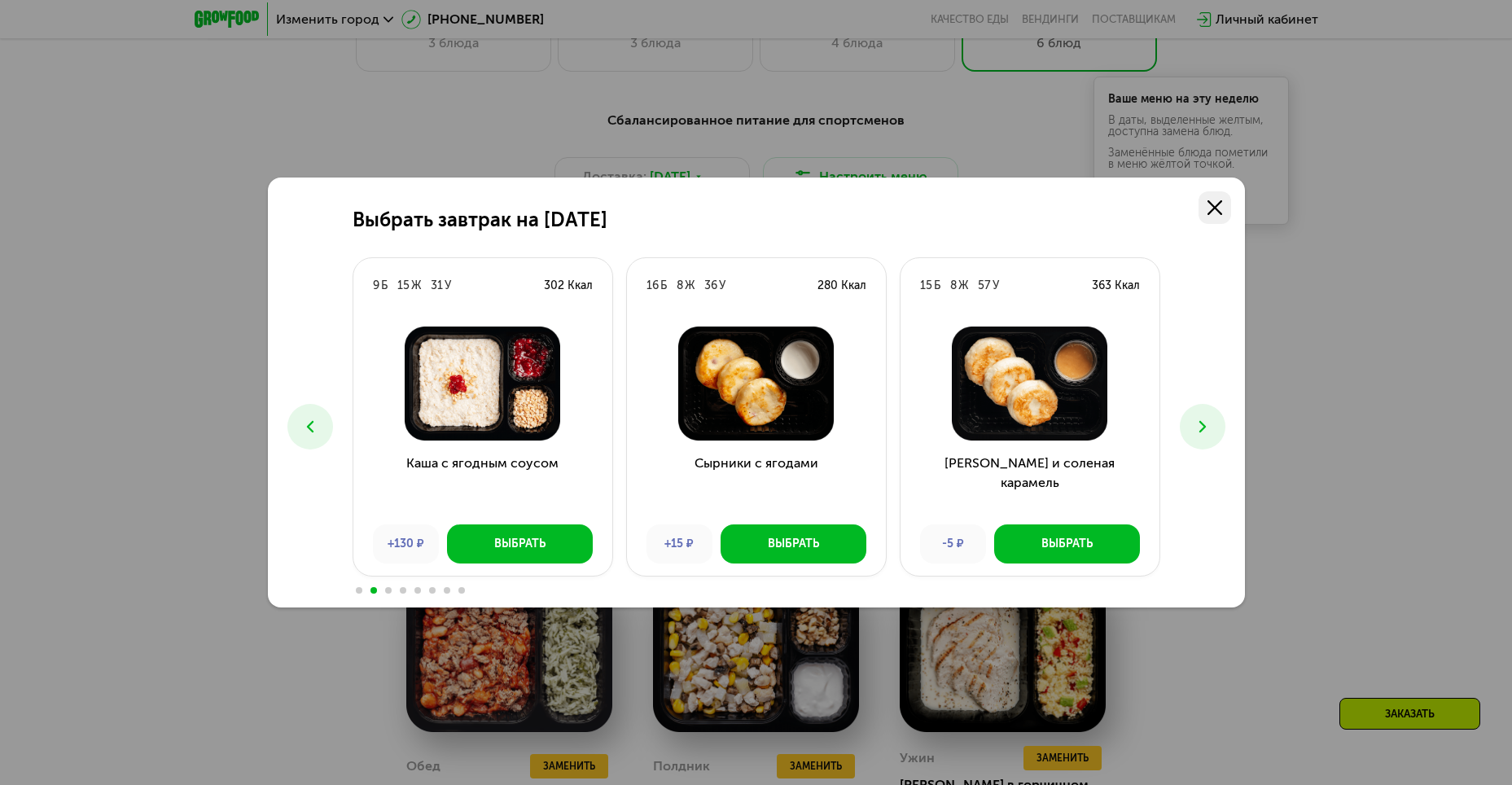
click at [1220, 216] on link at bounding box center [1214, 208] width 32 height 32
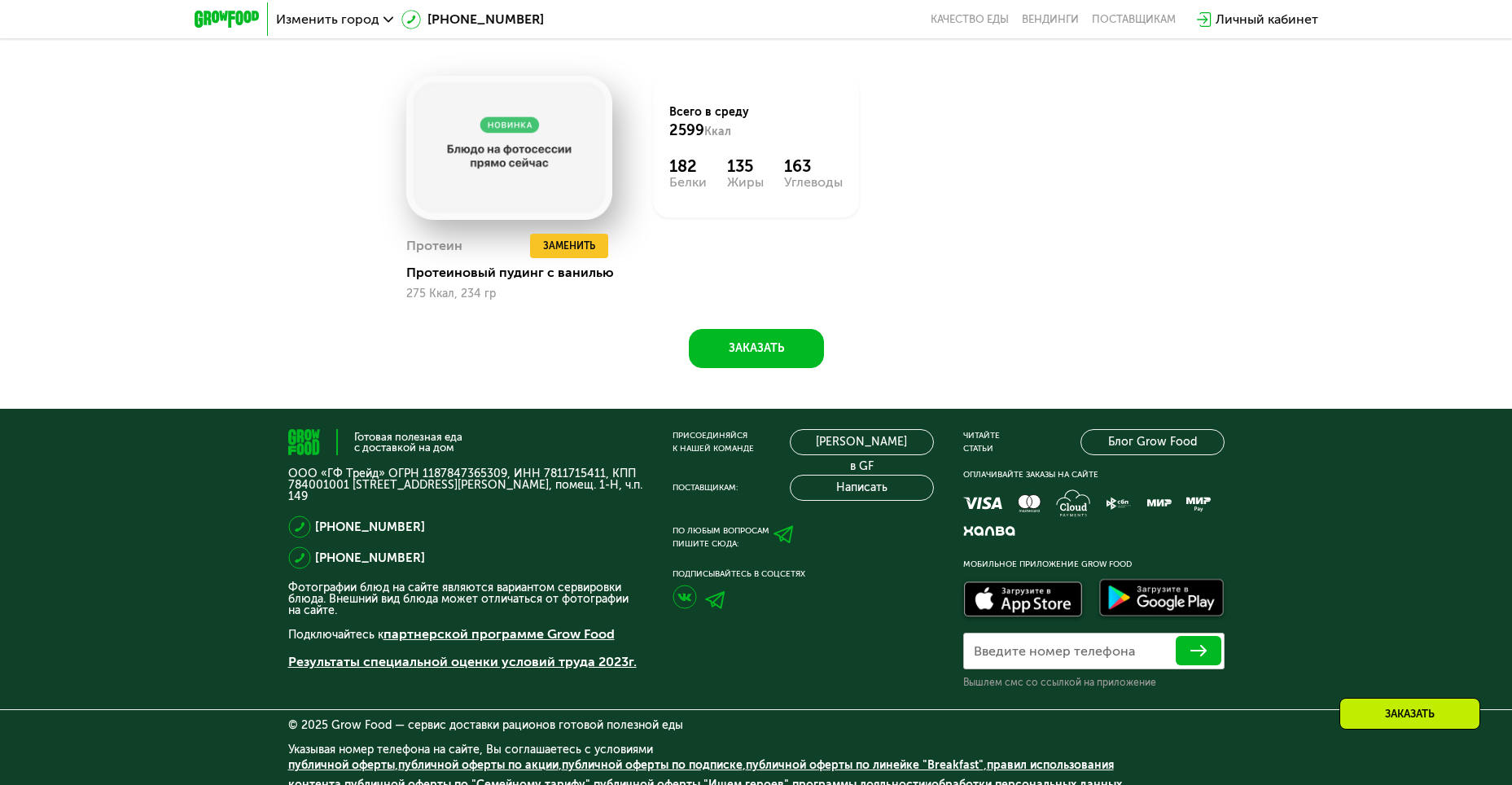
scroll to position [1446, 0]
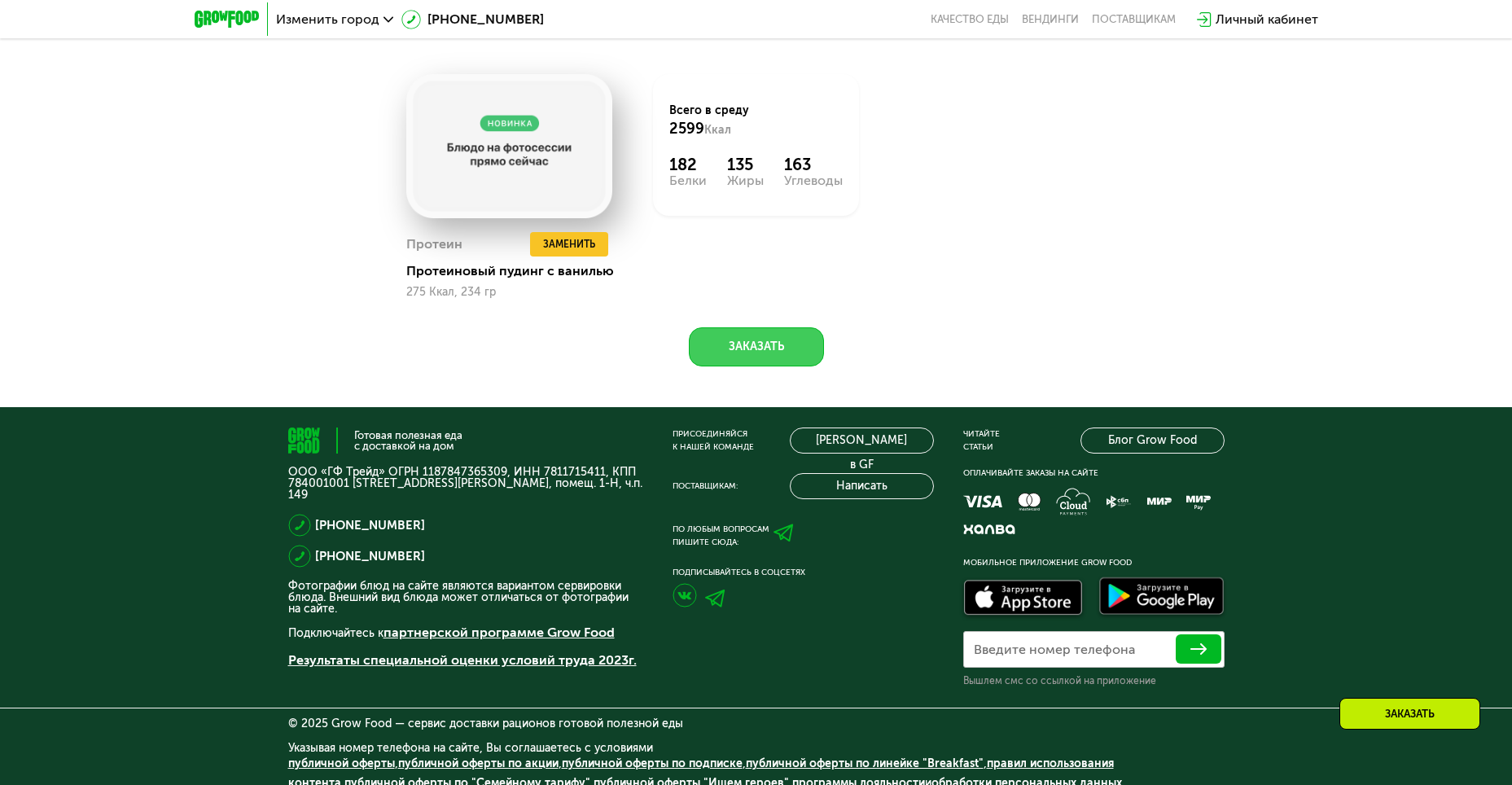
click at [802, 330] on button "Заказать" at bounding box center [756, 346] width 135 height 39
click at [787, 327] on button "Заказать" at bounding box center [756, 346] width 135 height 39
click at [783, 338] on button "Заказать" at bounding box center [756, 346] width 135 height 39
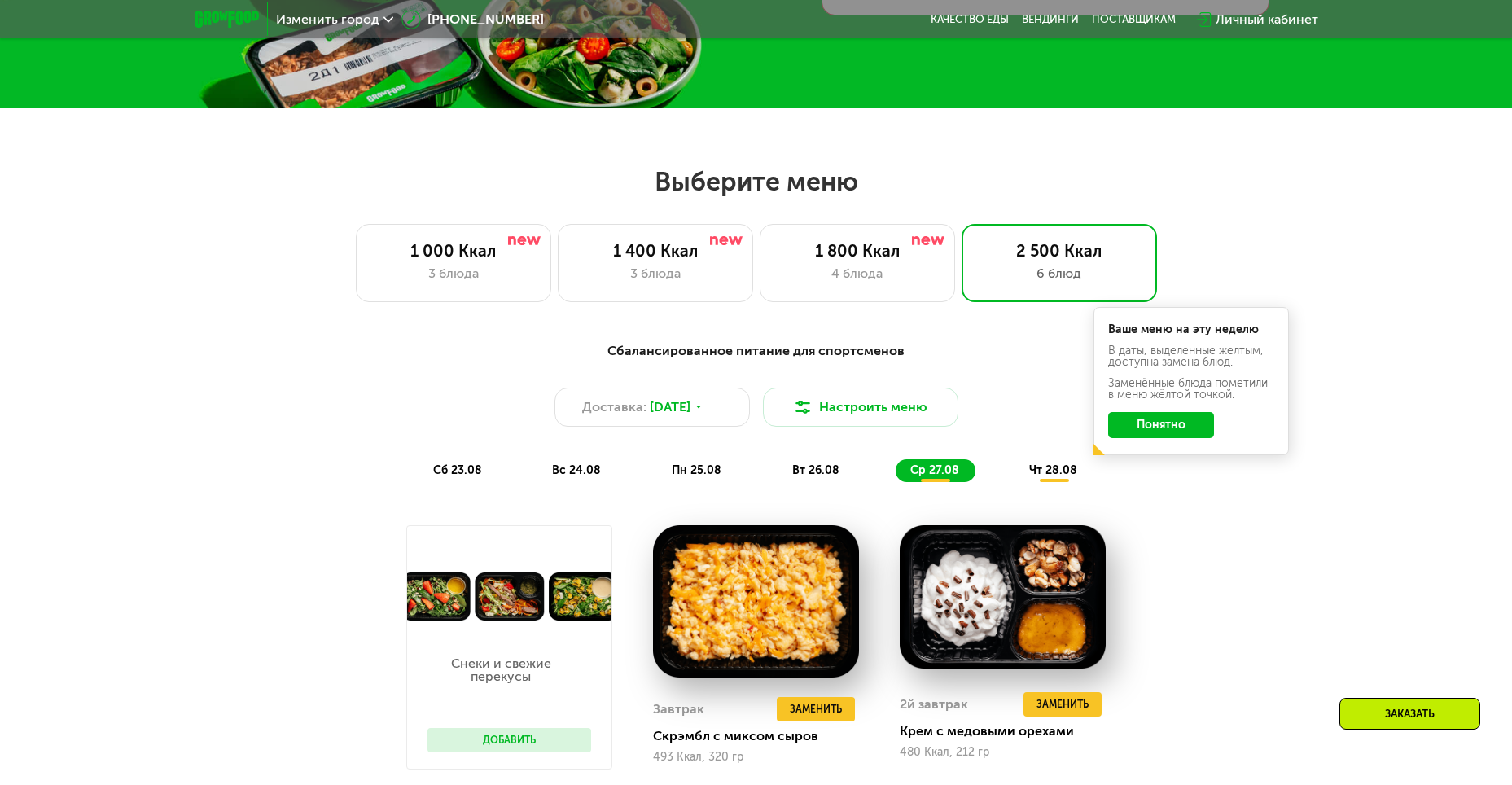
scroll to position [570, 0]
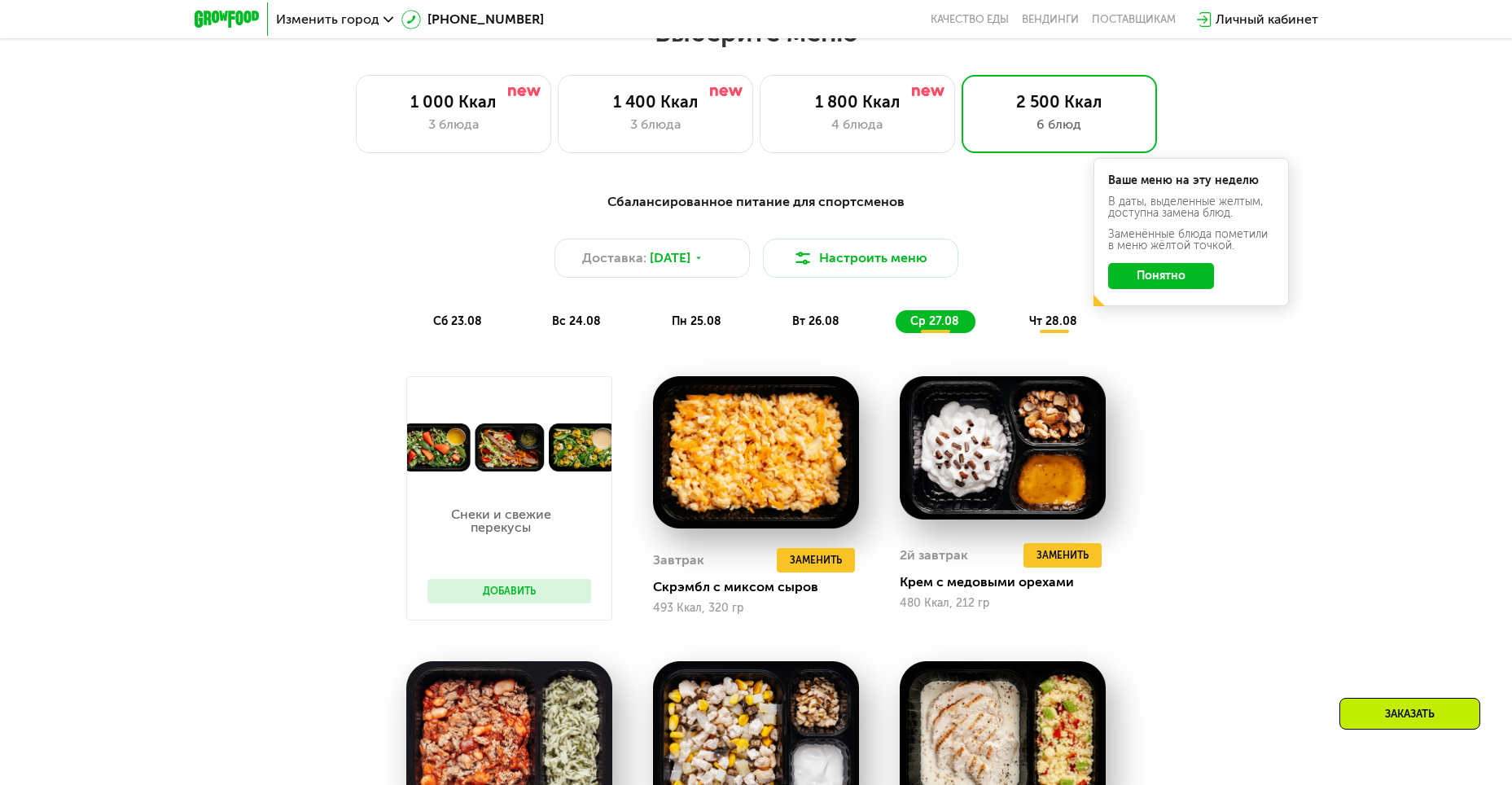
click at [1193, 279] on button "Понятно" at bounding box center [1161, 275] width 106 height 26
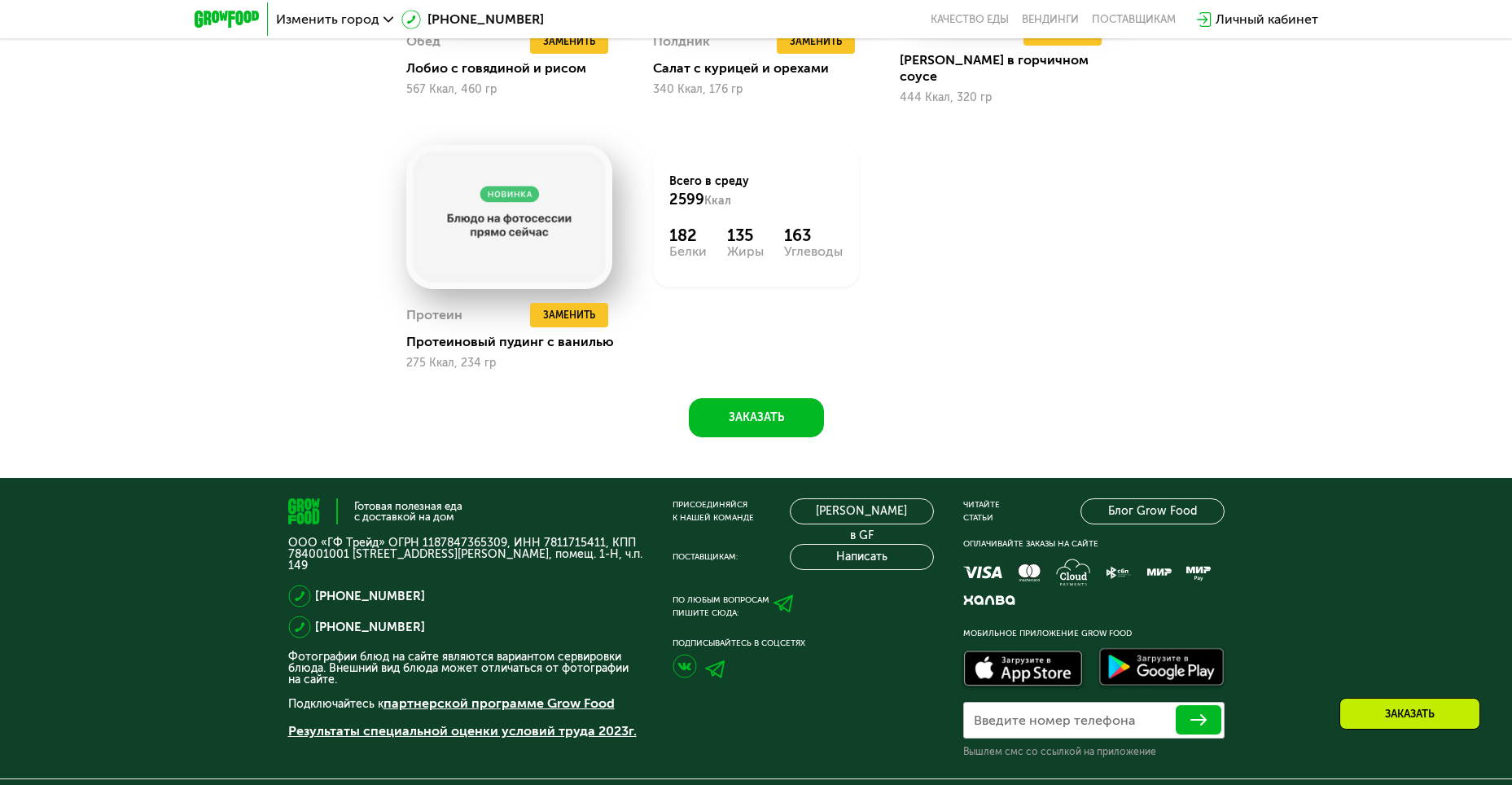
scroll to position [1446, 0]
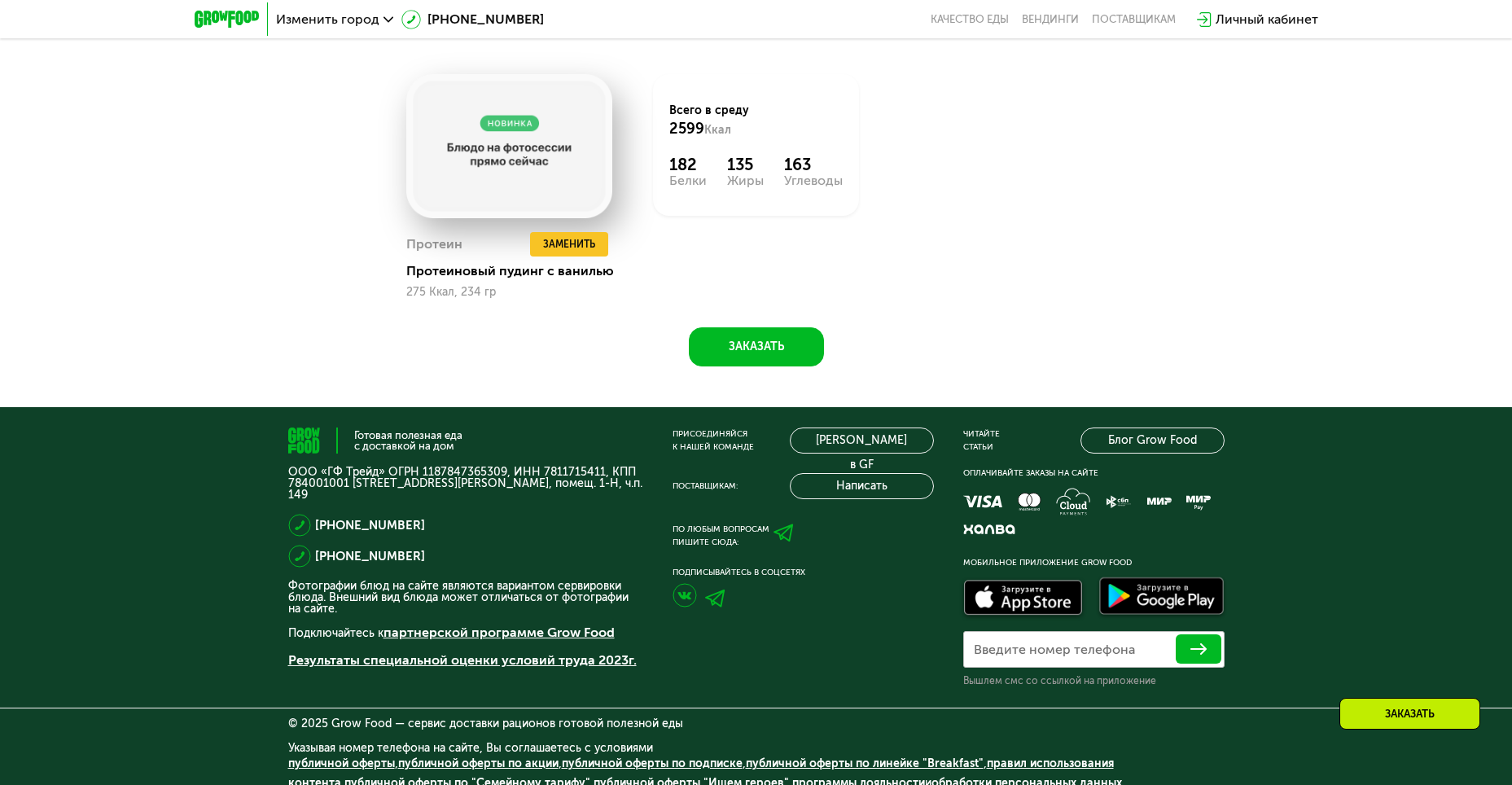
click at [1445, 705] on div "Заказать" at bounding box center [1409, 713] width 141 height 31
click at [1386, 698] on div "Заказать" at bounding box center [1409, 713] width 141 height 31
click at [781, 340] on button "Заказать" at bounding box center [756, 346] width 135 height 39
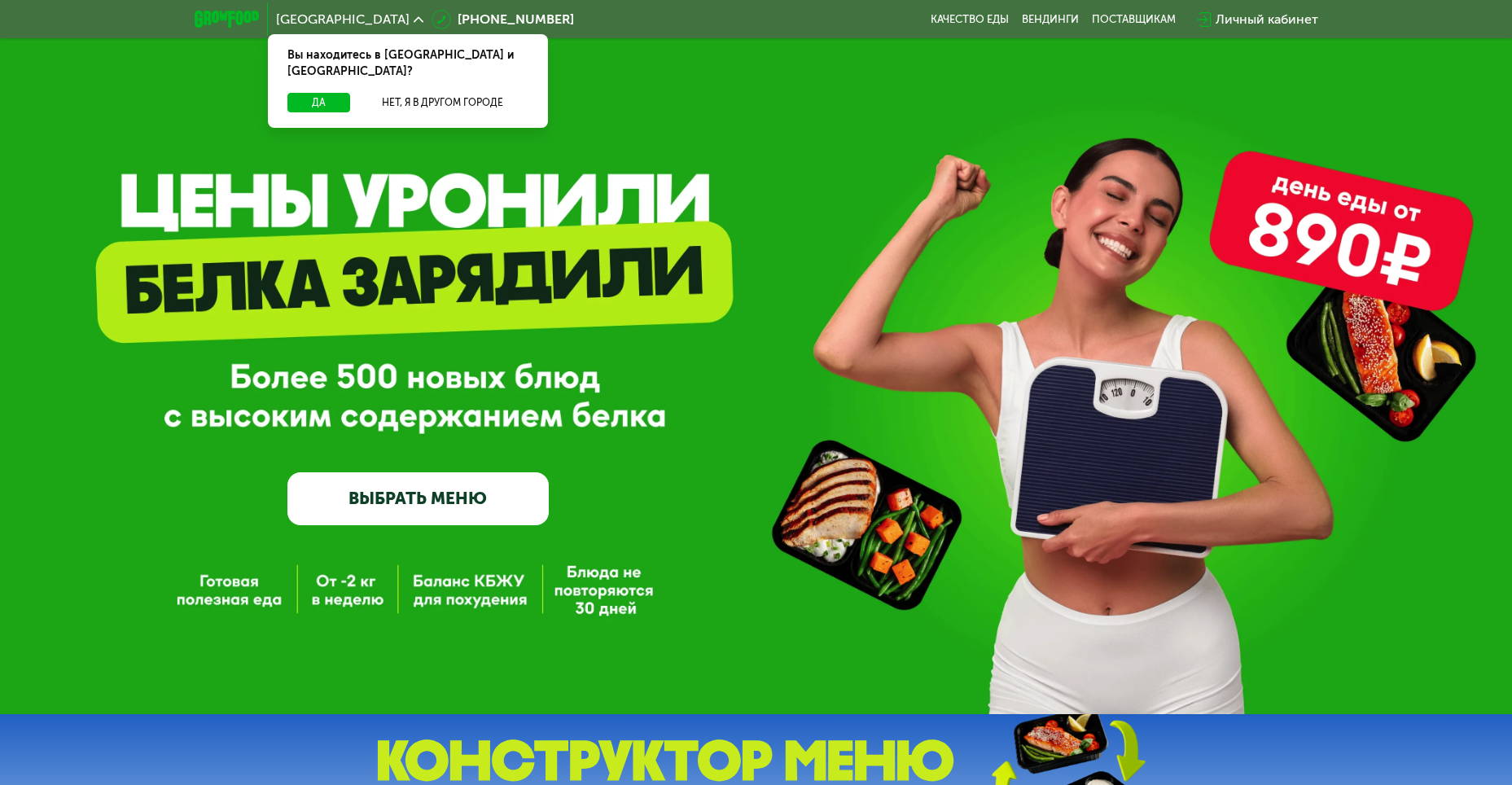
click at [808, 147] on div "GrowFood — доставка правильного питания ВЫБРАТЬ МЕНЮ" at bounding box center [756, 357] width 1512 height 714
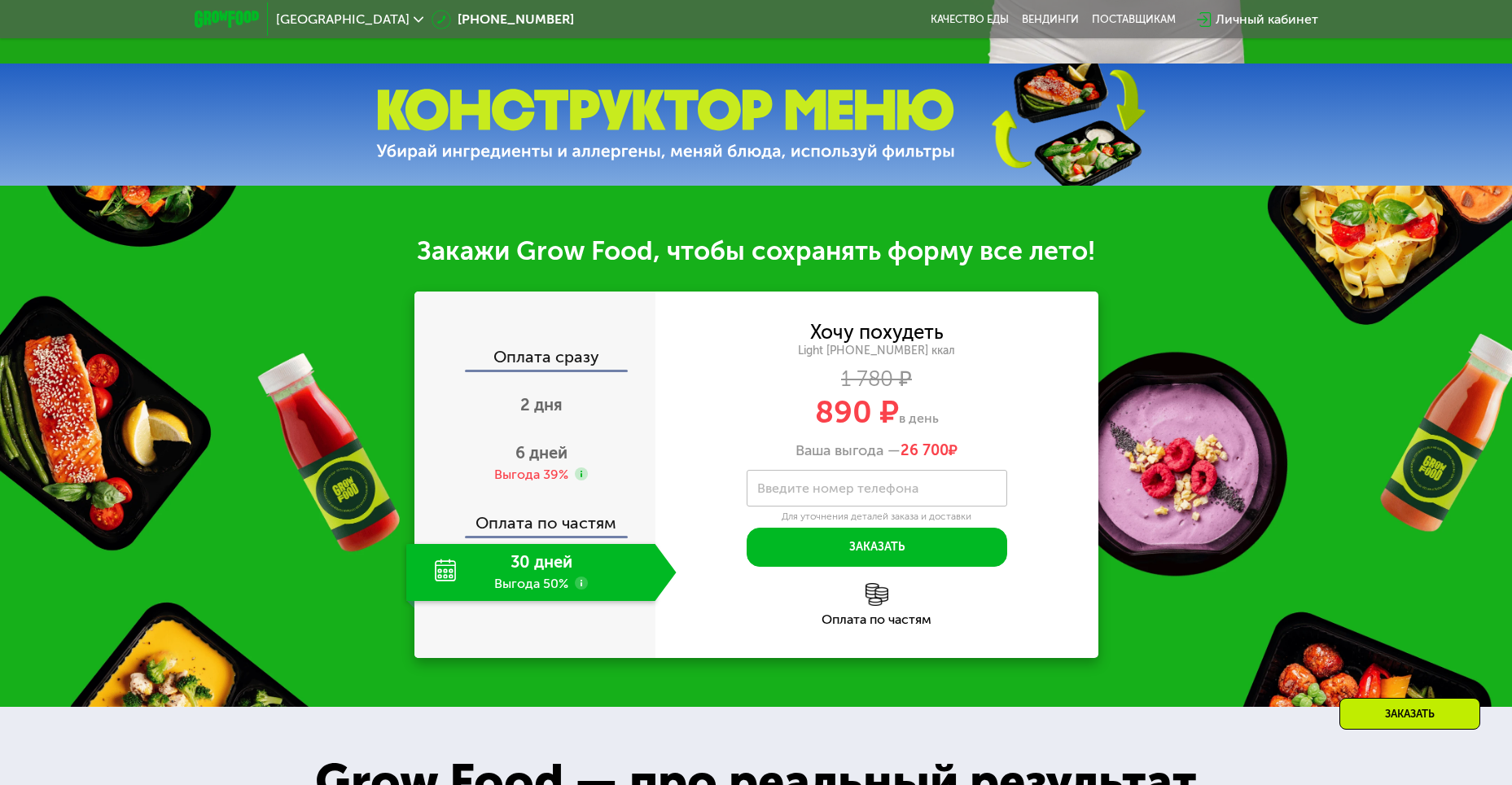
scroll to position [651, 0]
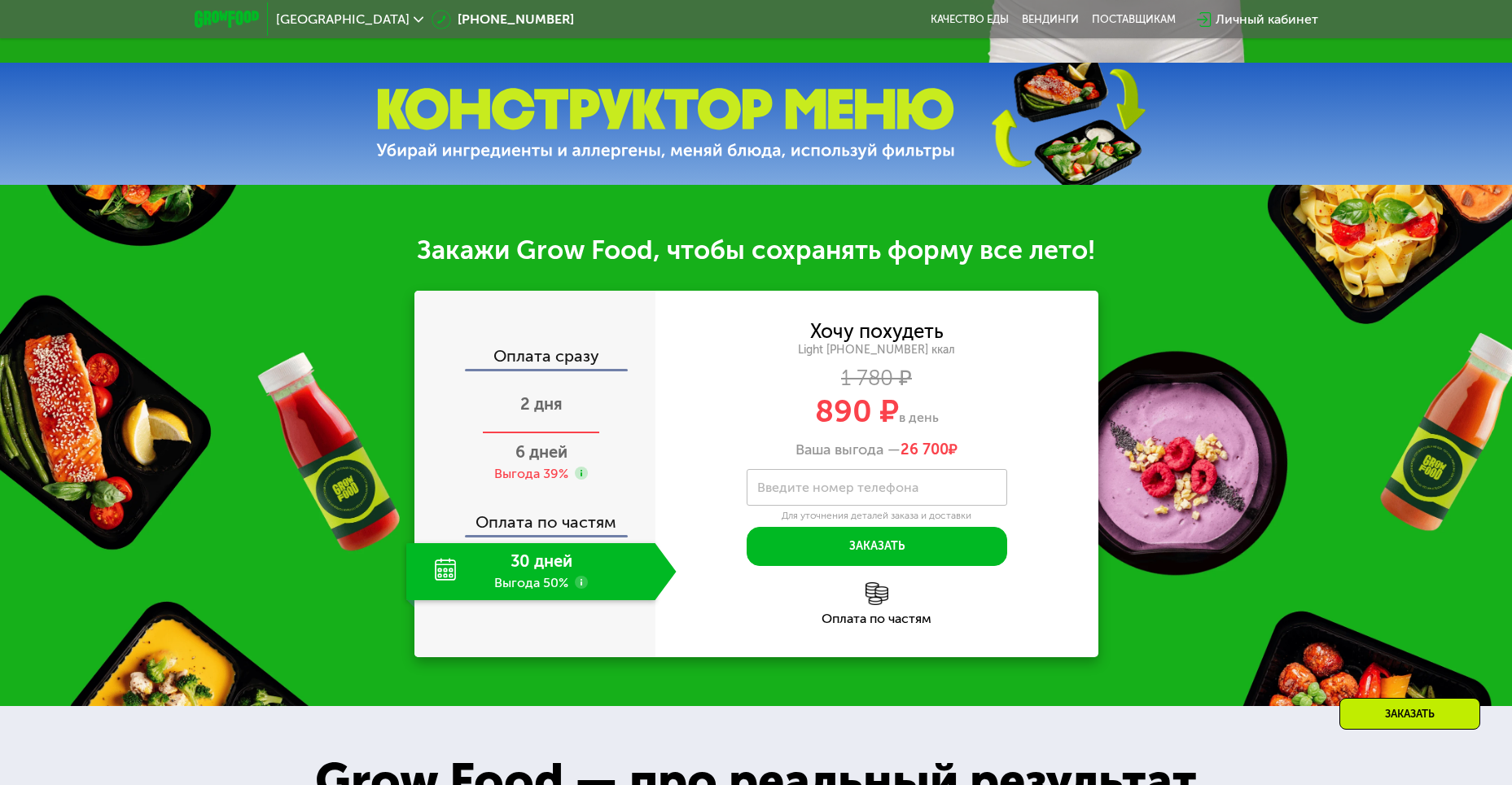
click at [550, 414] on span "2 дня" at bounding box center [541, 404] width 42 height 20
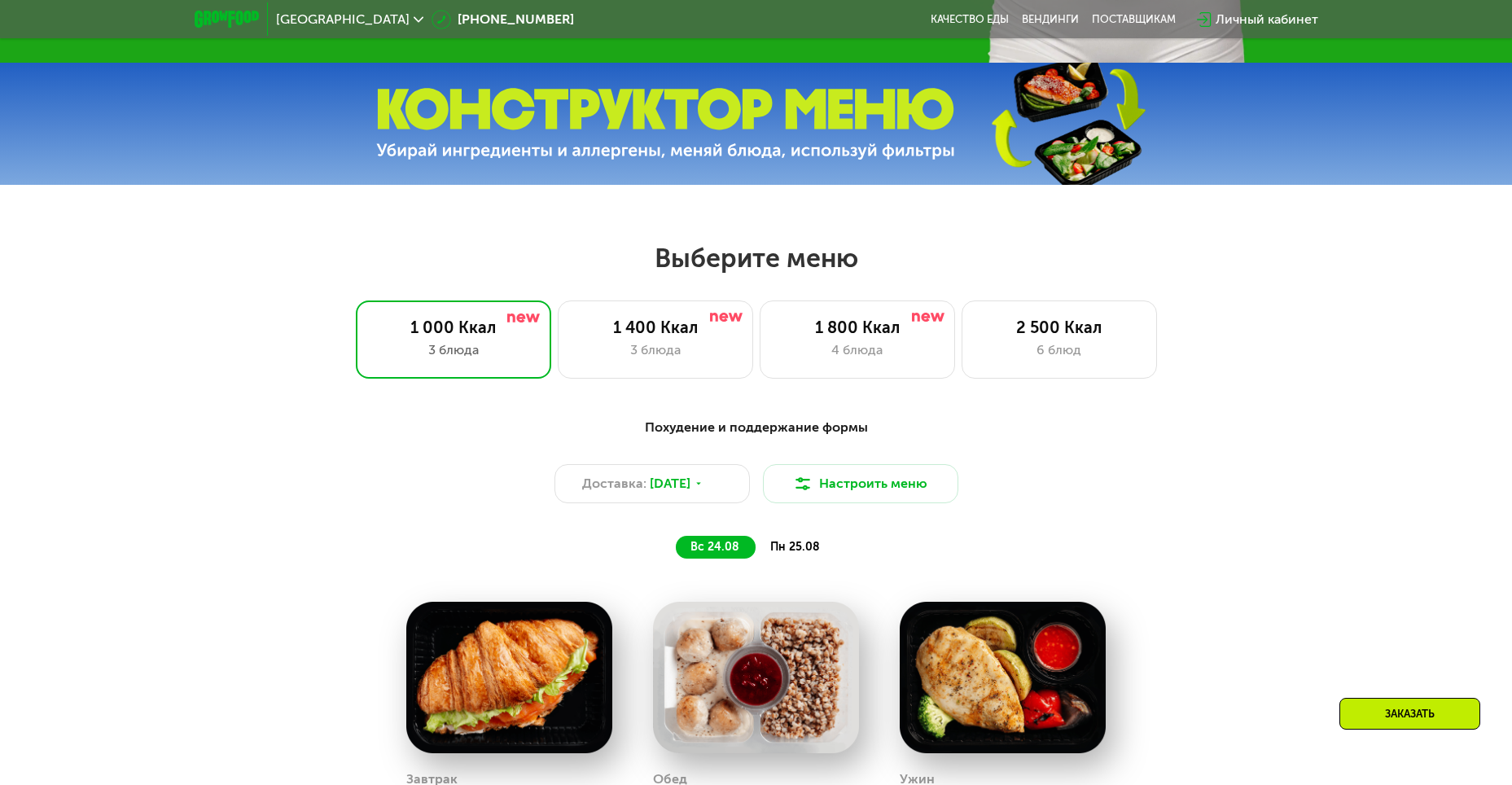
click at [1024, 389] on div "Выберите меню 1 000 Ккал 3 блюда 1 400 Ккал 3 блюда 1 800 Ккал 4 блюда 2 500 Кк…" at bounding box center [756, 683] width 1512 height 883
click at [1033, 359] on div "6 блюд" at bounding box center [1059, 350] width 161 height 20
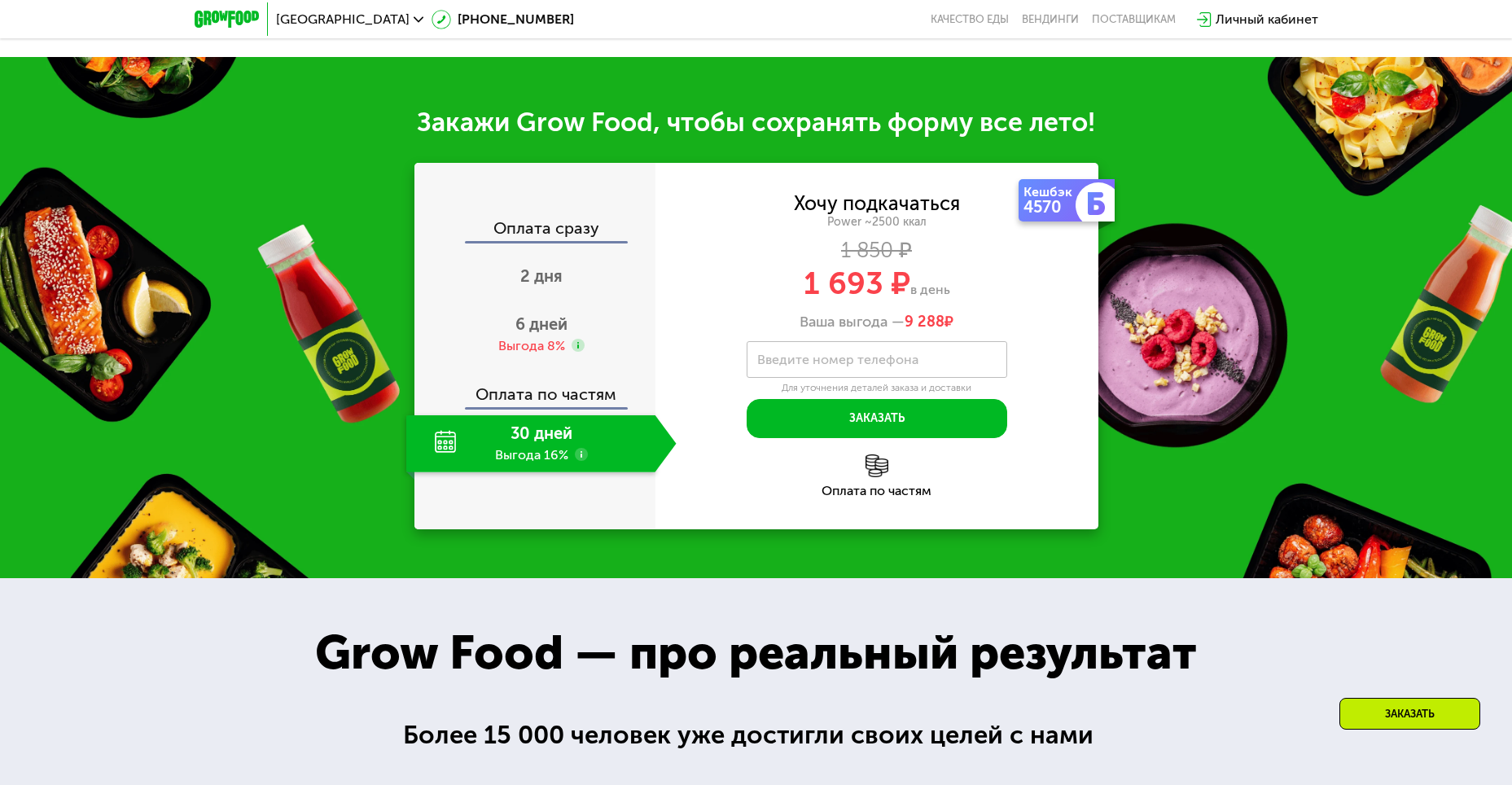
scroll to position [2035, 0]
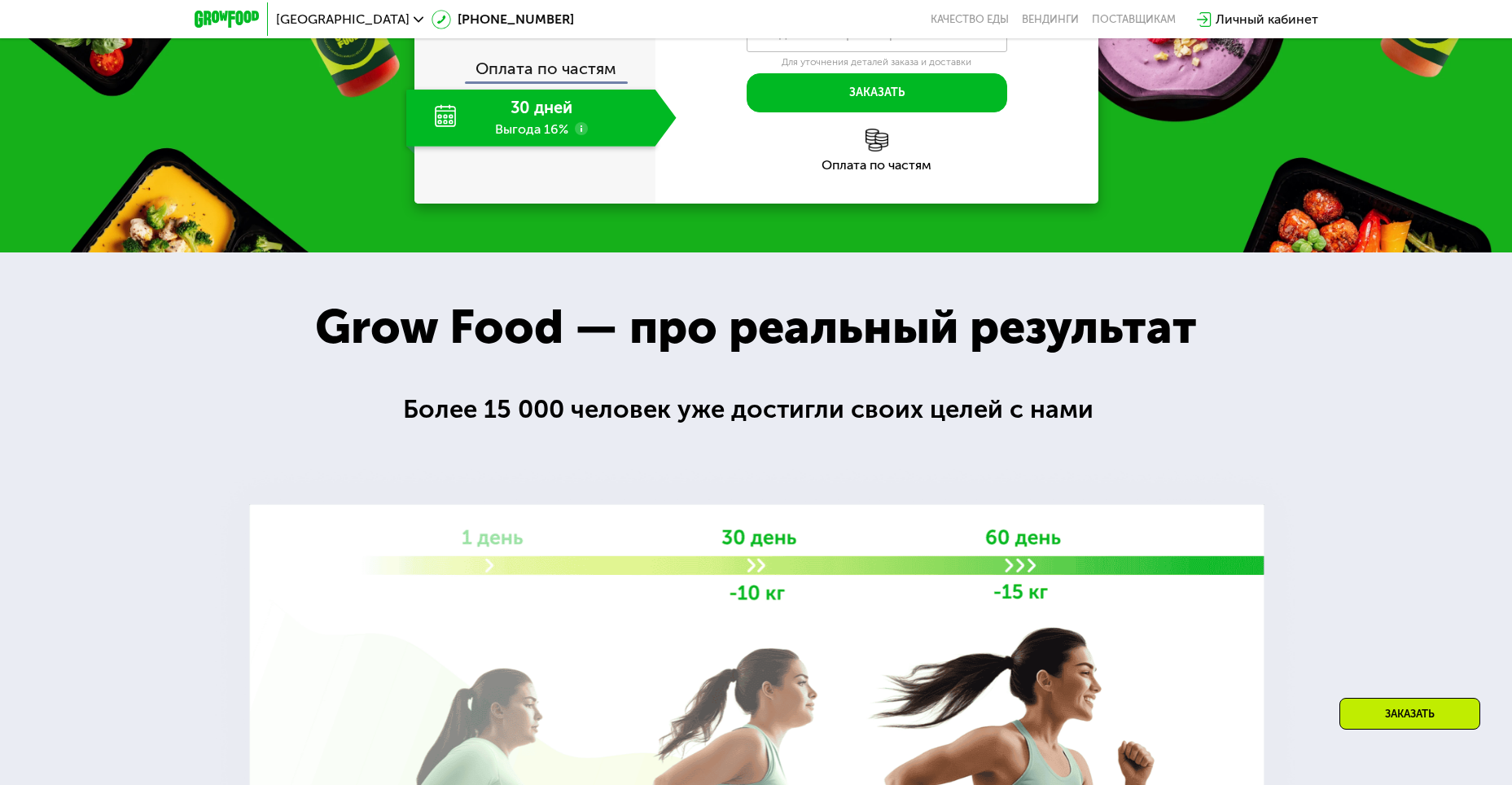
click at [541, 147] on div "30 дней Выгода 16%" at bounding box center [531, 118] width 249 height 57
click at [526, 30] on div "Выгода 8%" at bounding box center [532, 21] width 67 height 18
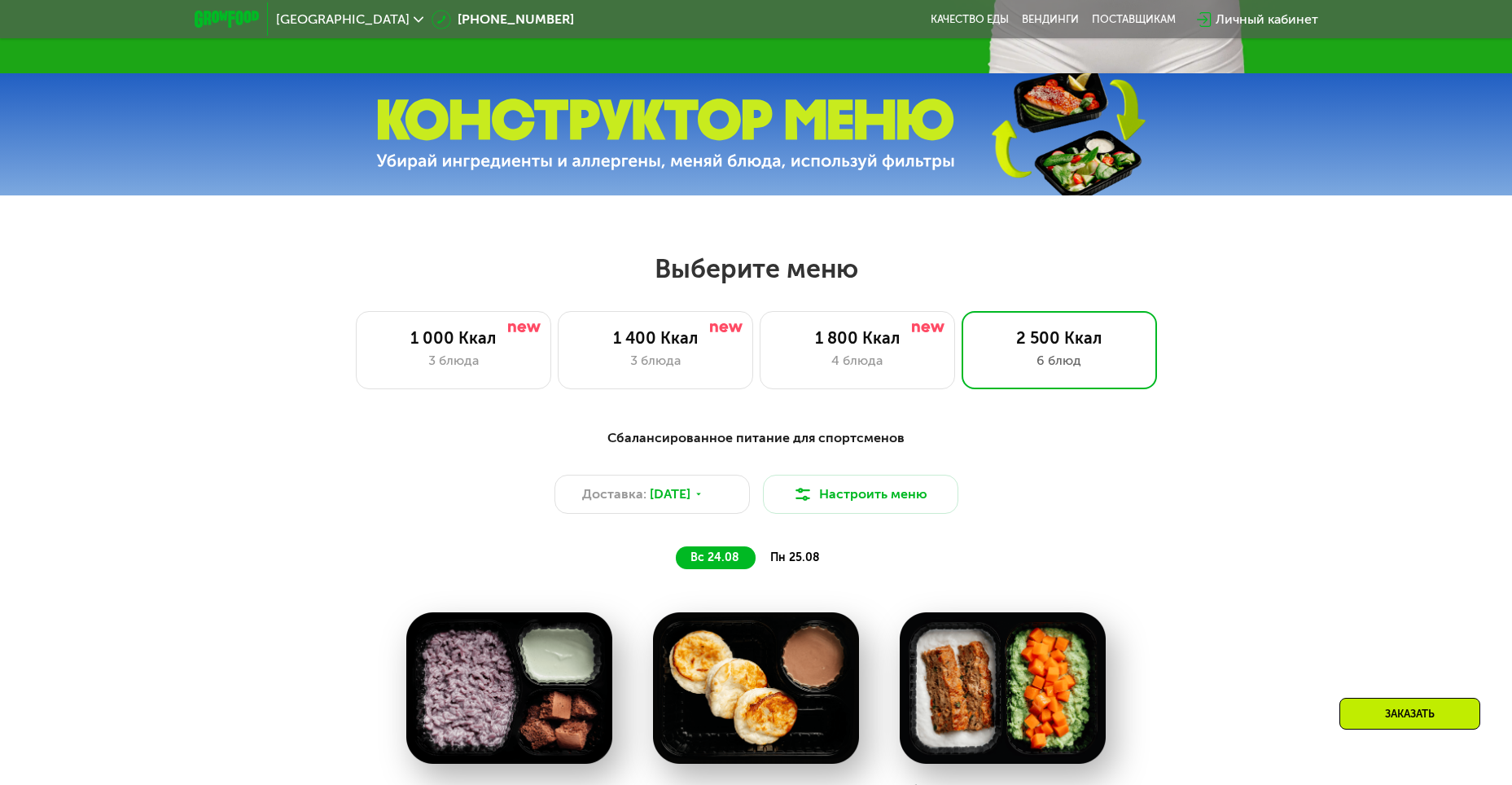
scroll to position [656, 0]
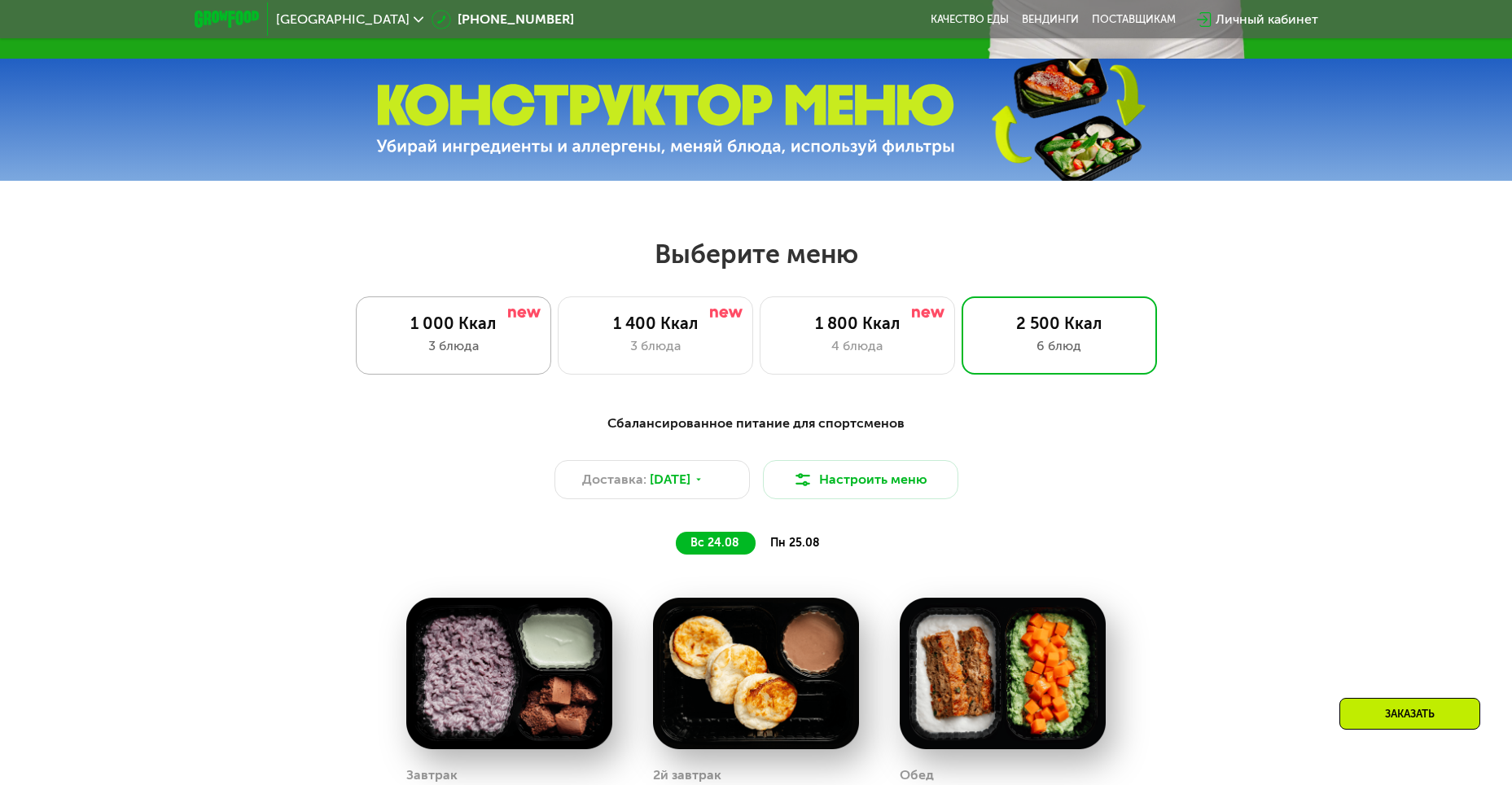
click at [448, 356] on div "3 блюда" at bounding box center [453, 346] width 161 height 20
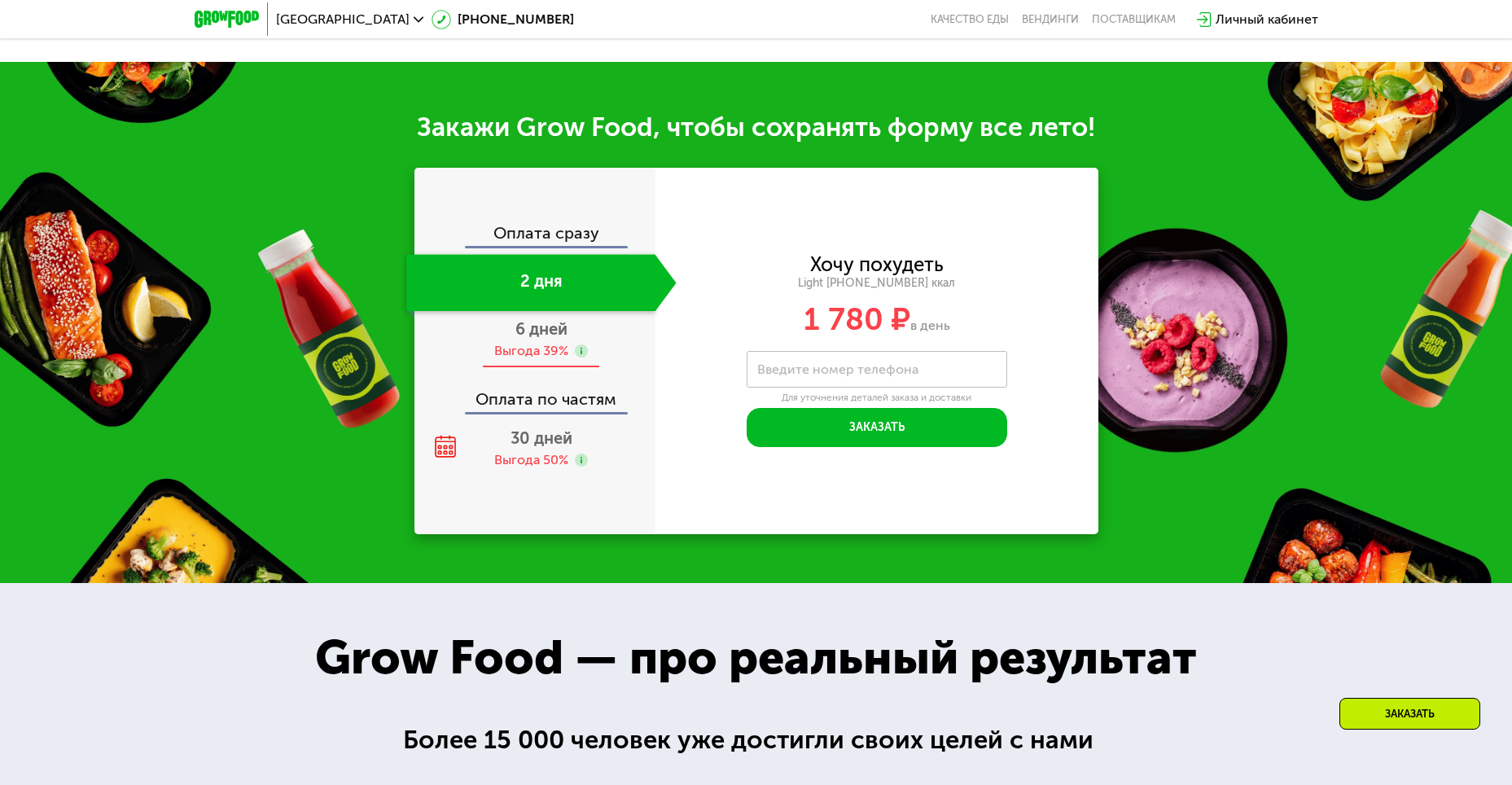
click at [610, 350] on div "6 дней Выгода 39%" at bounding box center [541, 339] width 271 height 57
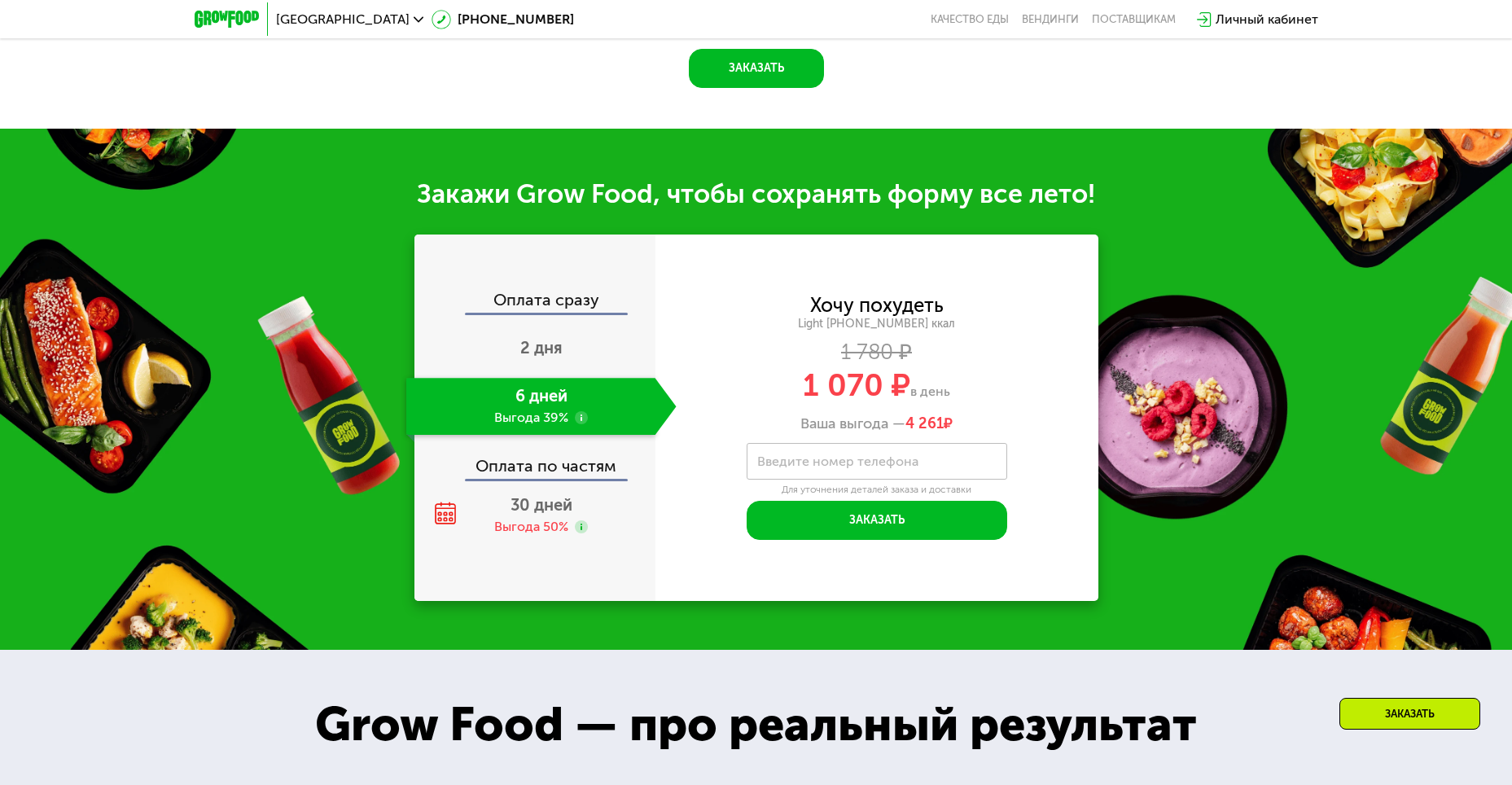
scroll to position [1780, 0]
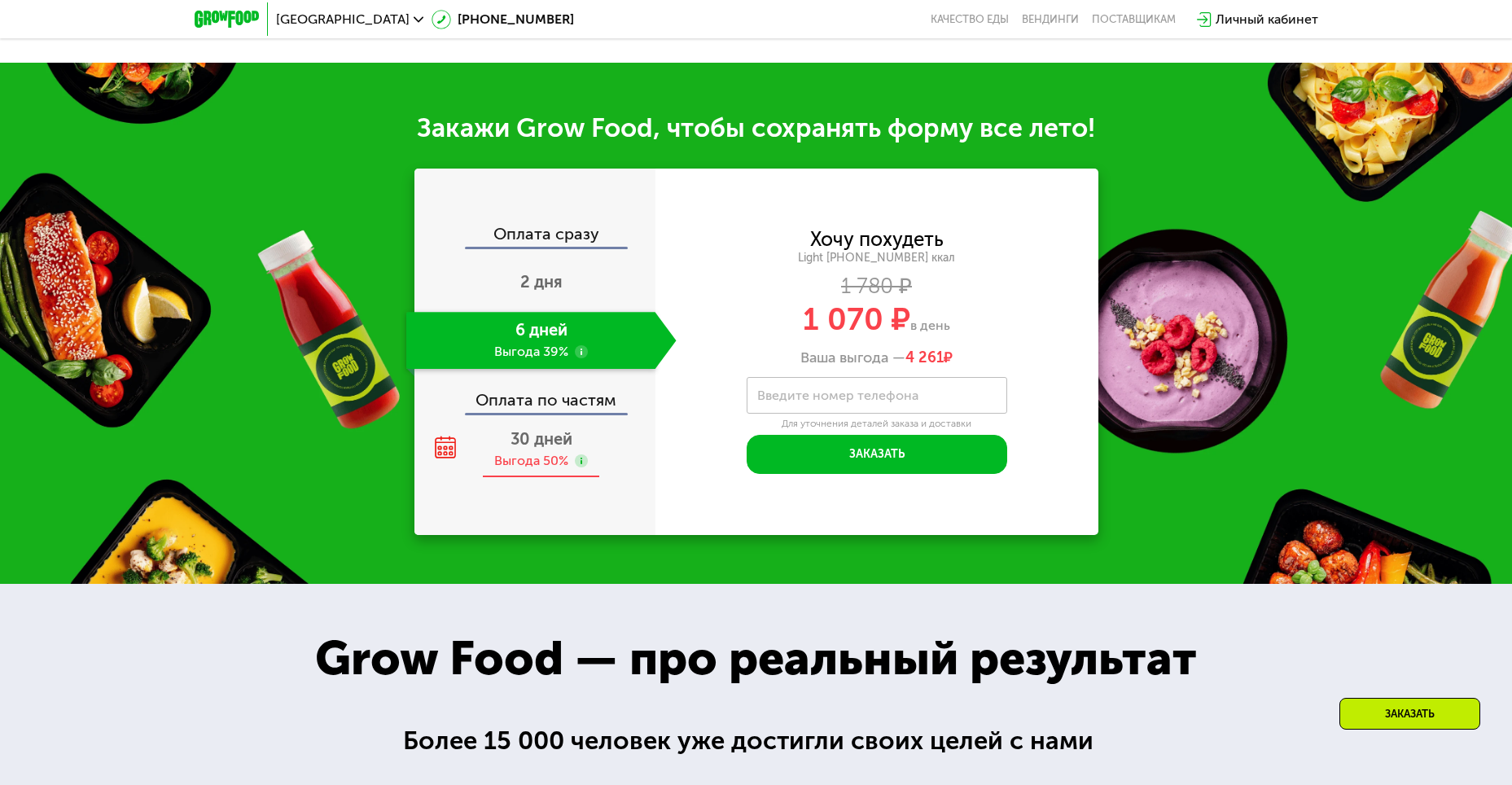
click at [580, 442] on div "30 дней Выгода 50%" at bounding box center [541, 449] width 271 height 57
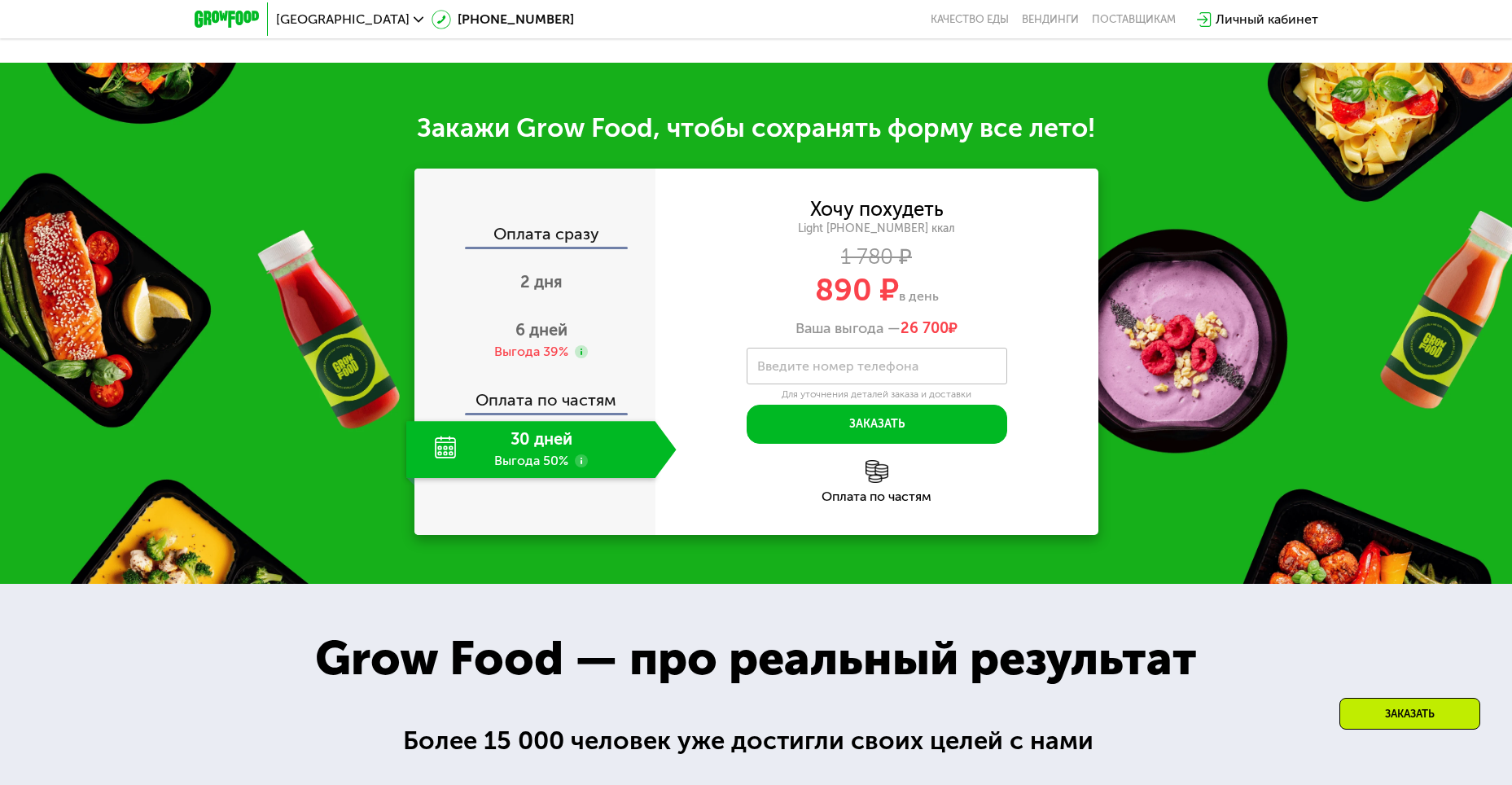
scroll to position [1713, 0]
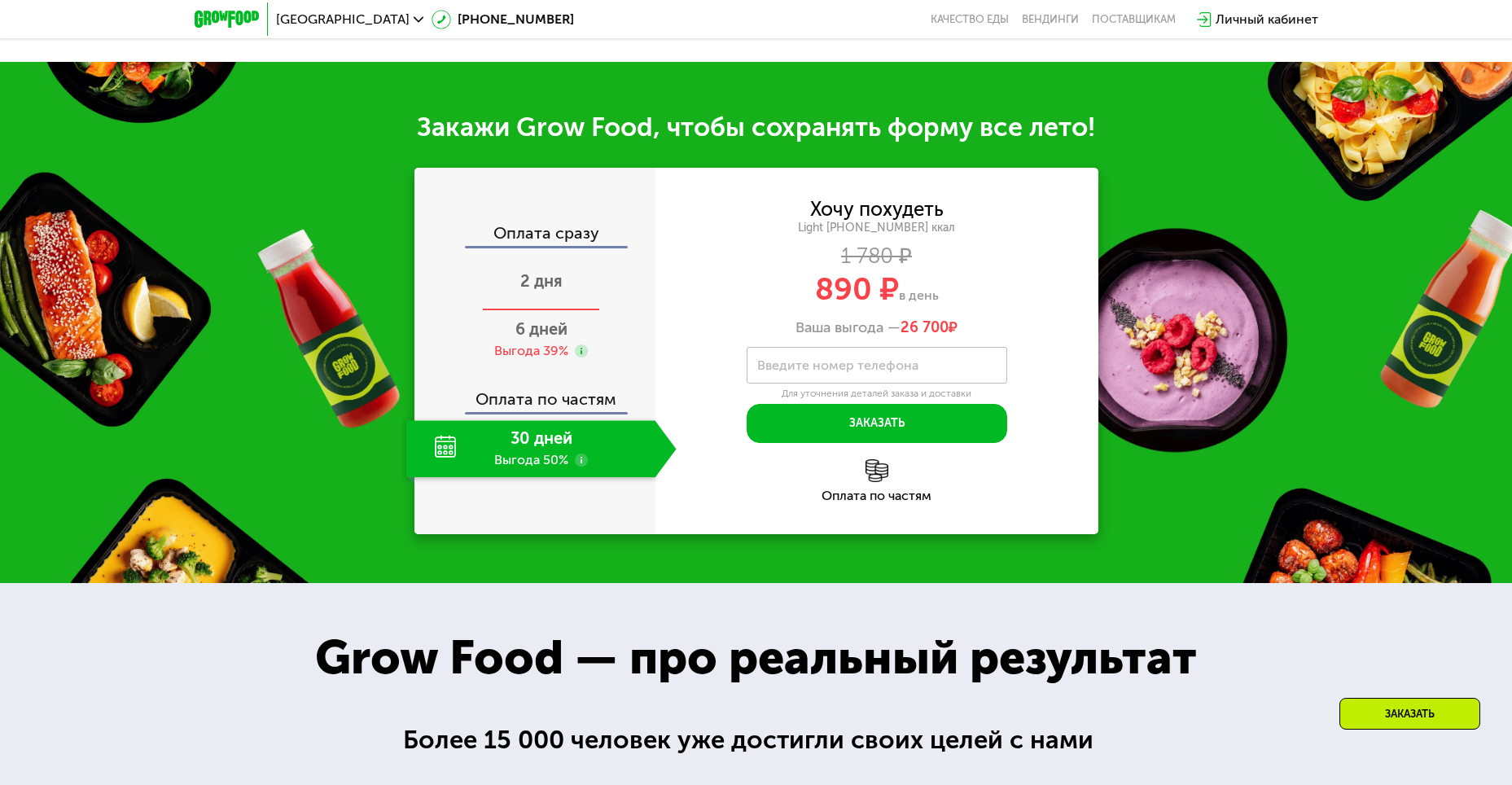
click at [569, 285] on div "2 дня" at bounding box center [541, 281] width 271 height 57
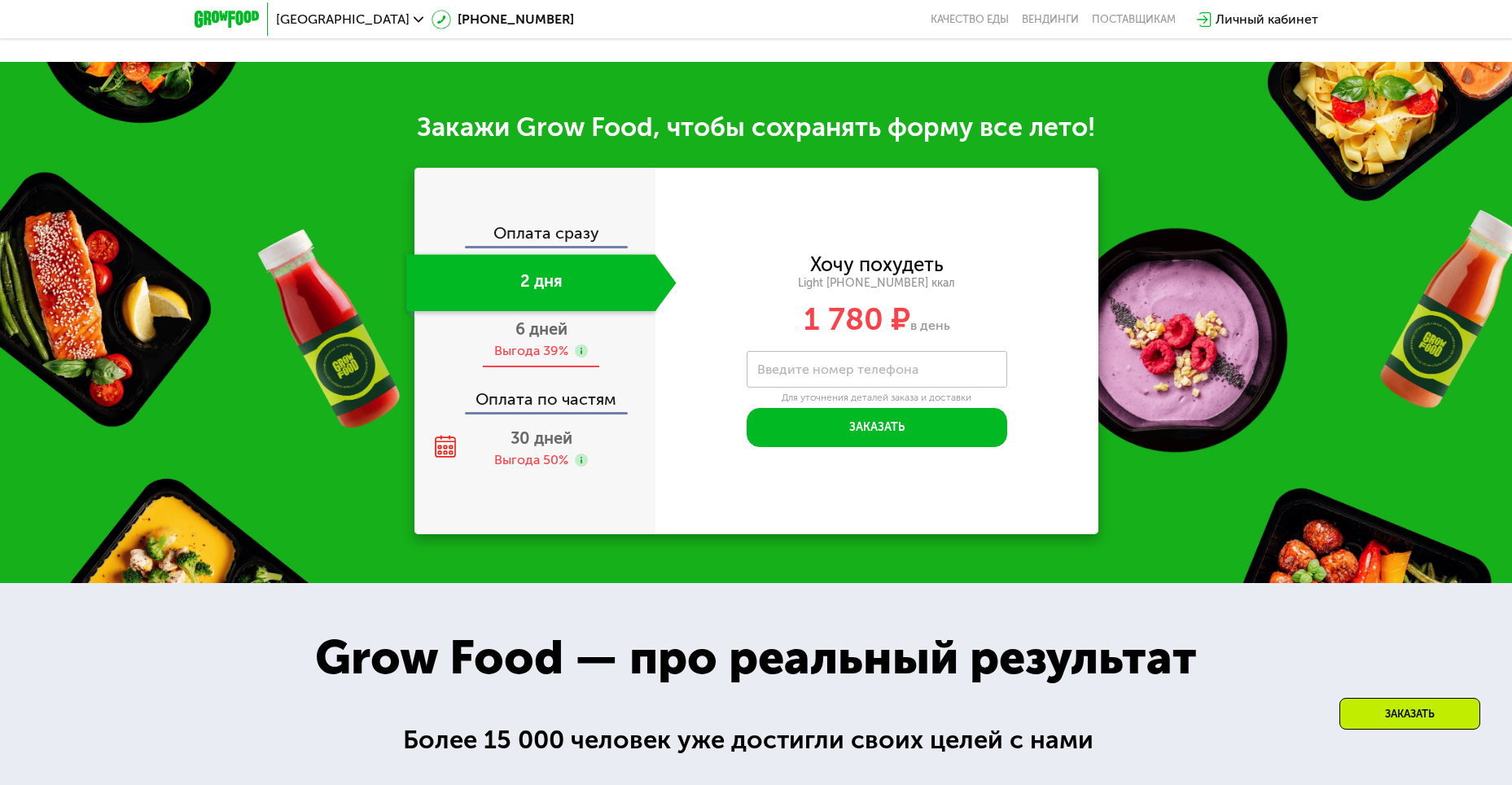
click at [568, 360] on div "Выгода 39%" at bounding box center [531, 351] width 74 height 18
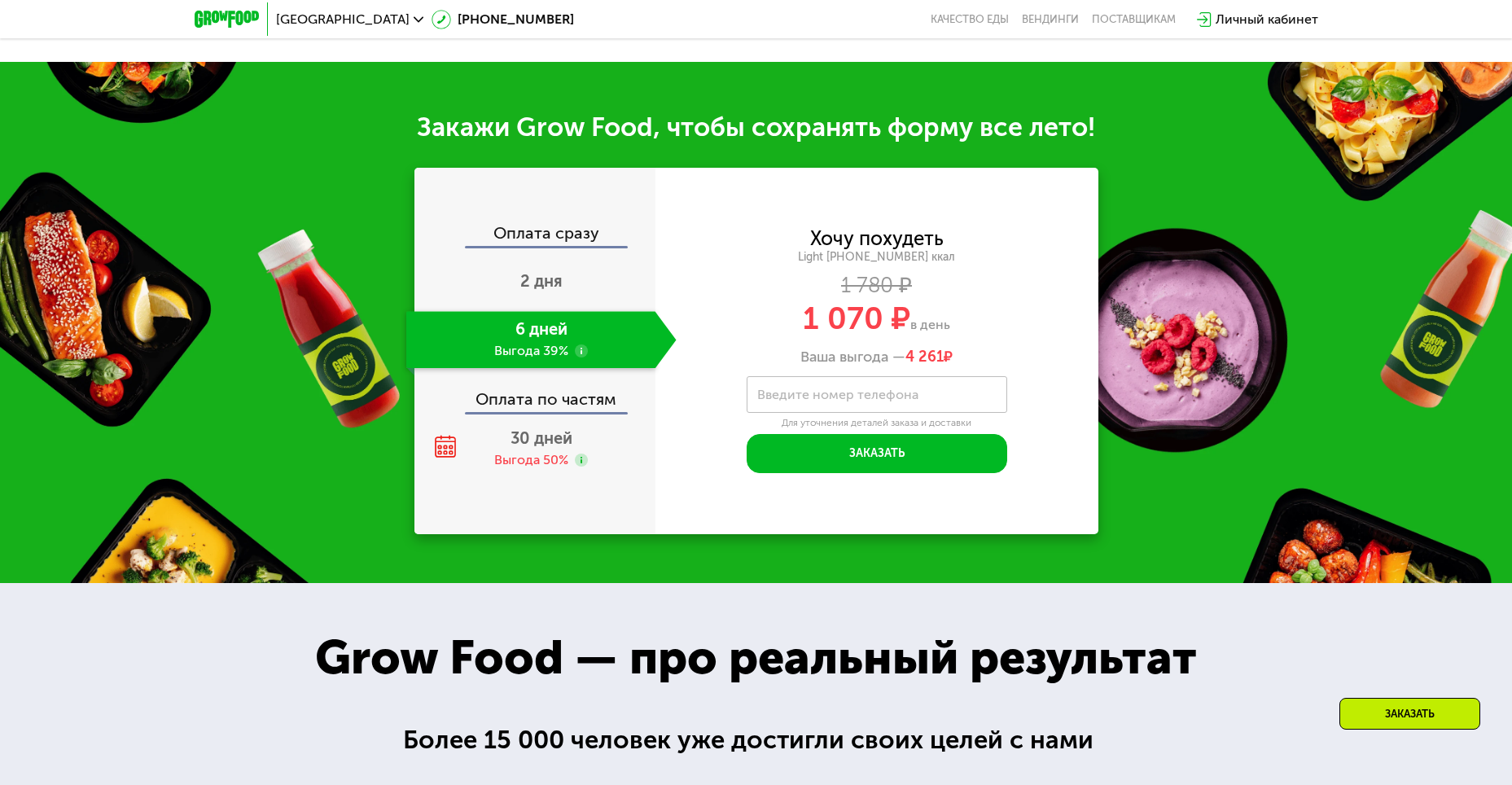
click at [557, 406] on div "Оплата по частям" at bounding box center [536, 393] width 239 height 38
click at [546, 455] on div "30 дней Выгода 50%" at bounding box center [541, 448] width 271 height 57
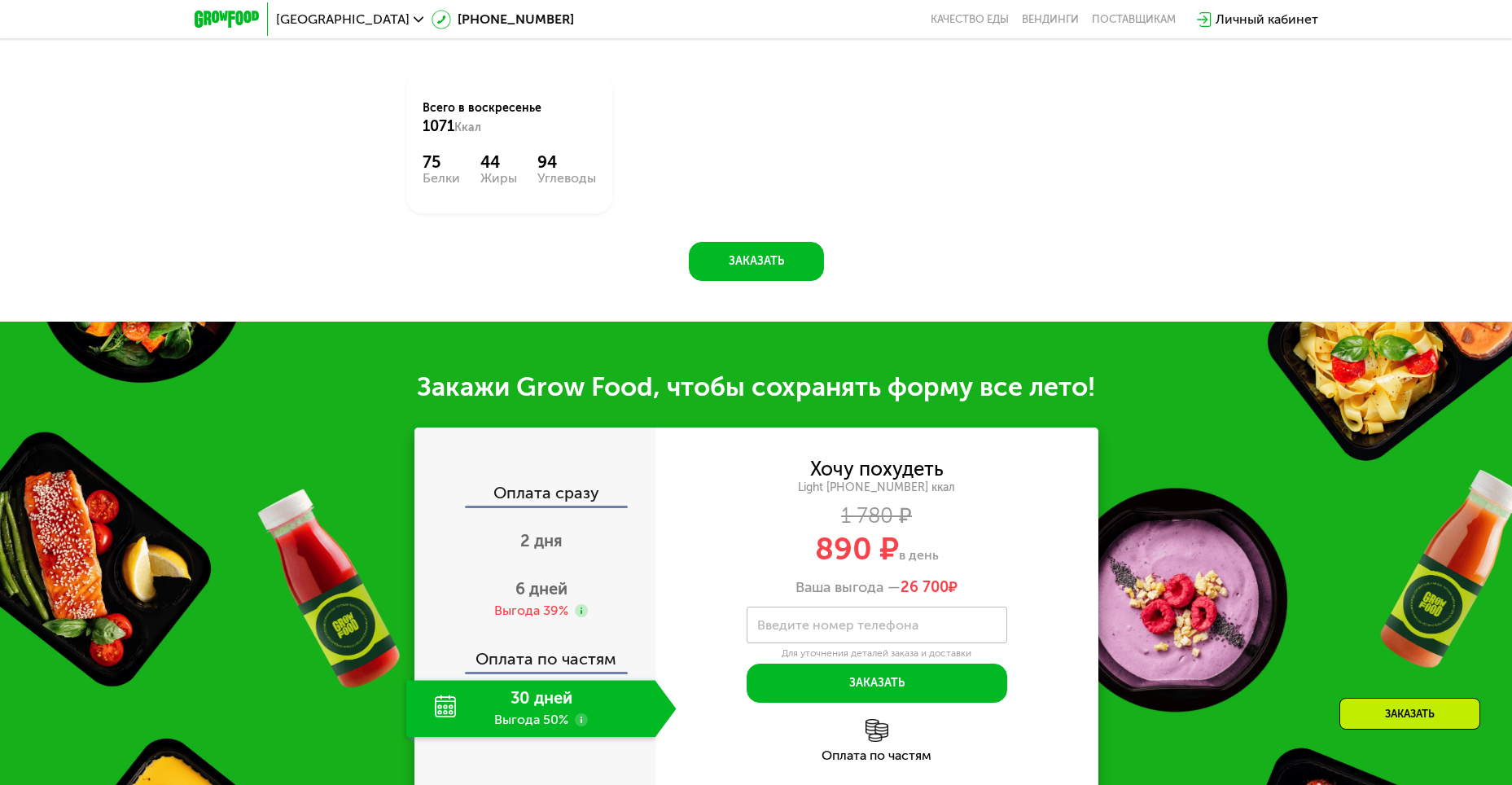
scroll to position [1307, 0]
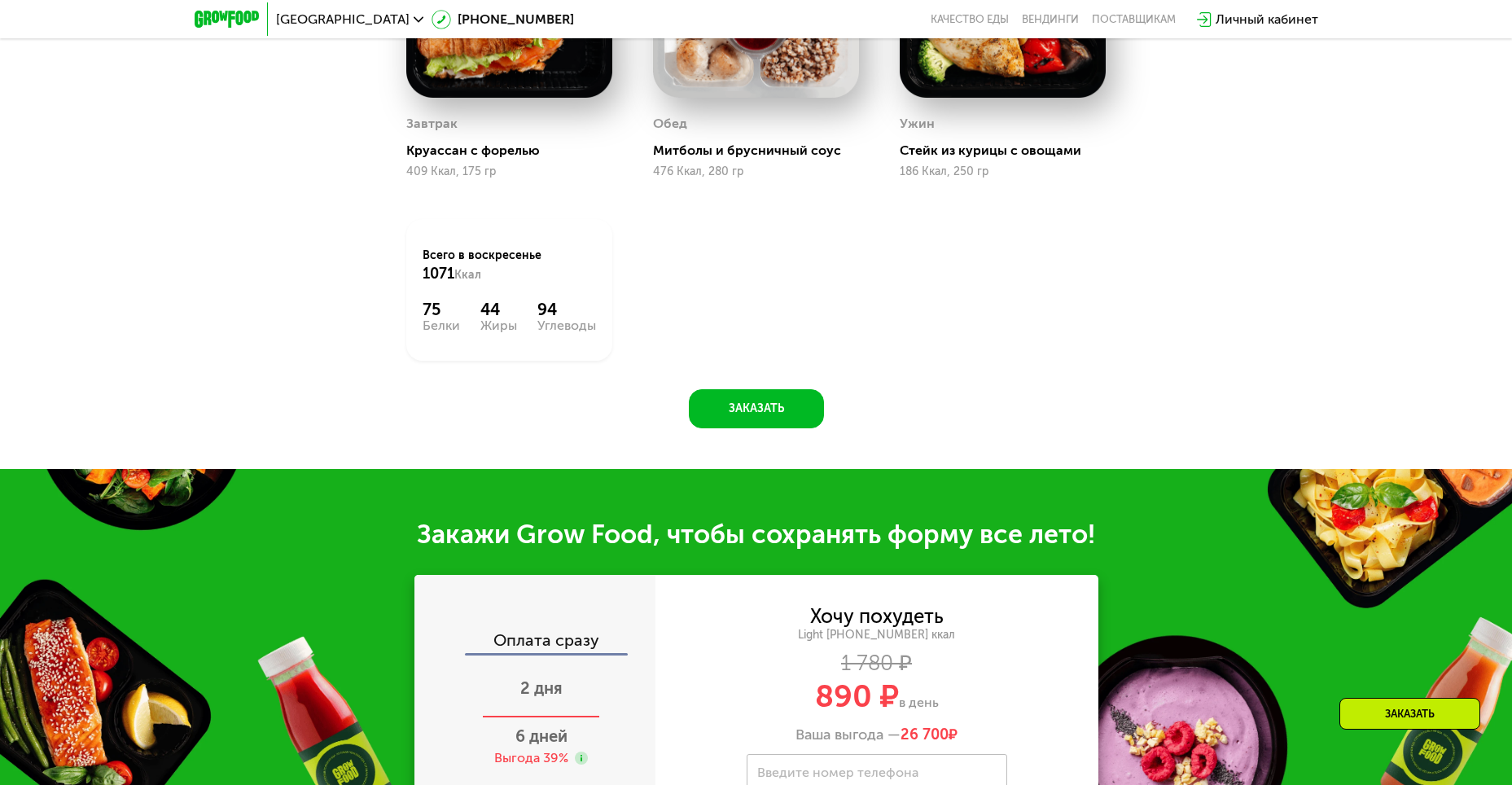
click at [552, 689] on span "2 дня" at bounding box center [541, 688] width 42 height 20
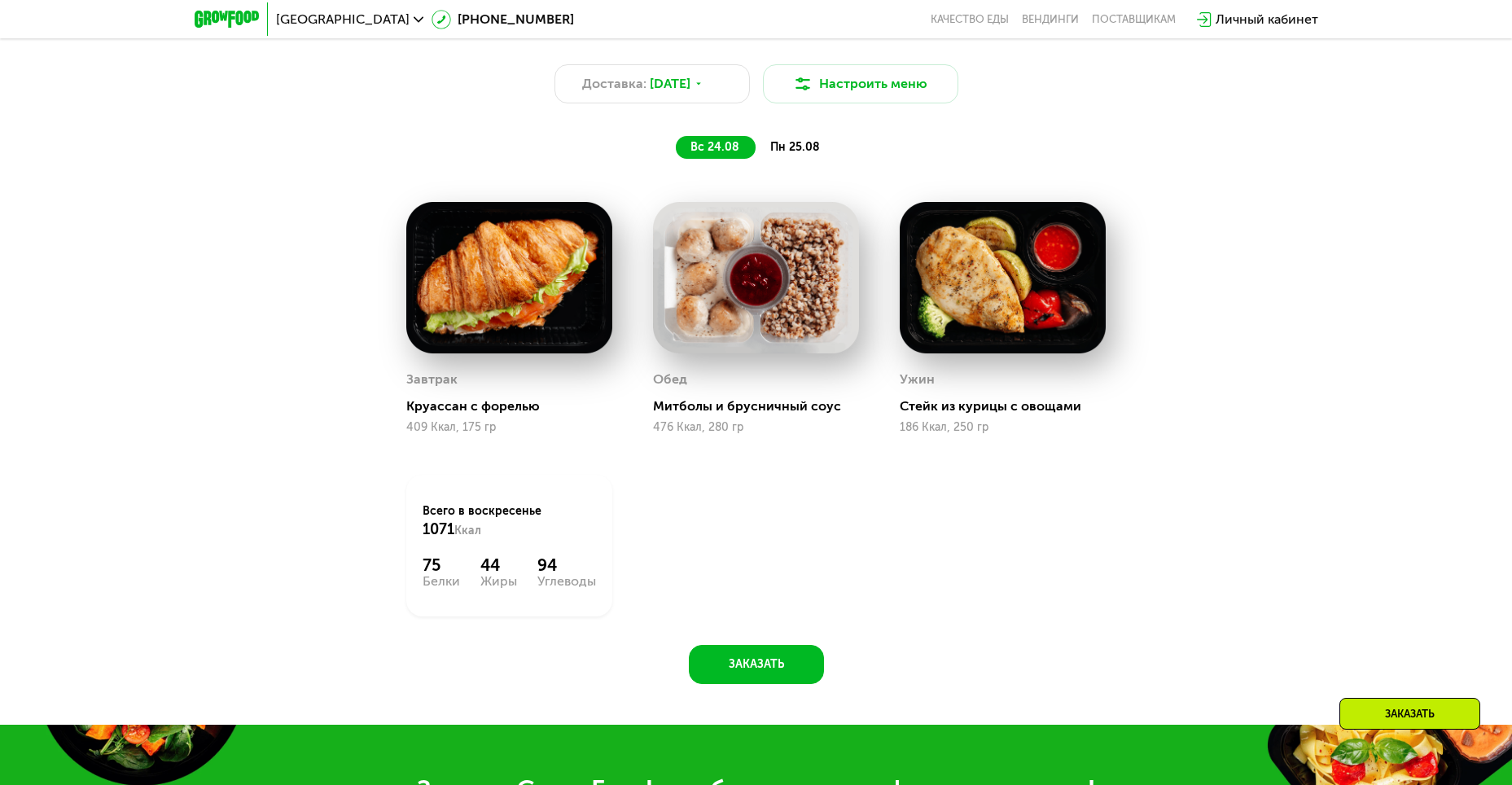
scroll to position [818, 0]
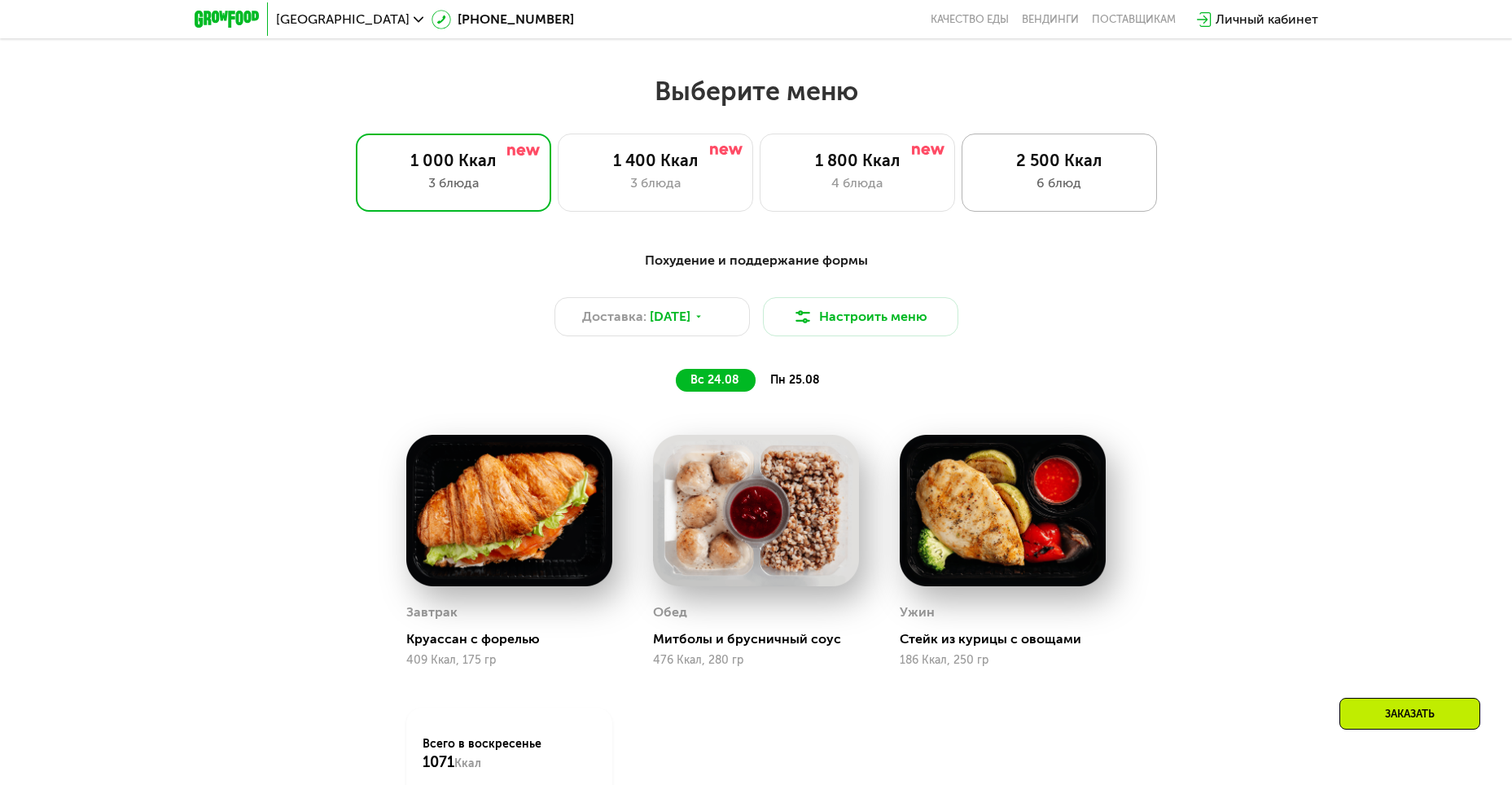
click at [1024, 170] on div "2 500 Ккал" at bounding box center [1059, 160] width 161 height 20
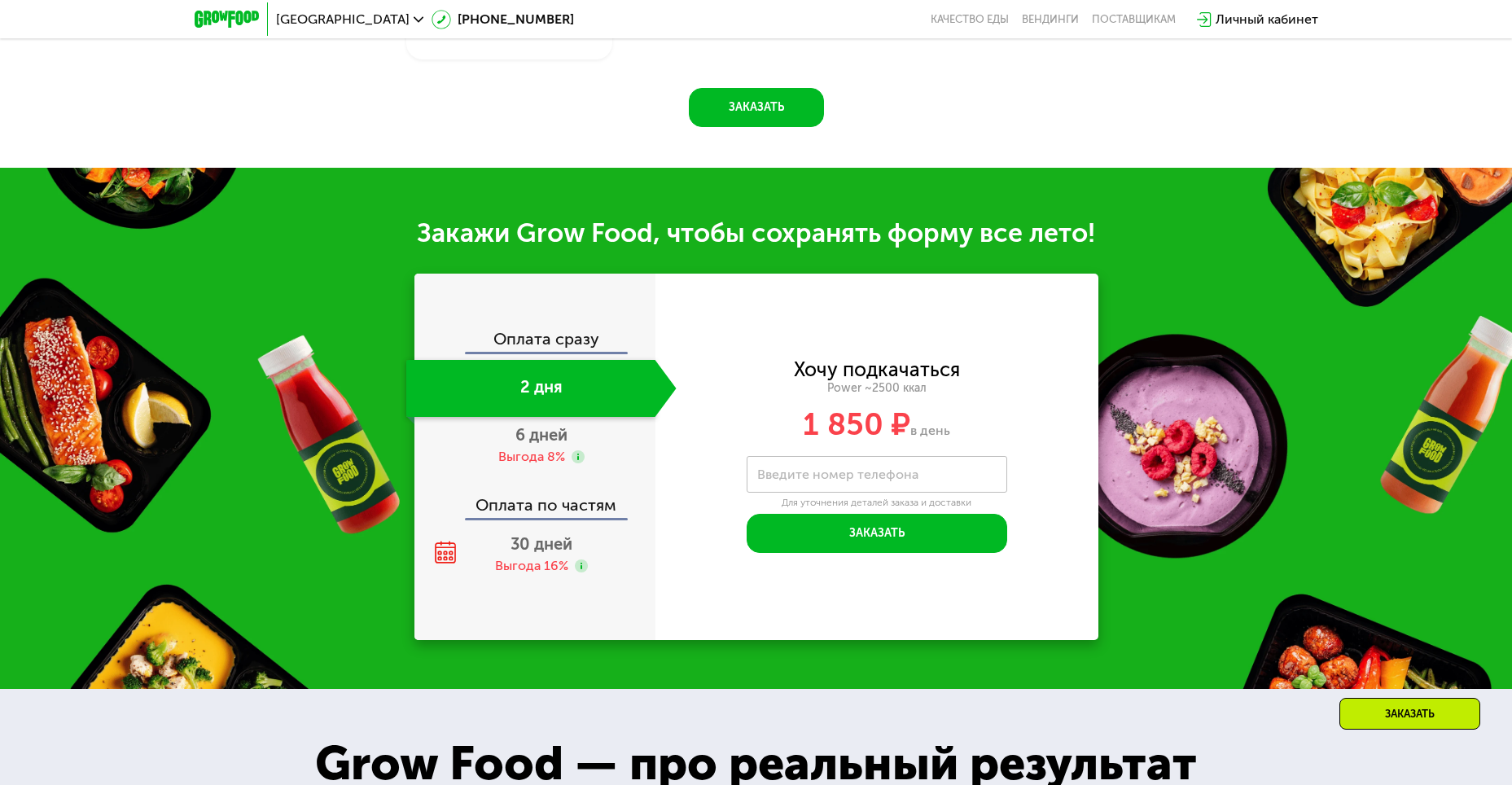
scroll to position [2043, 0]
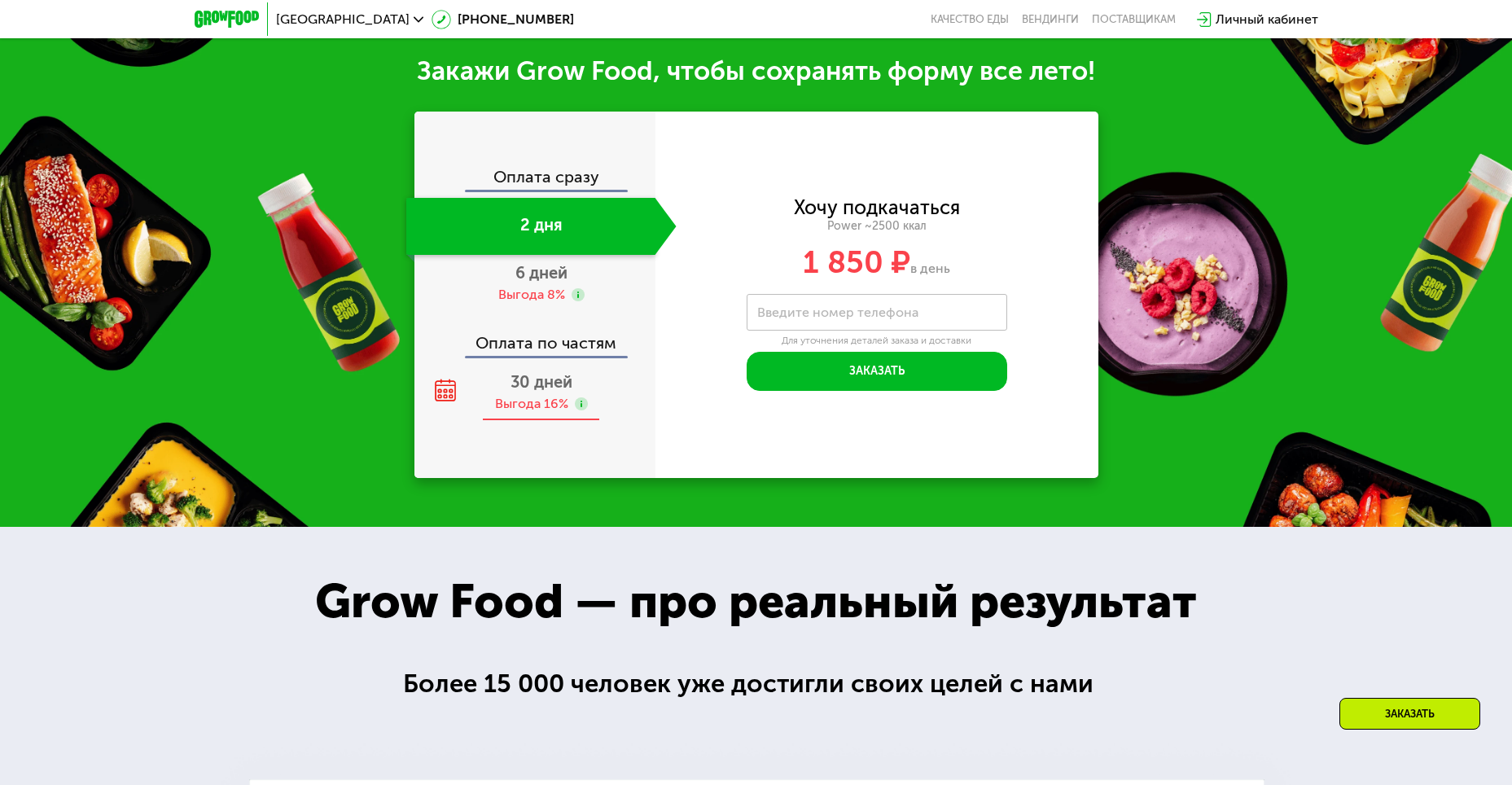
click at [579, 409] on use at bounding box center [581, 404] width 13 height 13
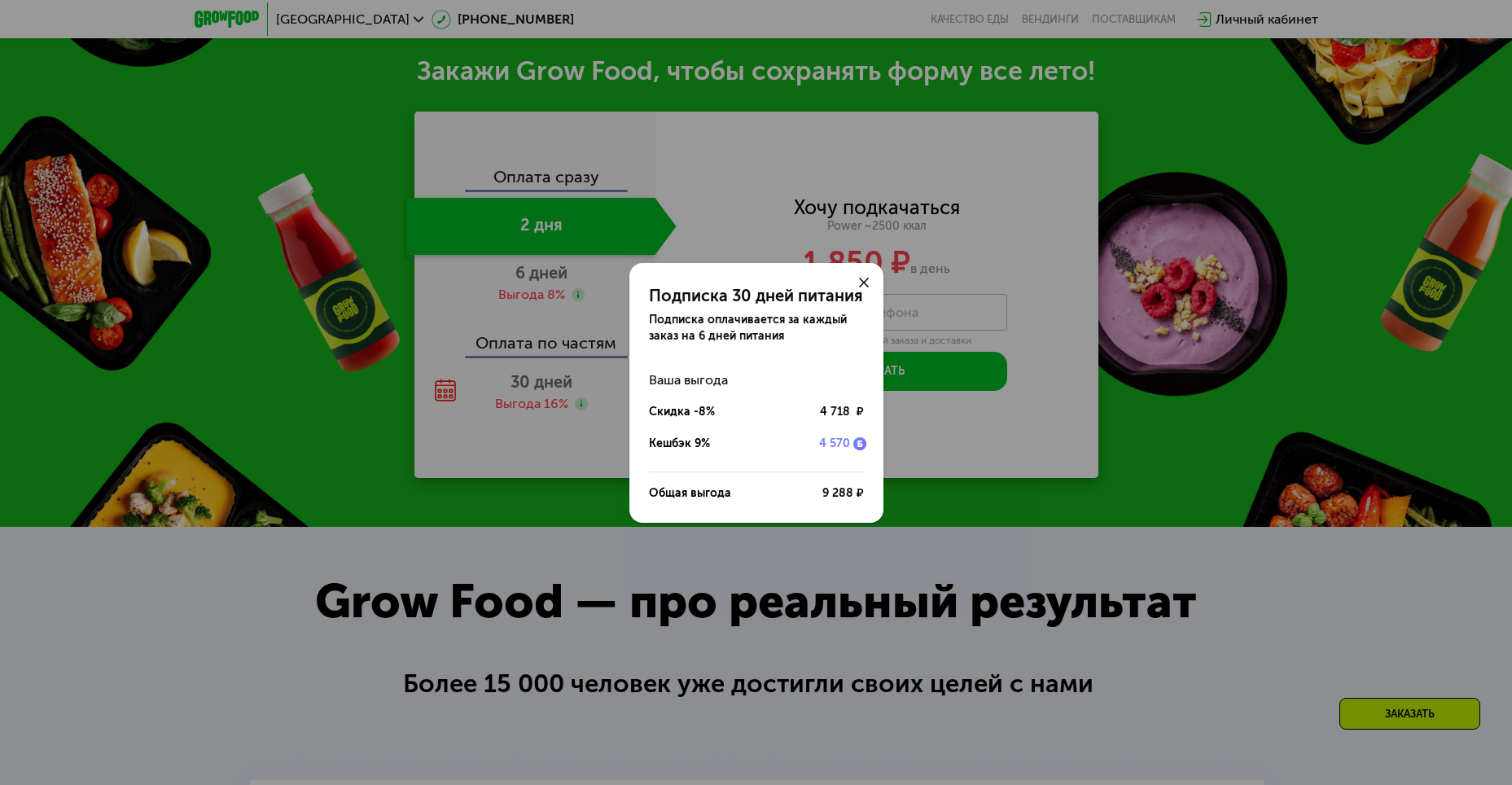
click at [860, 281] on icon at bounding box center [863, 282] width 10 height 10
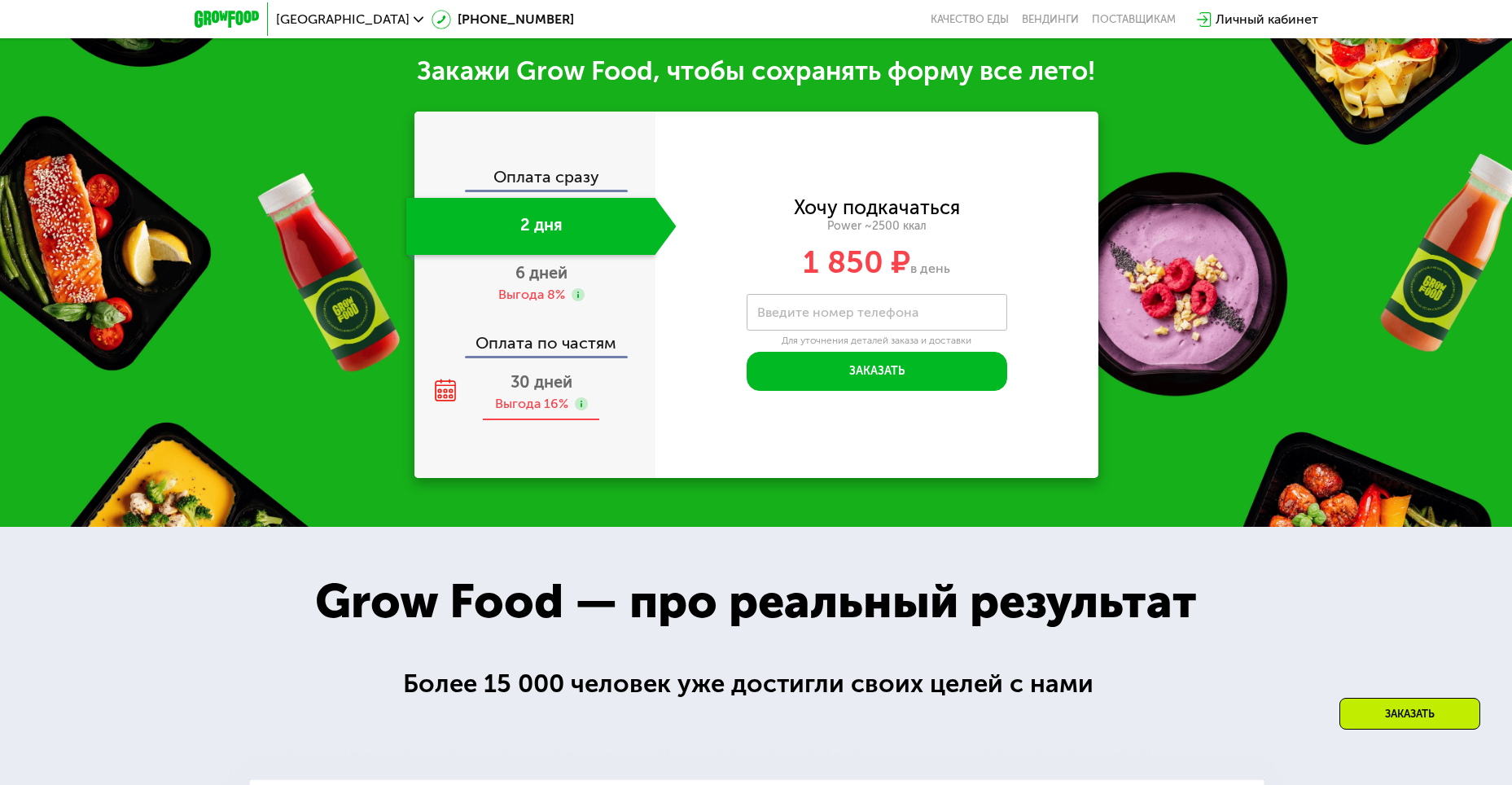
click at [535, 391] on span "30 дней" at bounding box center [541, 382] width 62 height 20
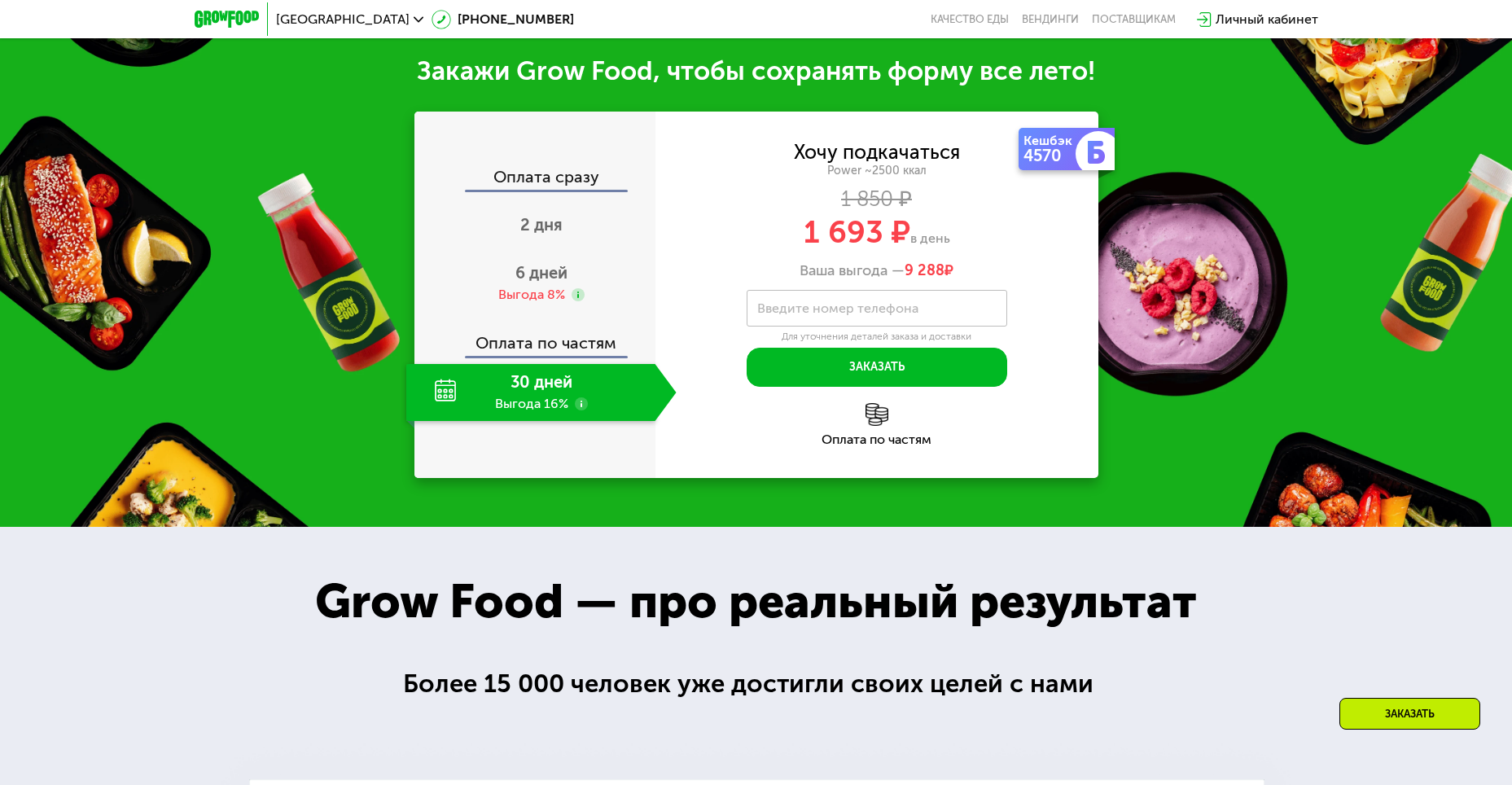
click at [583, 408] on use at bounding box center [581, 404] width 13 height 13
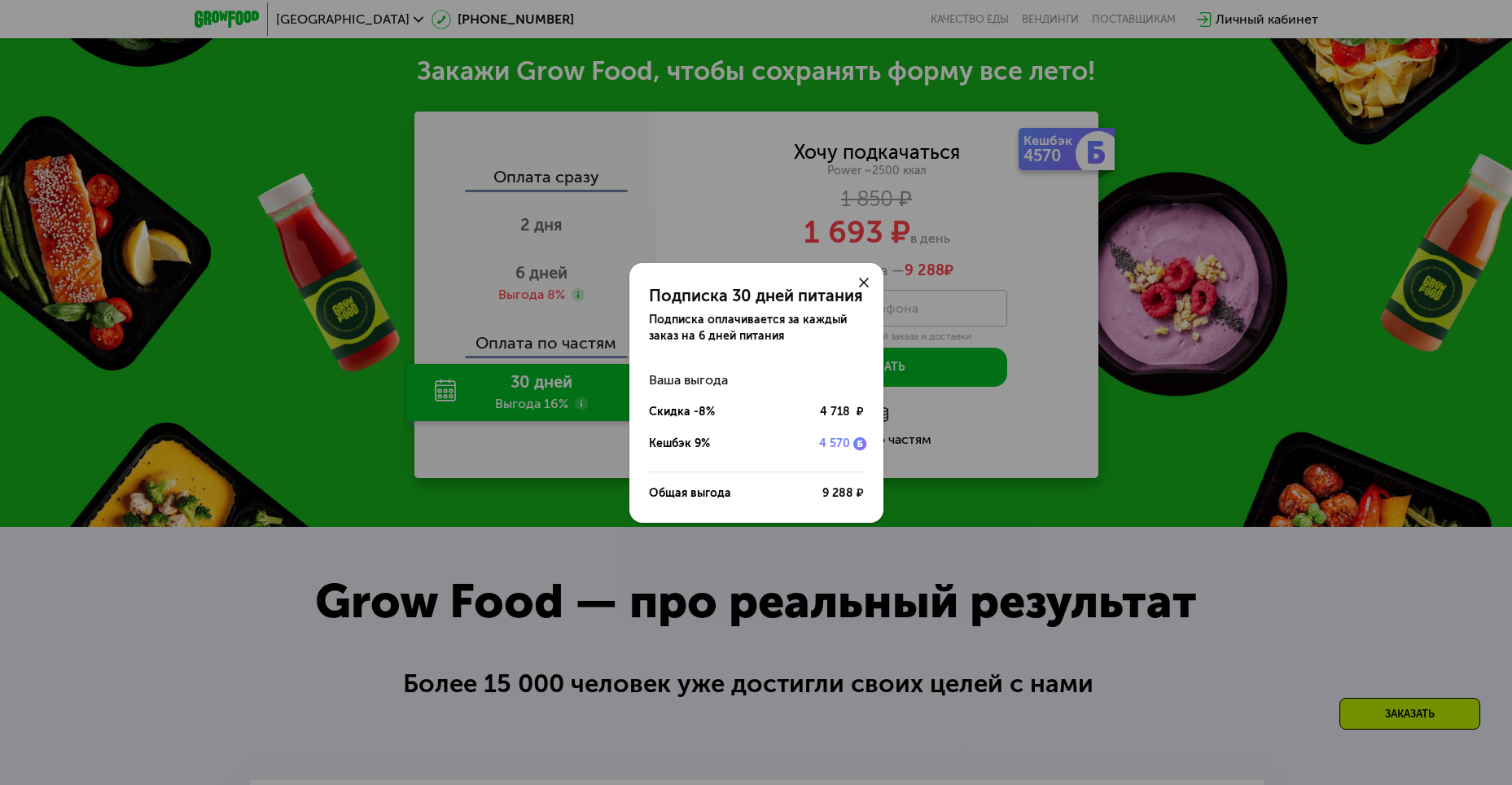
click at [864, 282] on use at bounding box center [863, 282] width 10 height 10
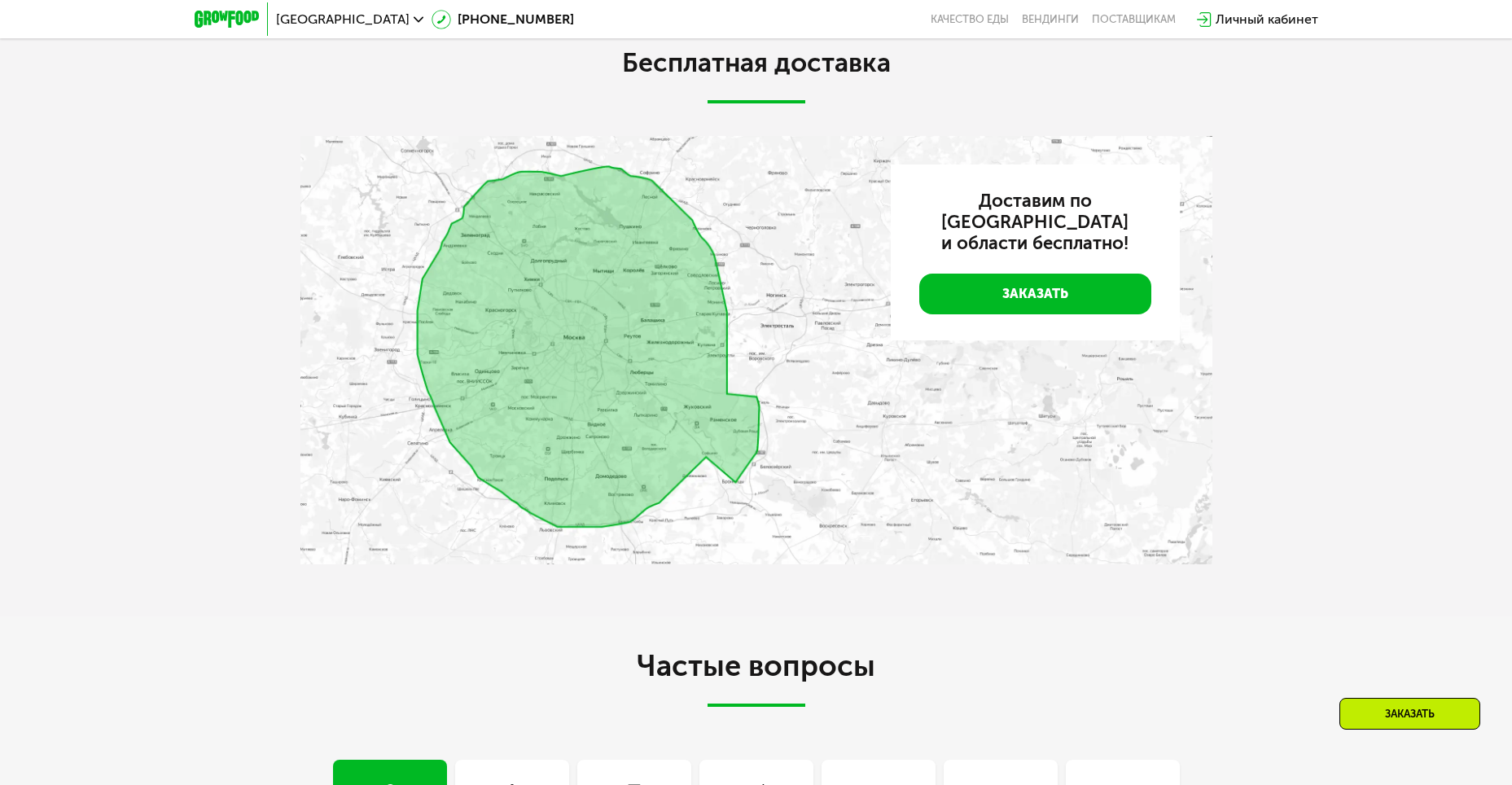
scroll to position [3915, 0]
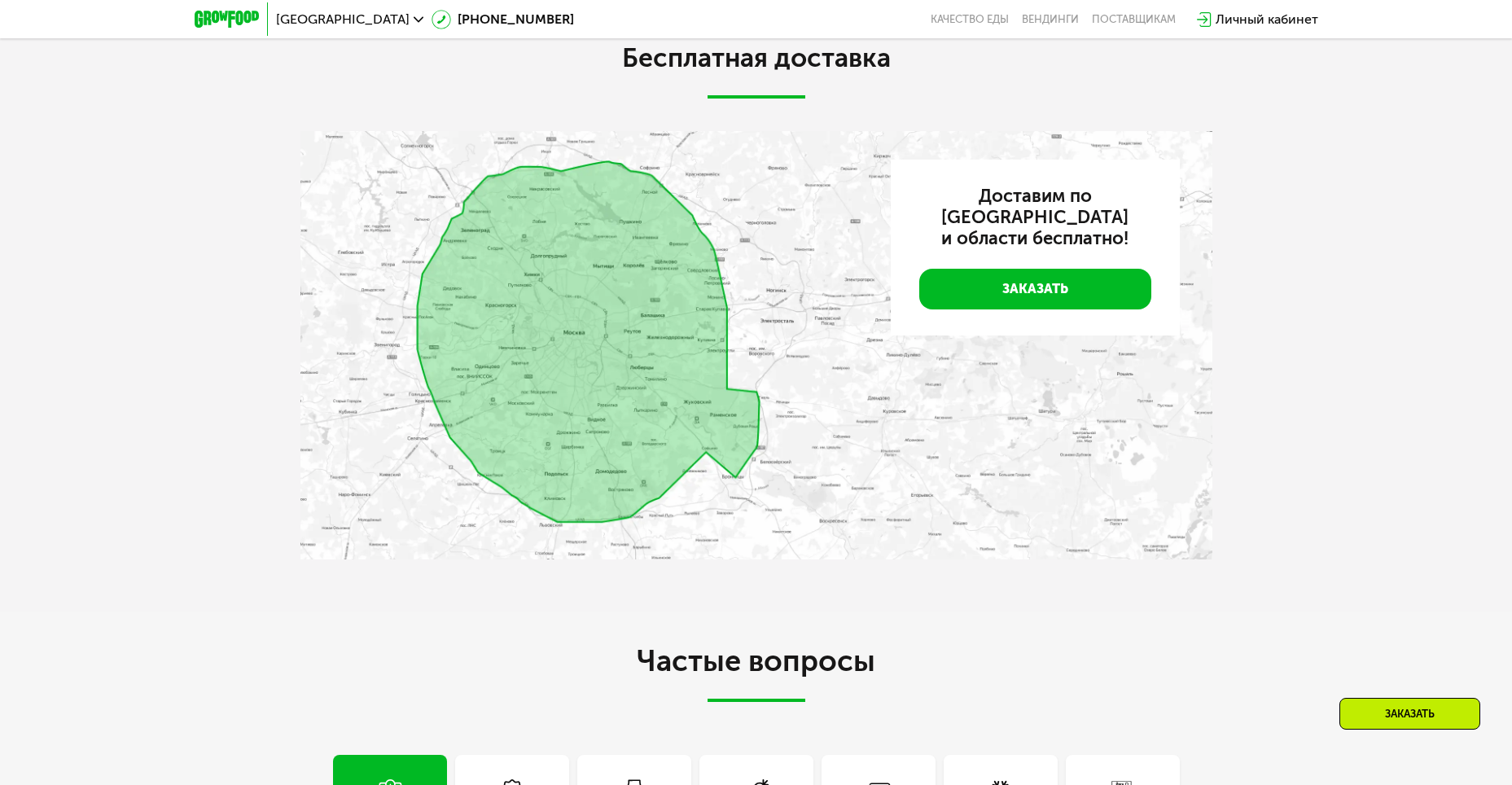
click at [539, 403] on img at bounding box center [756, 345] width 912 height 428
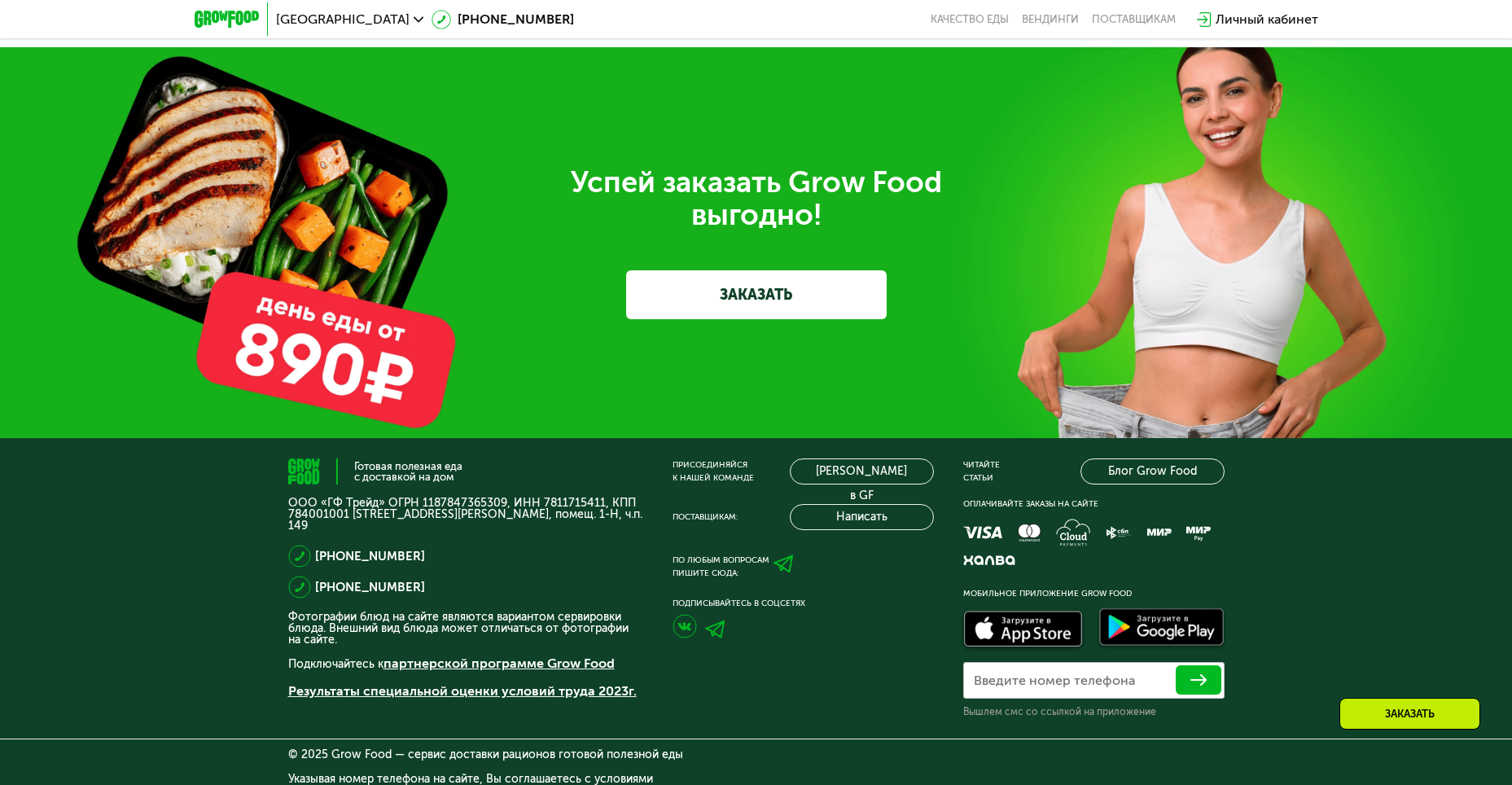
scroll to position [5232, 0]
